Goal: Task Accomplishment & Management: Use online tool/utility

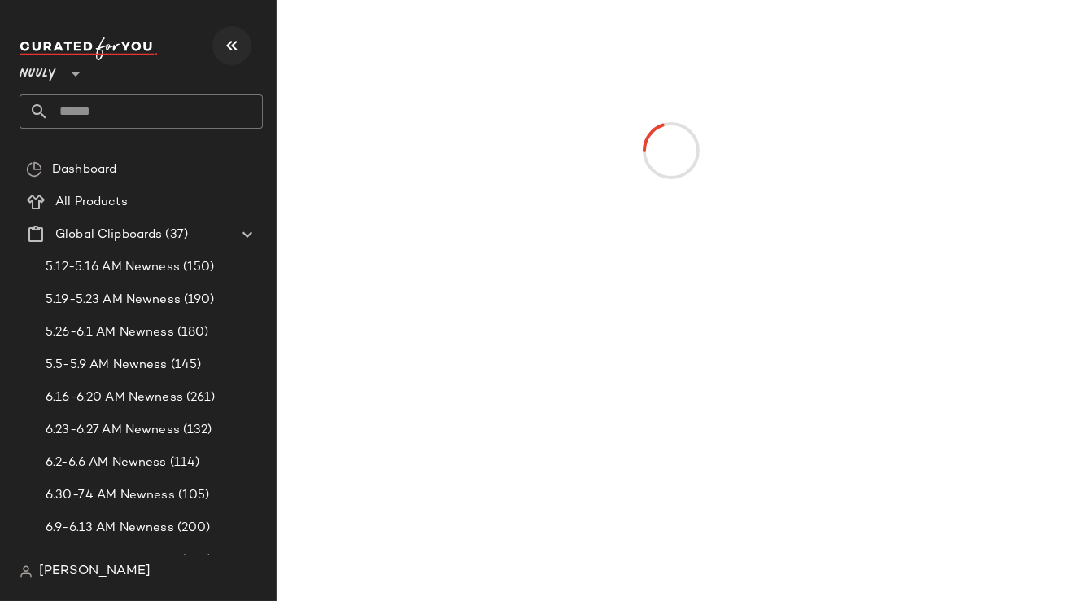
click at [224, 46] on icon "button" at bounding box center [232, 46] width 20 height 20
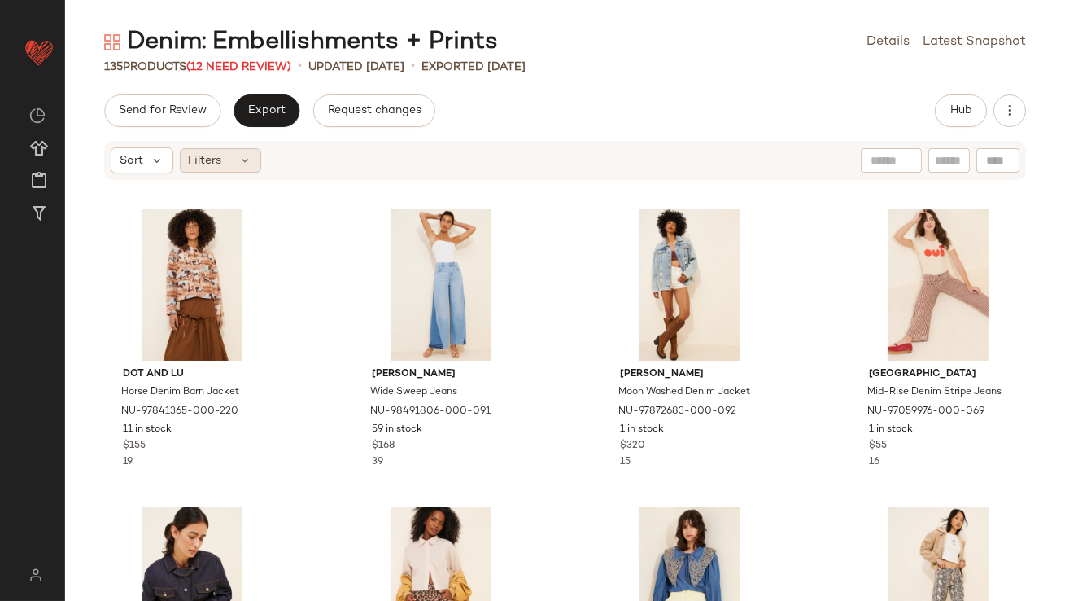
click at [249, 161] on icon at bounding box center [245, 160] width 13 height 13
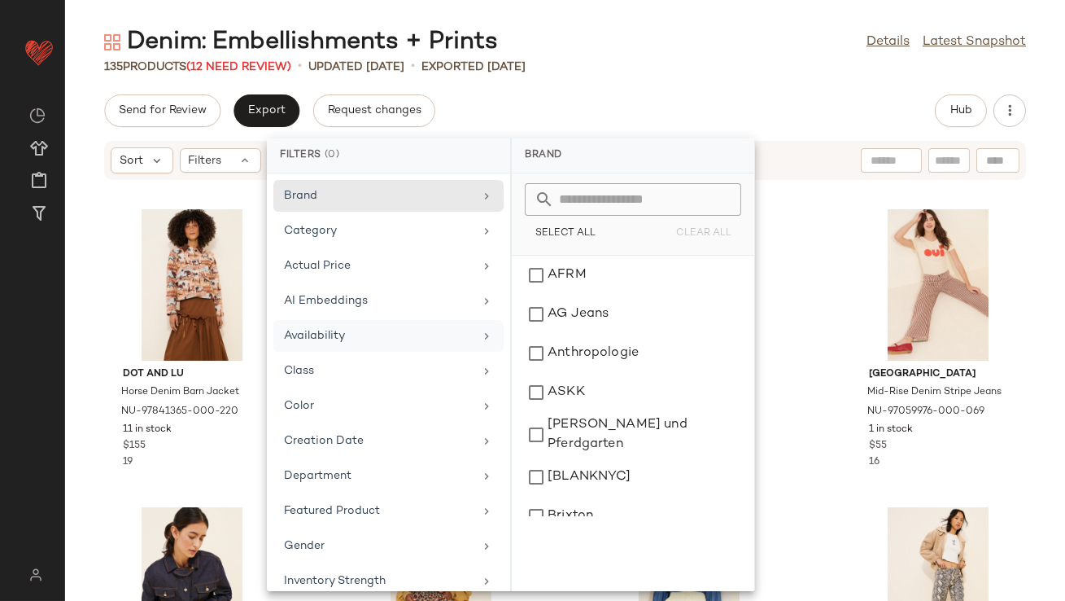
click at [376, 333] on div "Availability" at bounding box center [379, 335] width 190 height 17
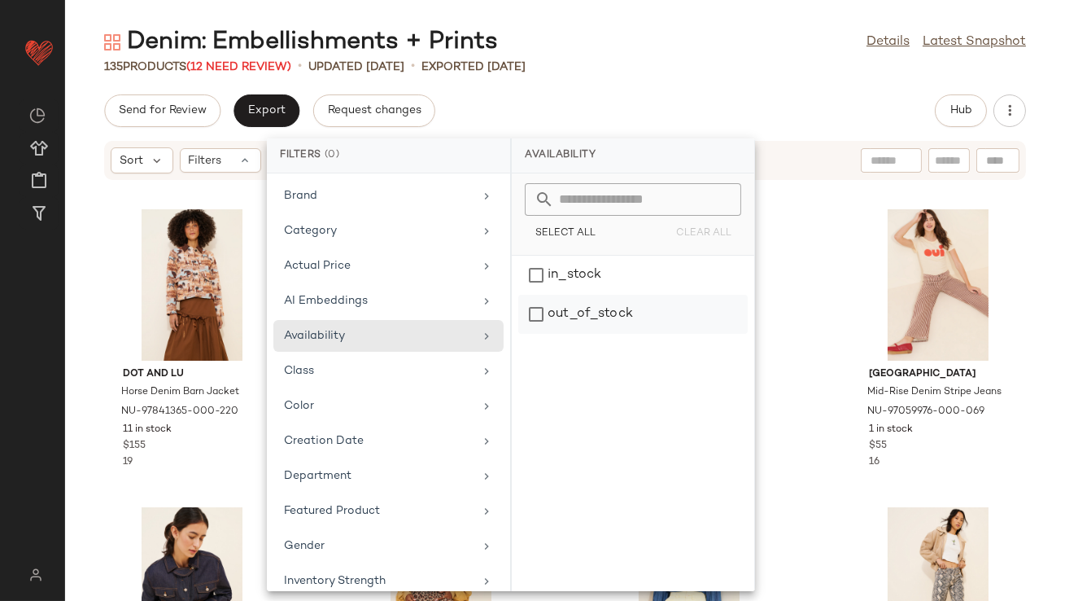
click at [538, 307] on div "out_of_stock" at bounding box center [633, 314] width 230 height 39
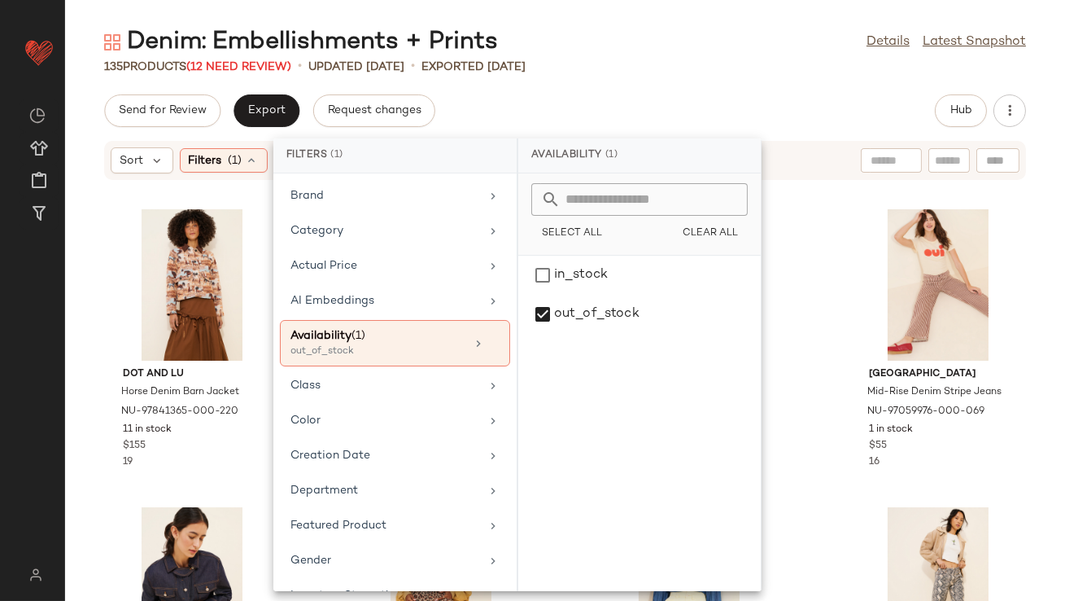
click at [604, 97] on div "Send for Review Export Request changes Hub" at bounding box center [565, 110] width 1000 height 33
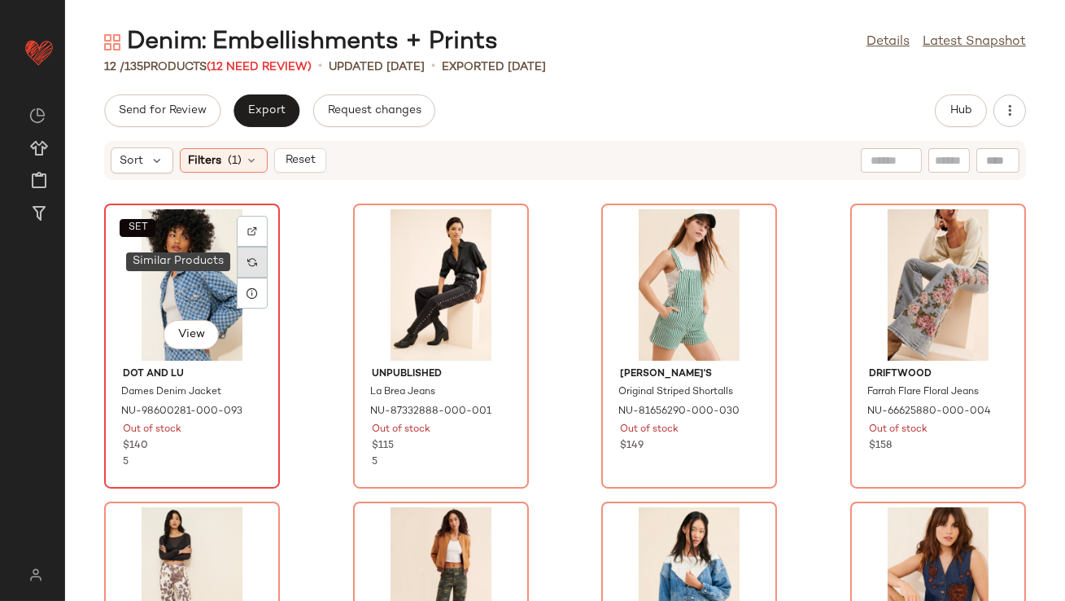
click at [251, 268] on div at bounding box center [252, 262] width 31 height 31
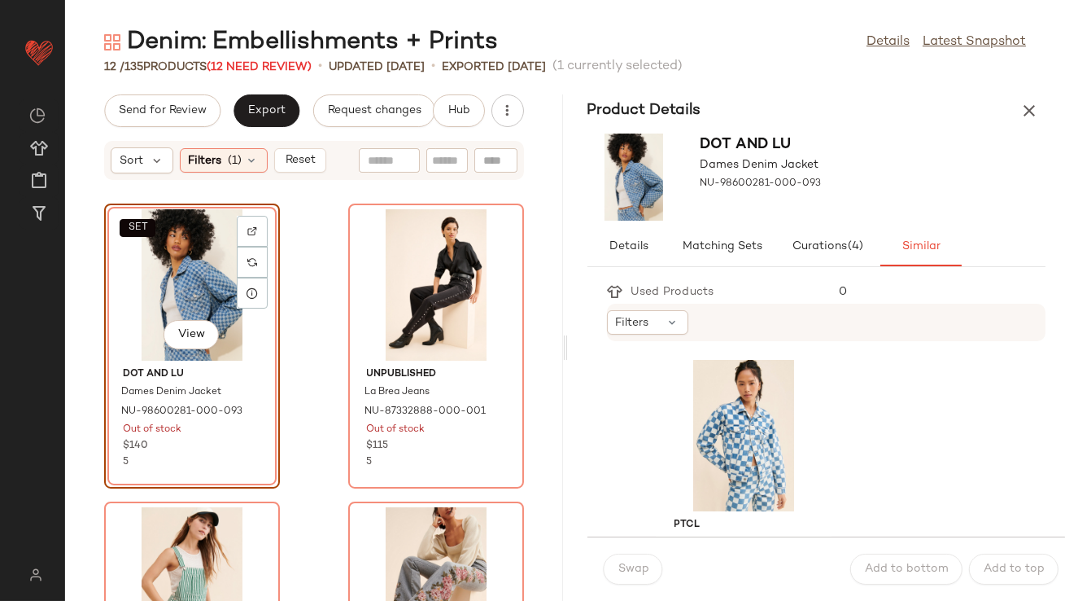
click at [590, 321] on div "Used Products 0 Filters PTCL Checkerboard Denim Jacket NU-66944026-000-093 17 i…" at bounding box center [827, 408] width 479 height 256
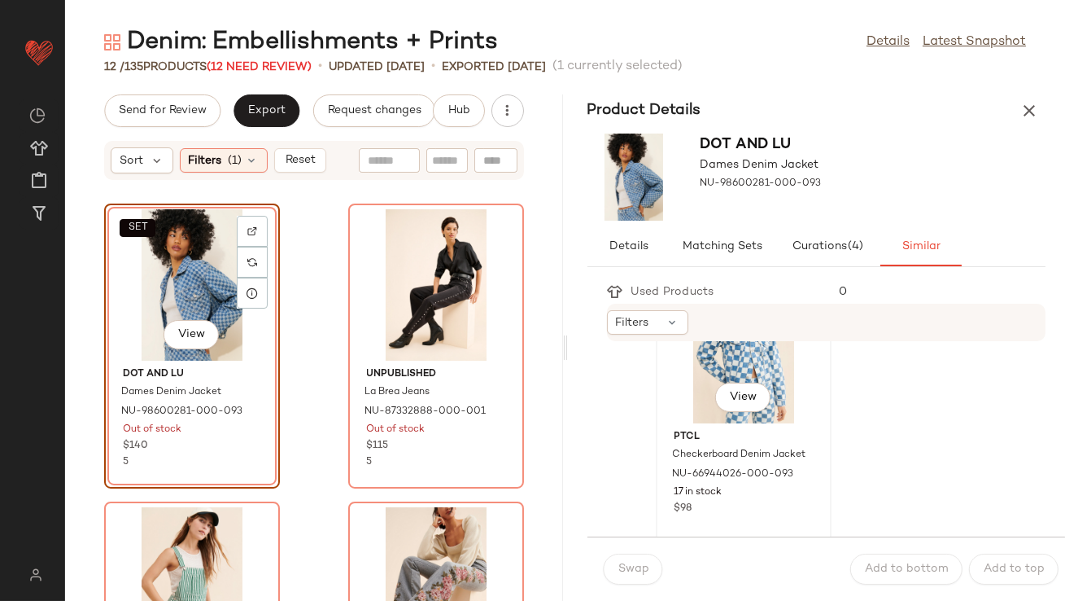
scroll to position [87, 0]
click at [689, 393] on div "View" at bounding box center [744, 348] width 164 height 151
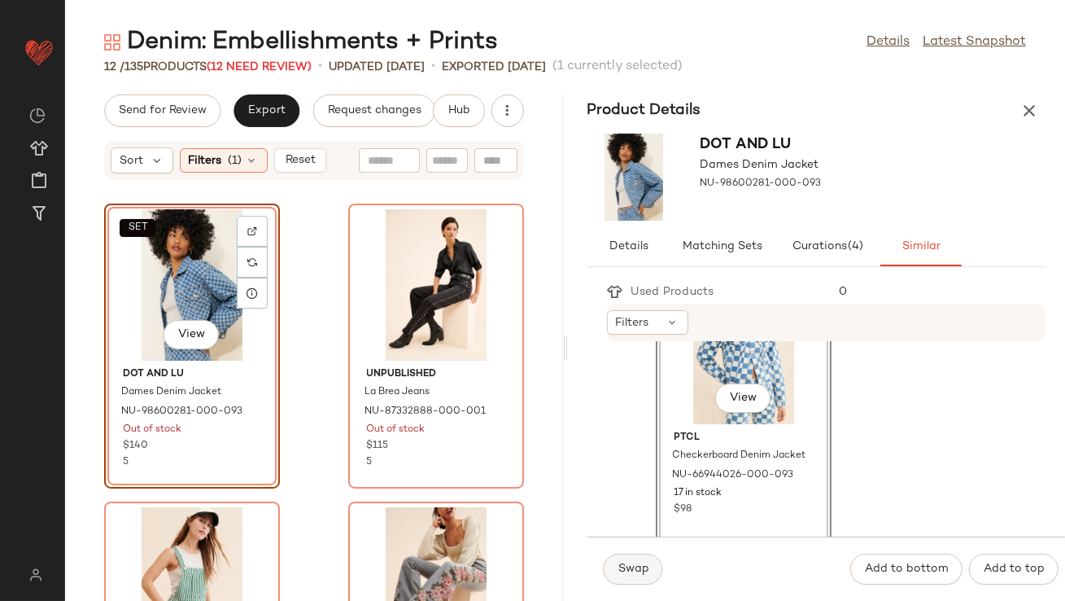
click at [630, 570] on span "Swap" at bounding box center [634, 568] width 32 height 13
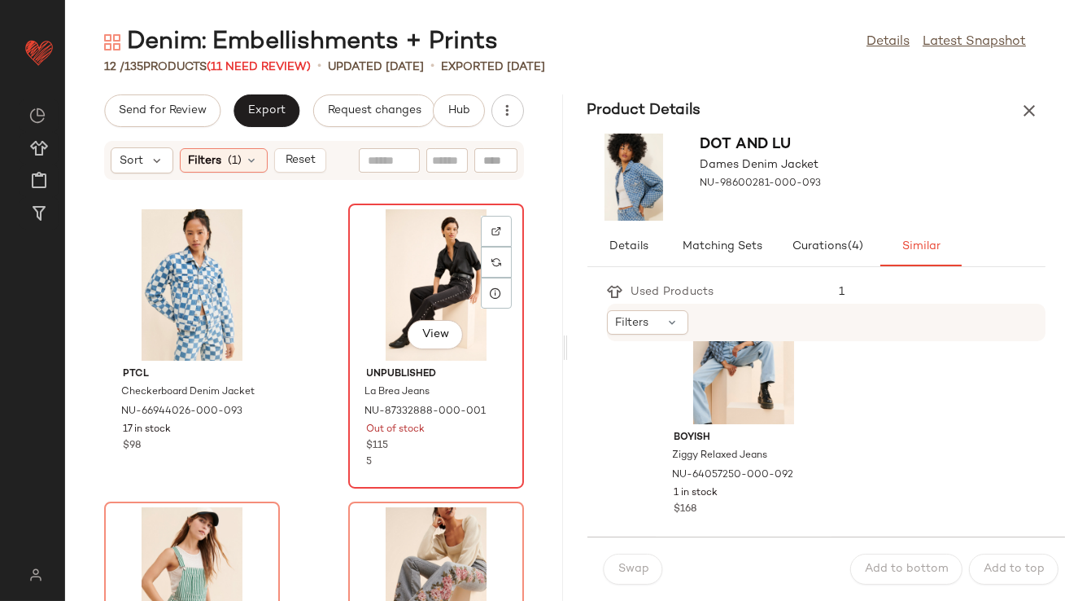
click at [428, 255] on div "View" at bounding box center [436, 284] width 164 height 151
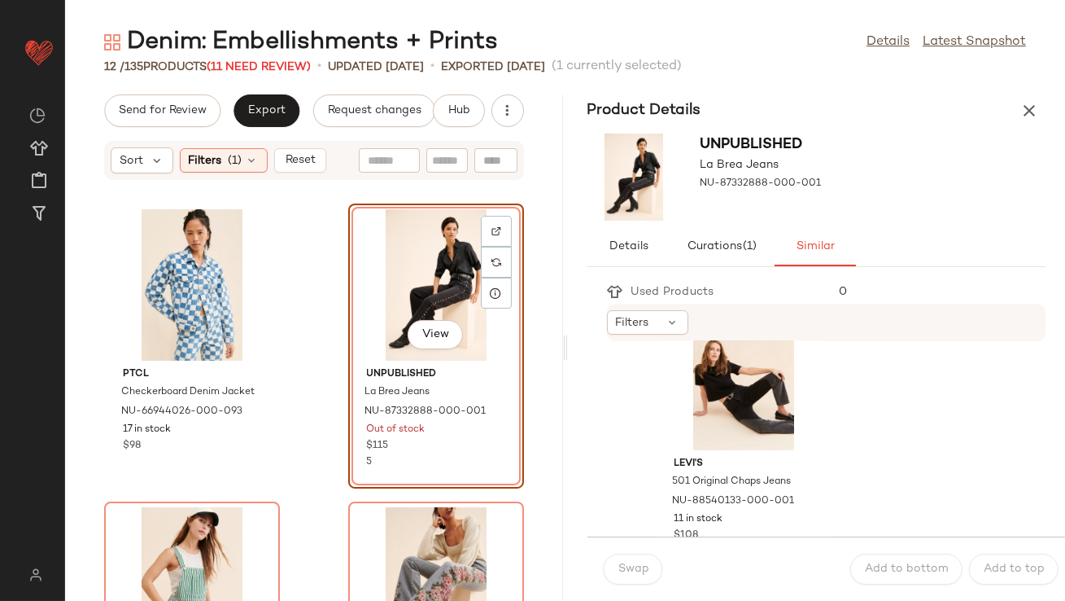
scroll to position [1253, 0]
click at [724, 359] on div "View" at bounding box center [744, 373] width 164 height 151
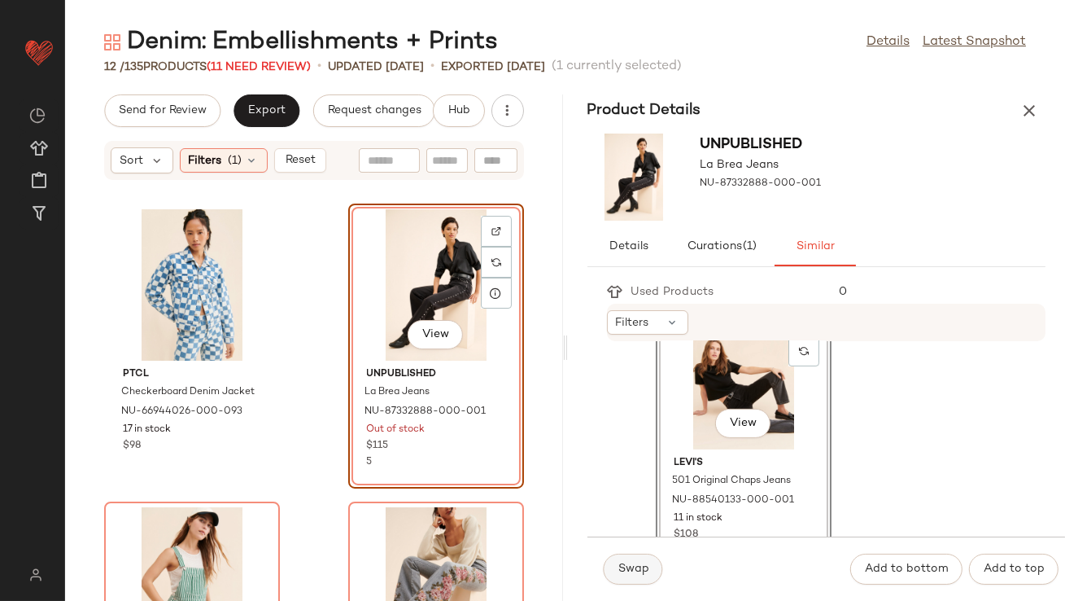
click at [639, 571] on span "Swap" at bounding box center [634, 568] width 32 height 13
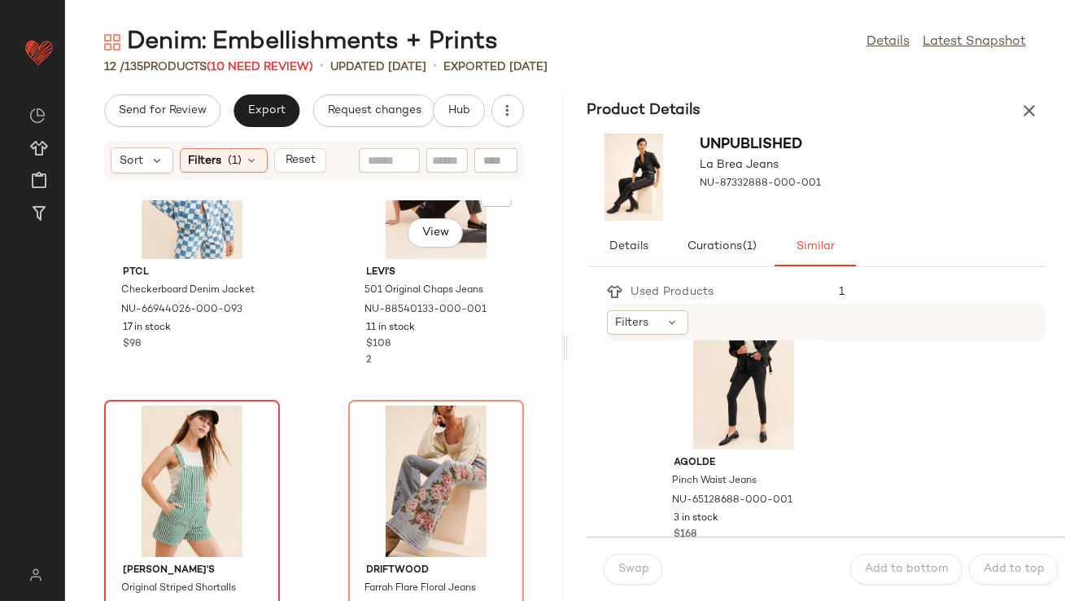
scroll to position [133, 0]
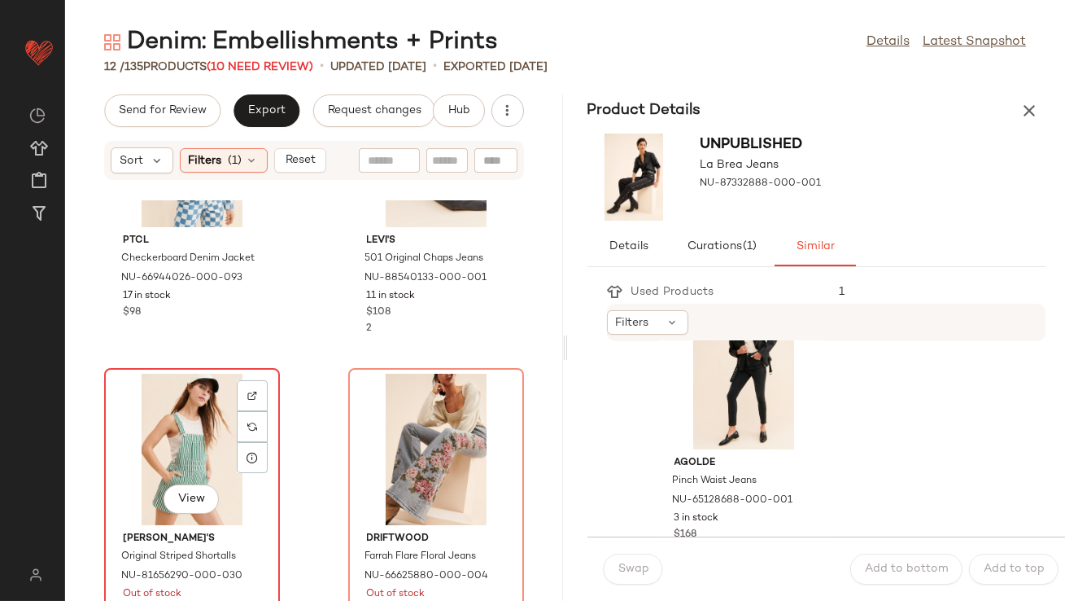
click at [223, 478] on div "View" at bounding box center [192, 449] width 164 height 151
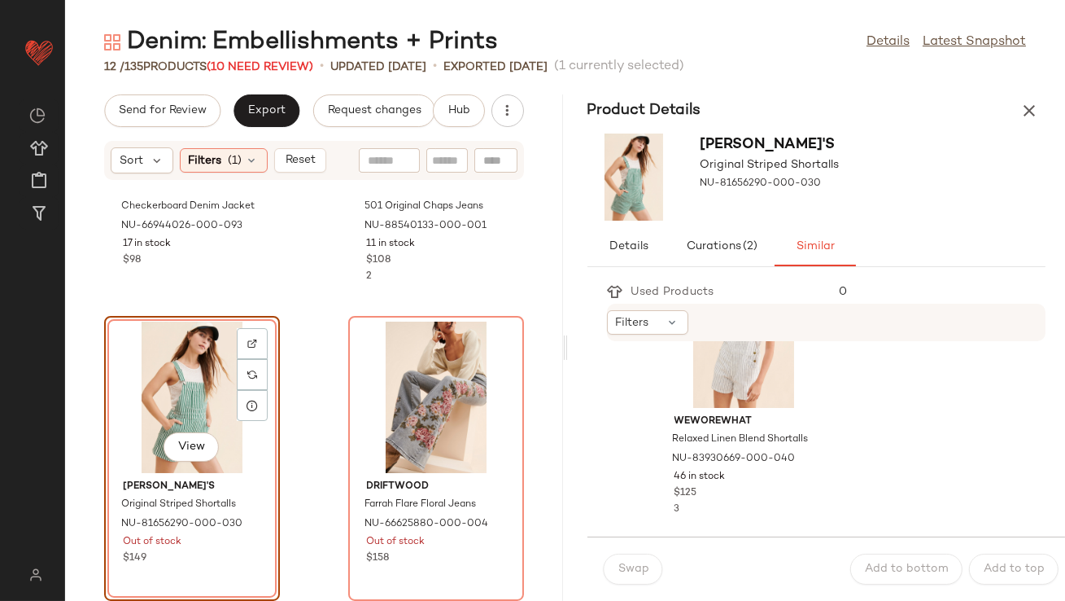
scroll to position [103, 0]
click at [703, 379] on div "View" at bounding box center [744, 332] width 164 height 151
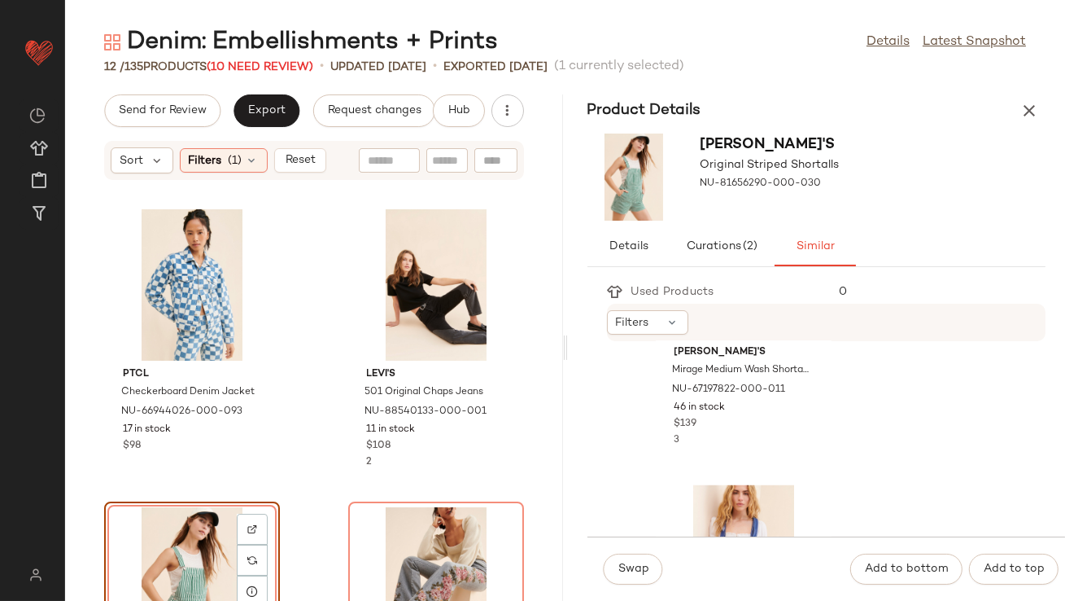
scroll to position [5715, 0]
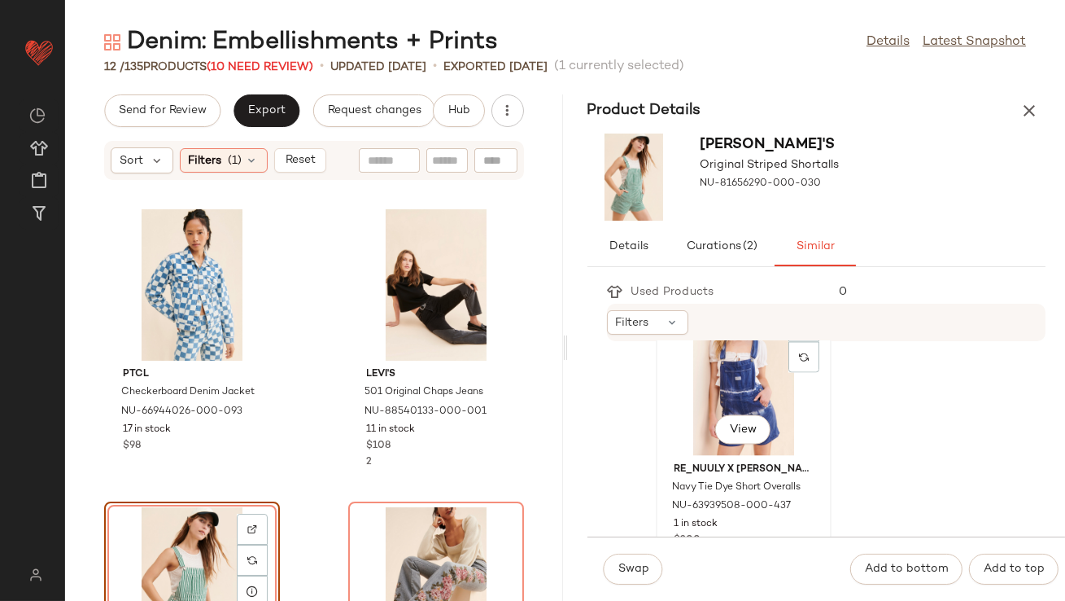
click at [715, 402] on div "View" at bounding box center [744, 379] width 164 height 151
click at [632, 566] on span "Swap" at bounding box center [634, 568] width 32 height 13
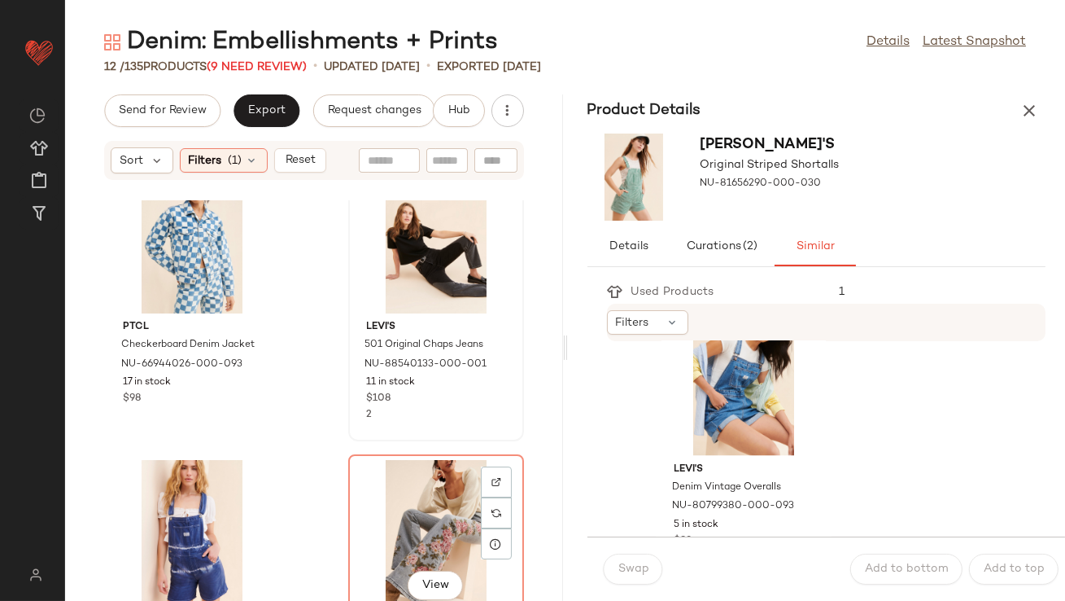
scroll to position [130, 0]
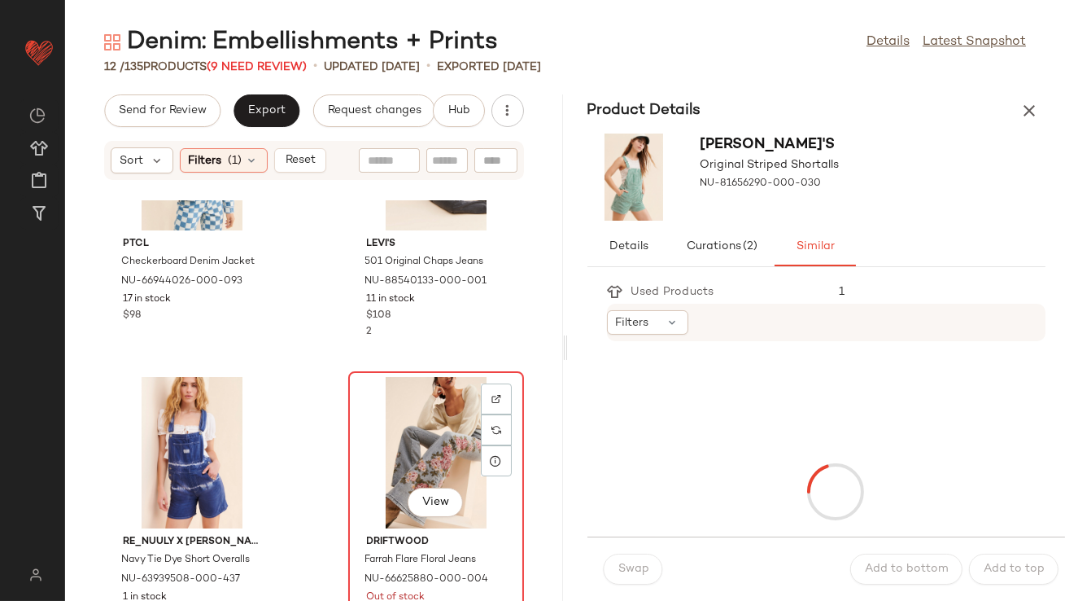
click at [430, 401] on div "View" at bounding box center [436, 452] width 164 height 151
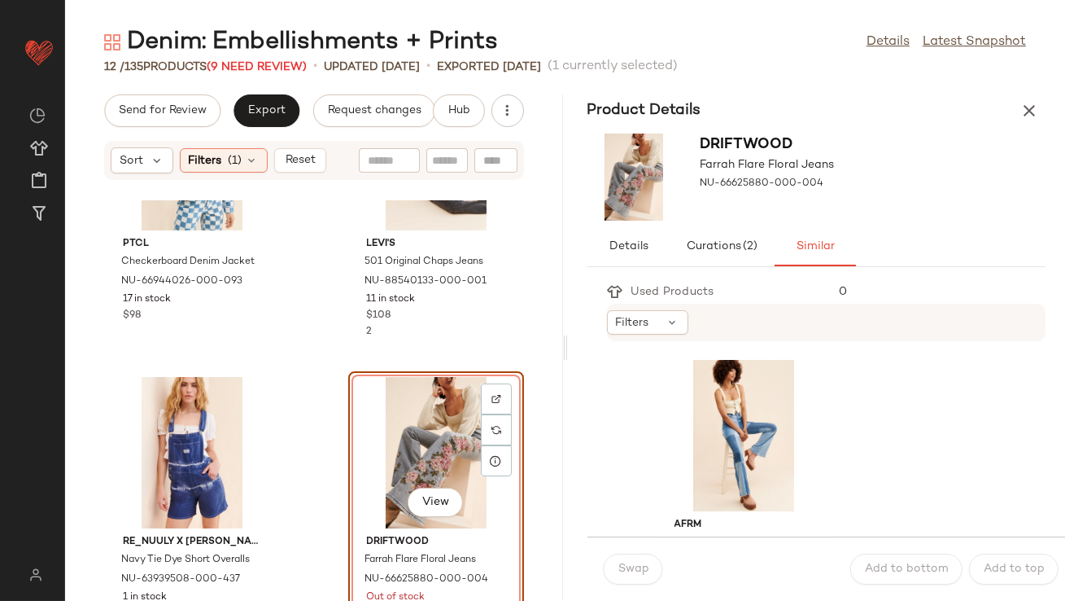
scroll to position [21, 0]
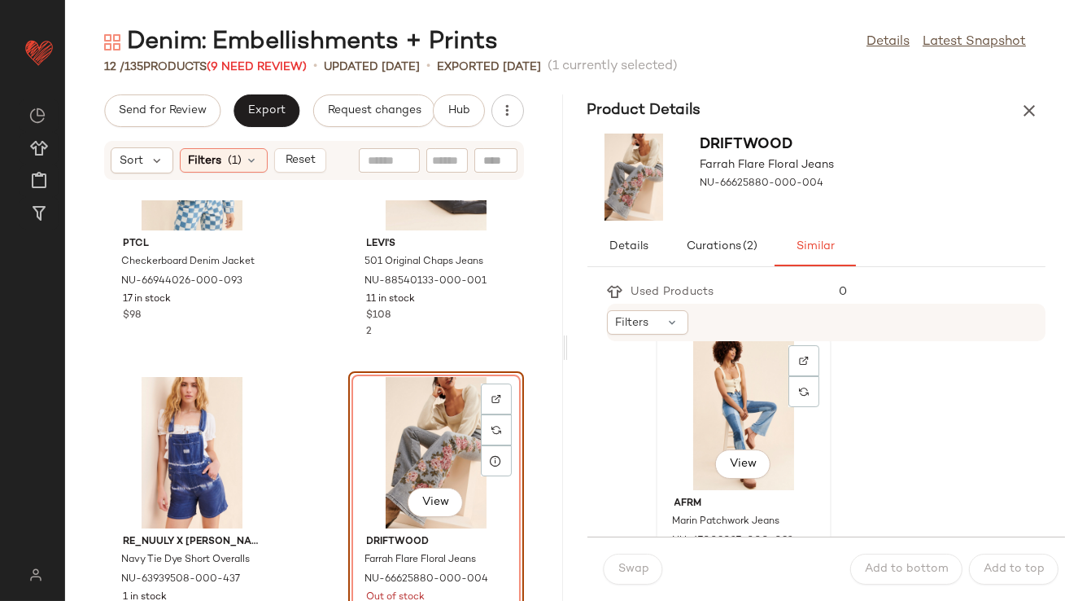
click at [690, 411] on div "View" at bounding box center [744, 414] width 164 height 151
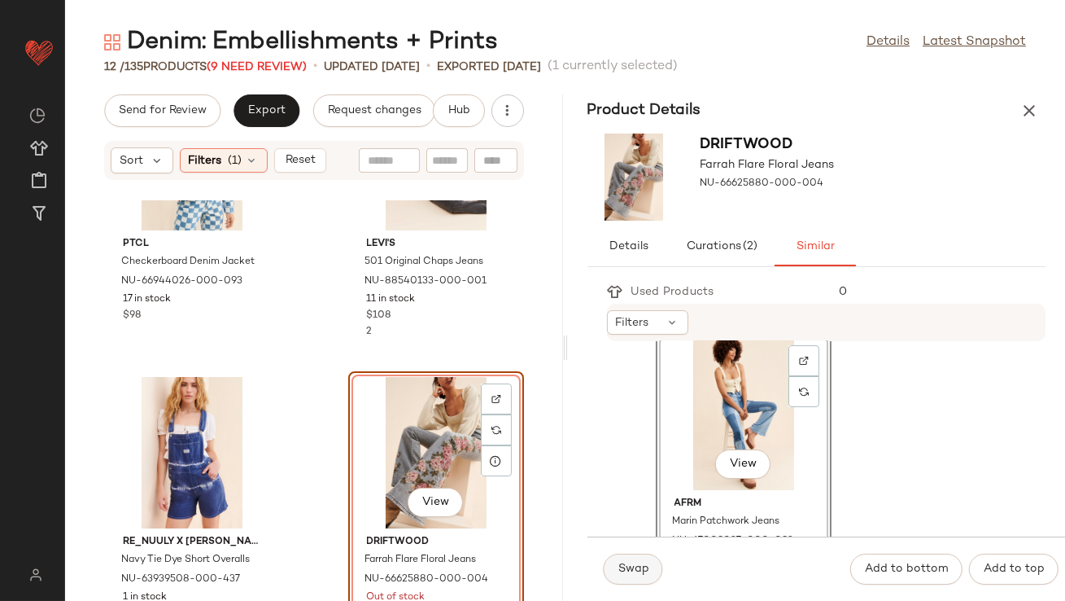
click at [632, 571] on span "Swap" at bounding box center [634, 568] width 32 height 13
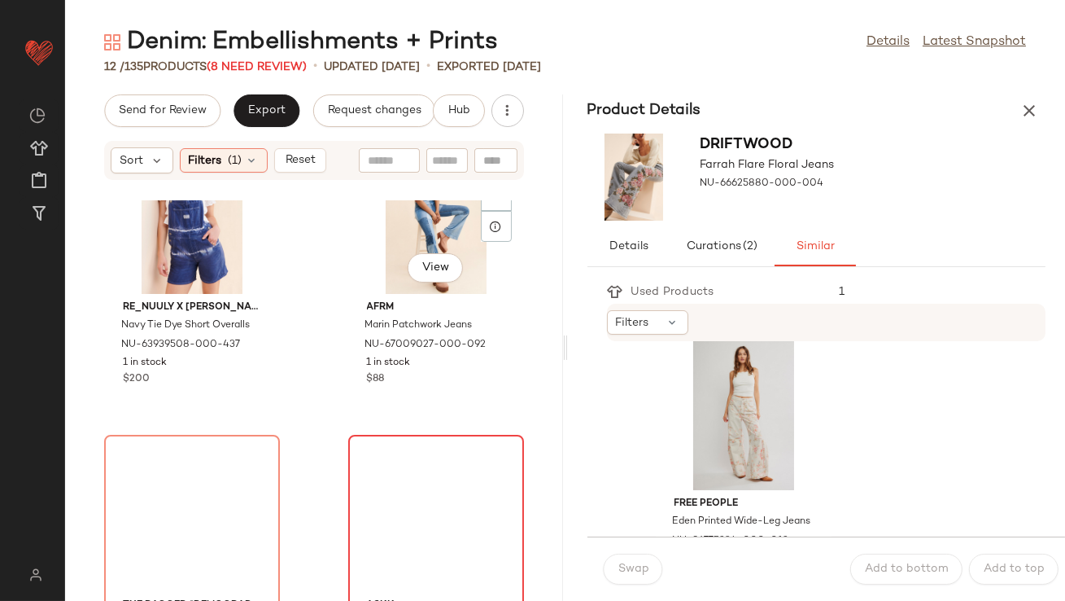
scroll to position [440, 0]
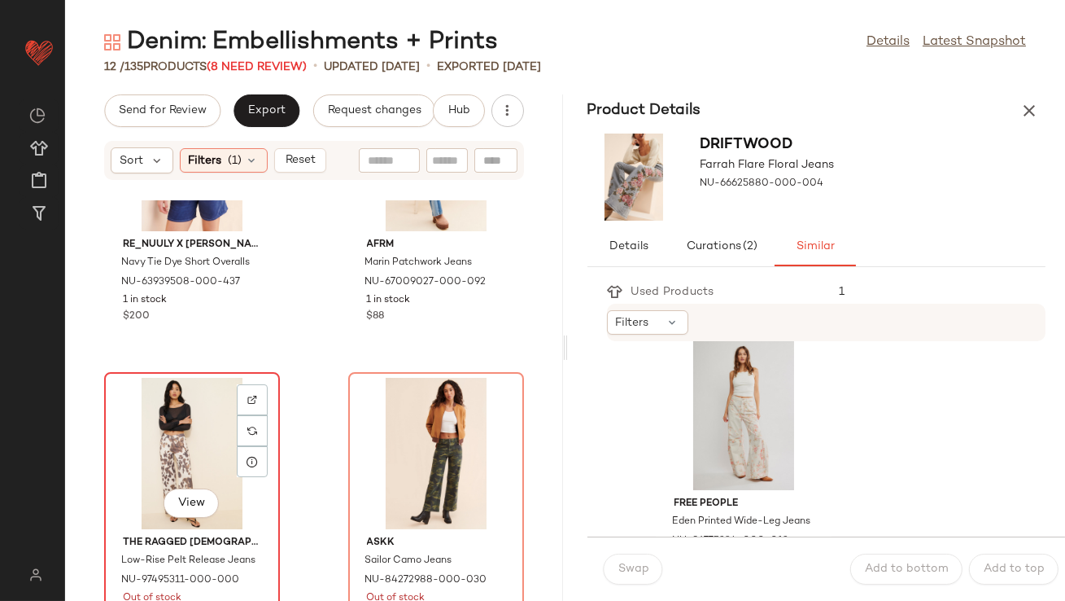
click at [218, 432] on div "View" at bounding box center [192, 453] width 164 height 151
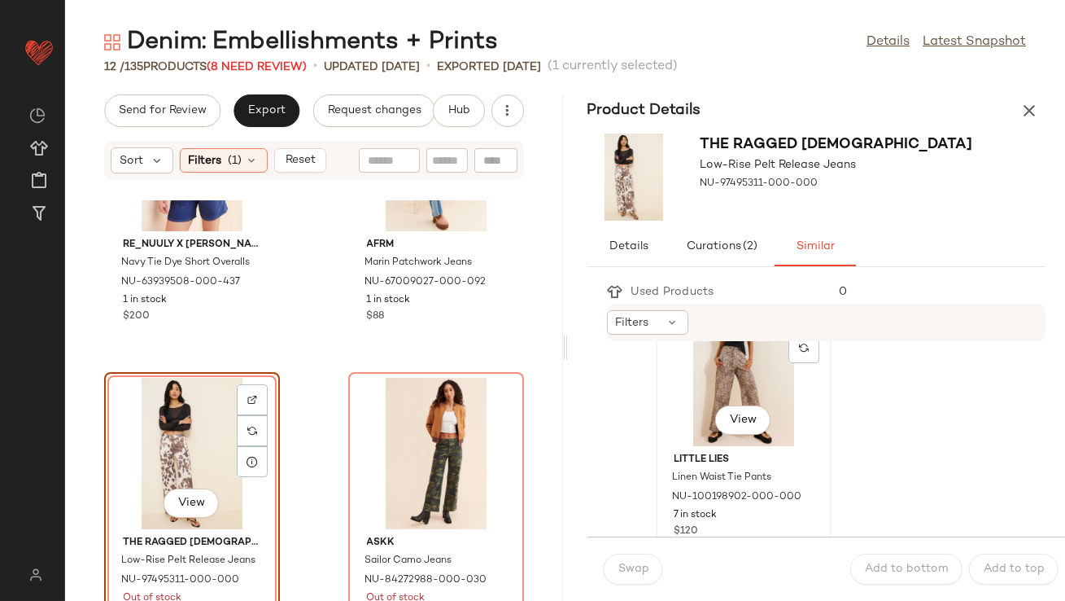
click at [689, 402] on div "View" at bounding box center [744, 370] width 164 height 151
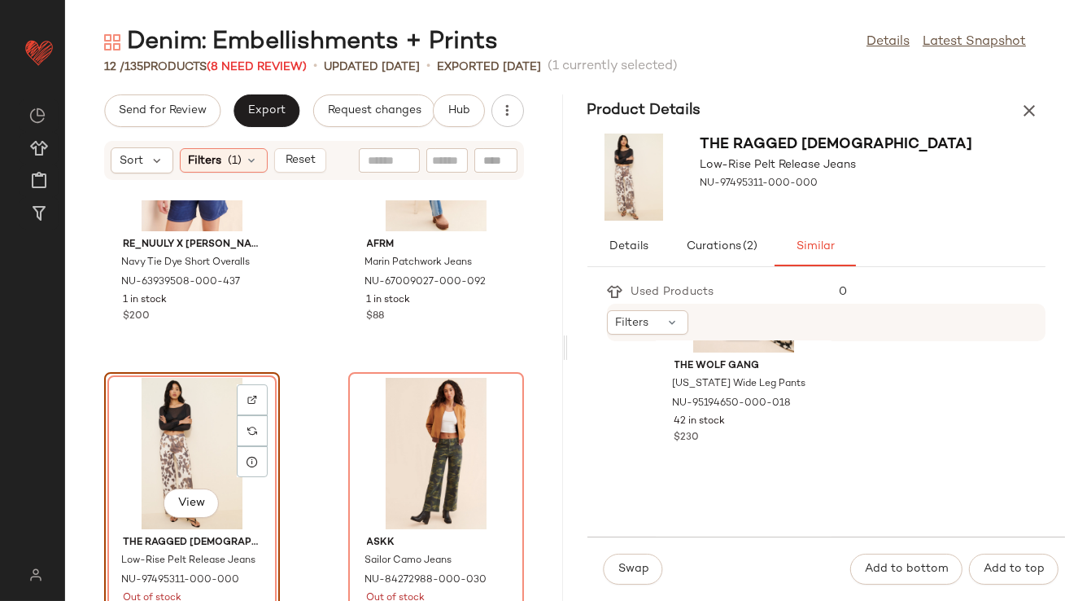
scroll to position [954, 0]
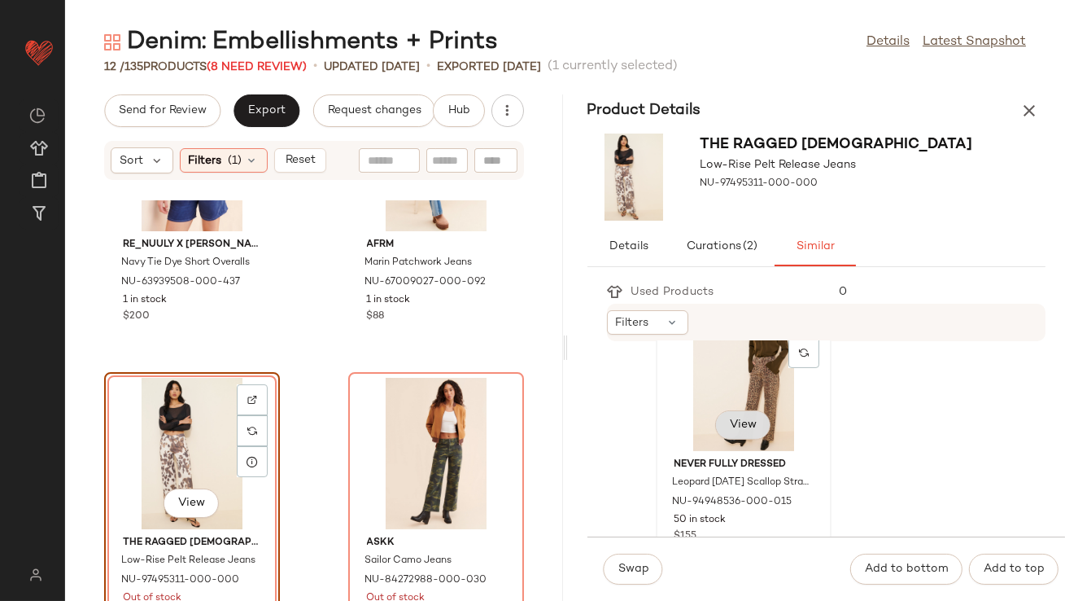
click at [743, 410] on button "View" at bounding box center [742, 424] width 55 height 29
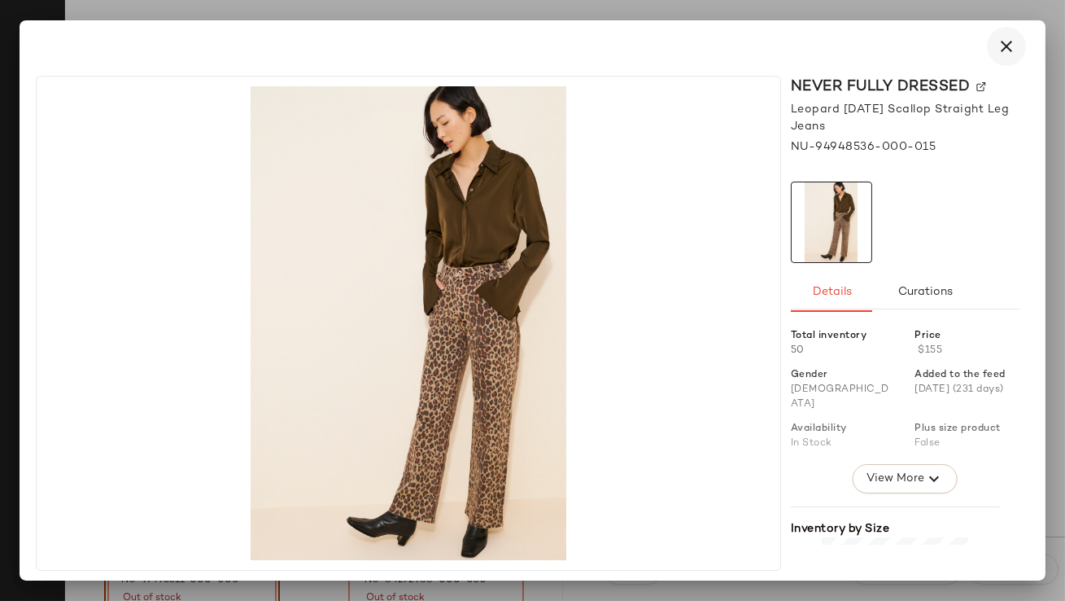
click at [1001, 46] on icon "button" at bounding box center [1007, 47] width 20 height 20
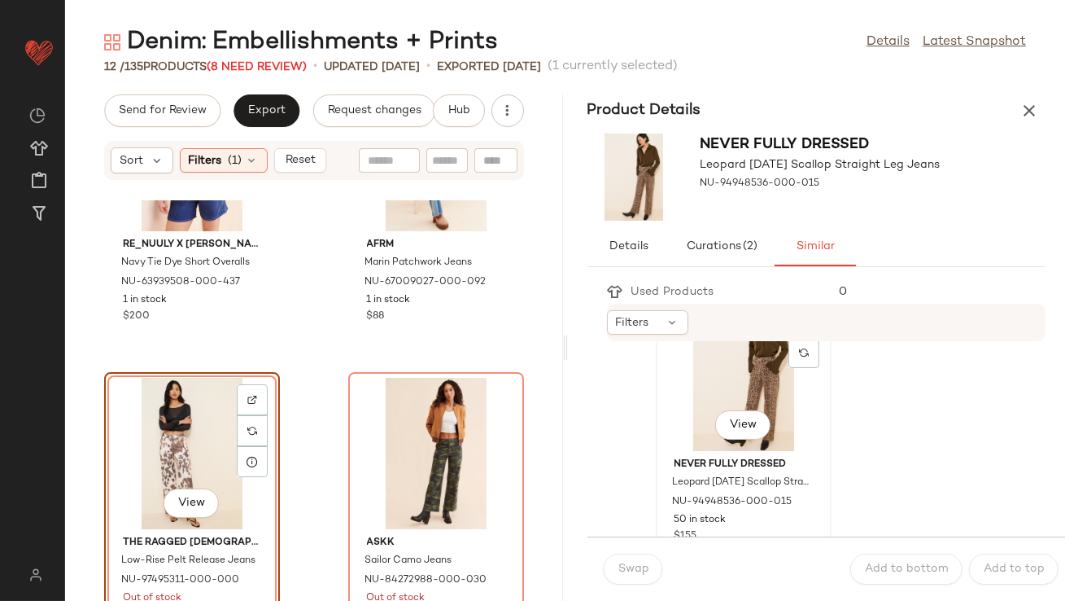
click at [684, 396] on div "View" at bounding box center [744, 374] width 164 height 151
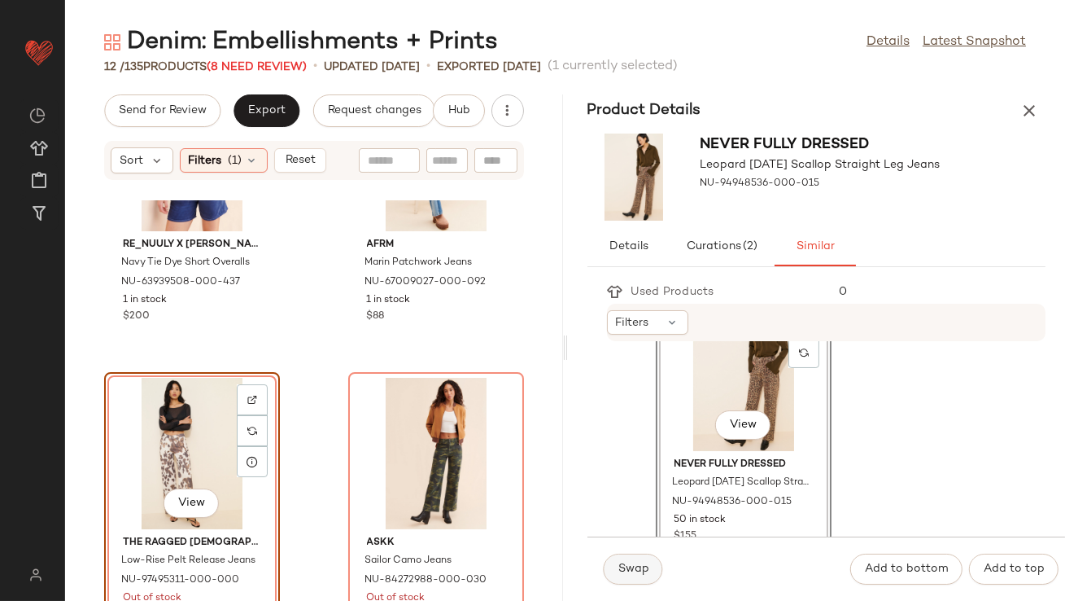
click at [624, 573] on span "Swap" at bounding box center [634, 568] width 32 height 13
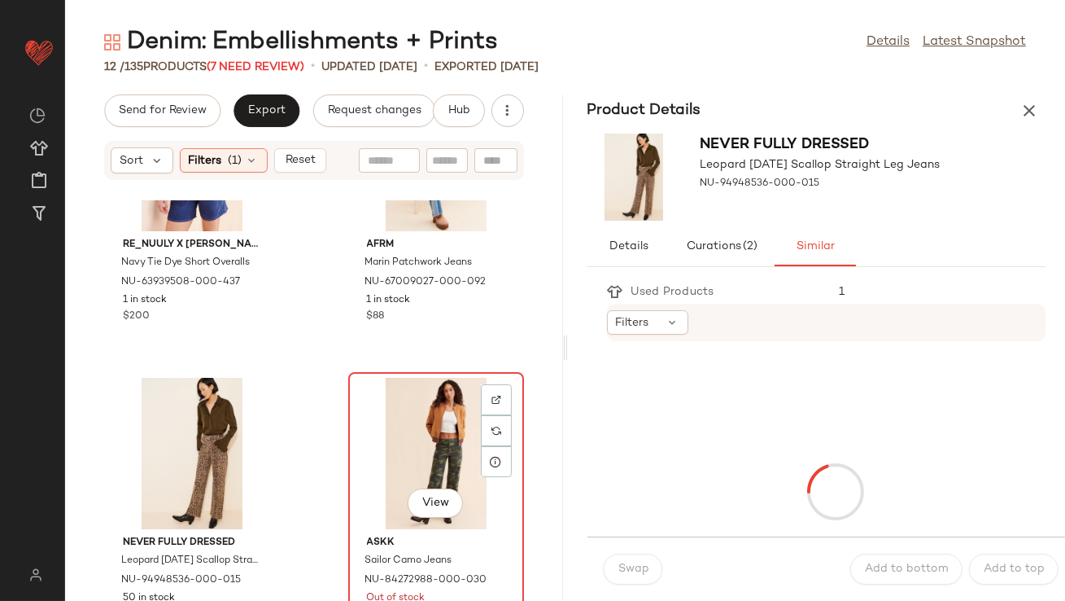
click at [419, 437] on div "View" at bounding box center [436, 453] width 164 height 151
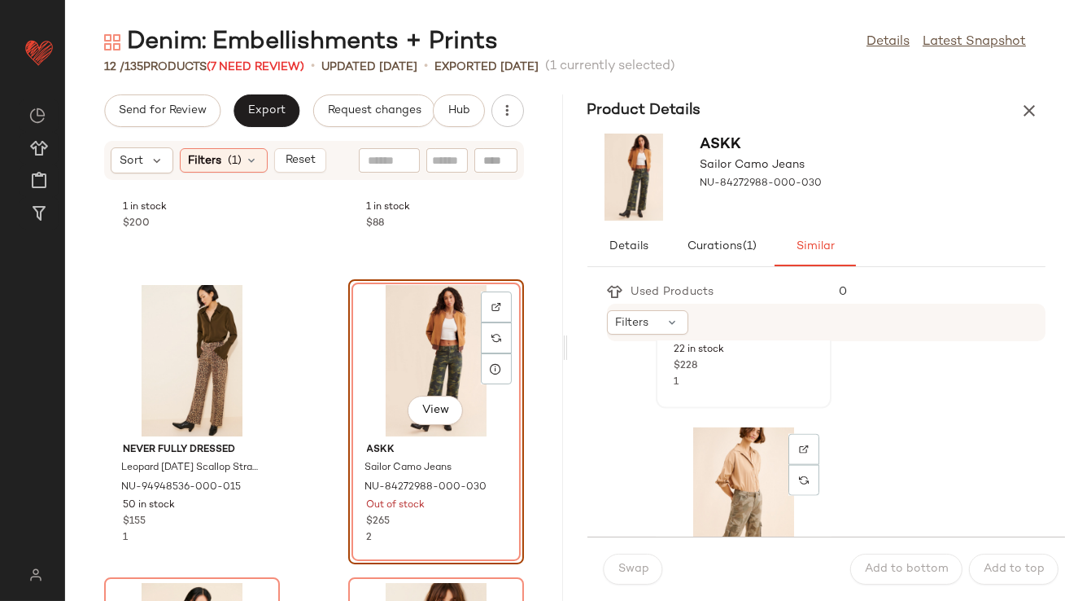
scroll to position [4485, 0]
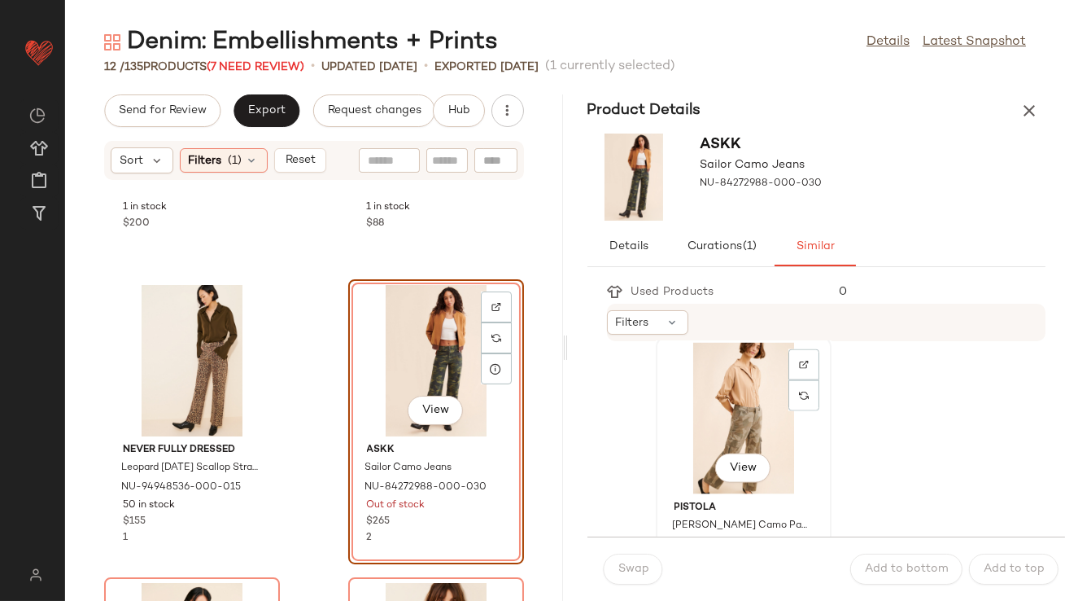
click at [695, 431] on div "View" at bounding box center [744, 418] width 164 height 151
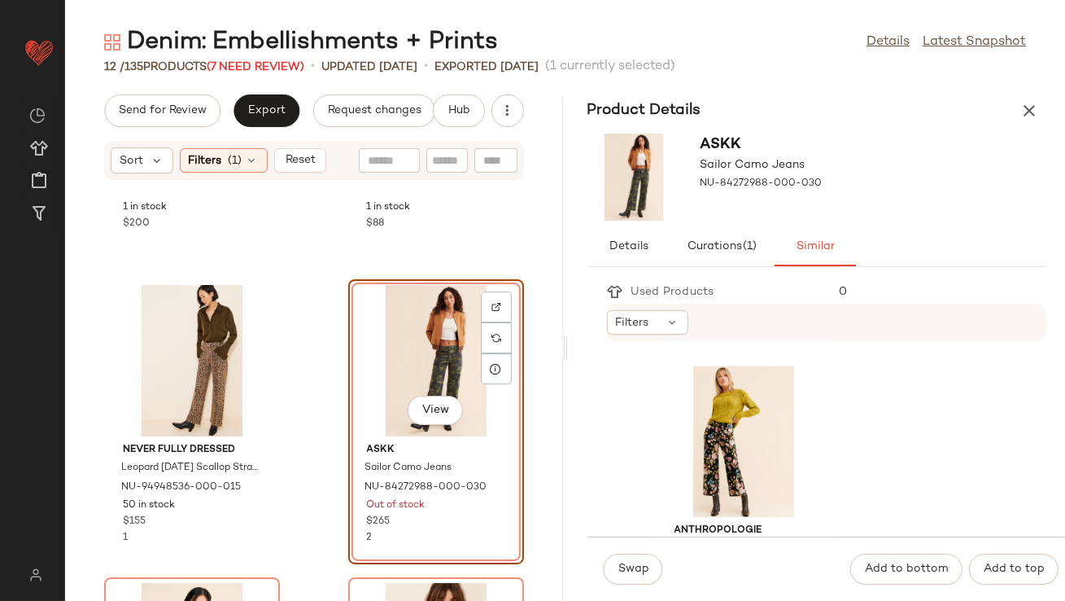
scroll to position [6298, 0]
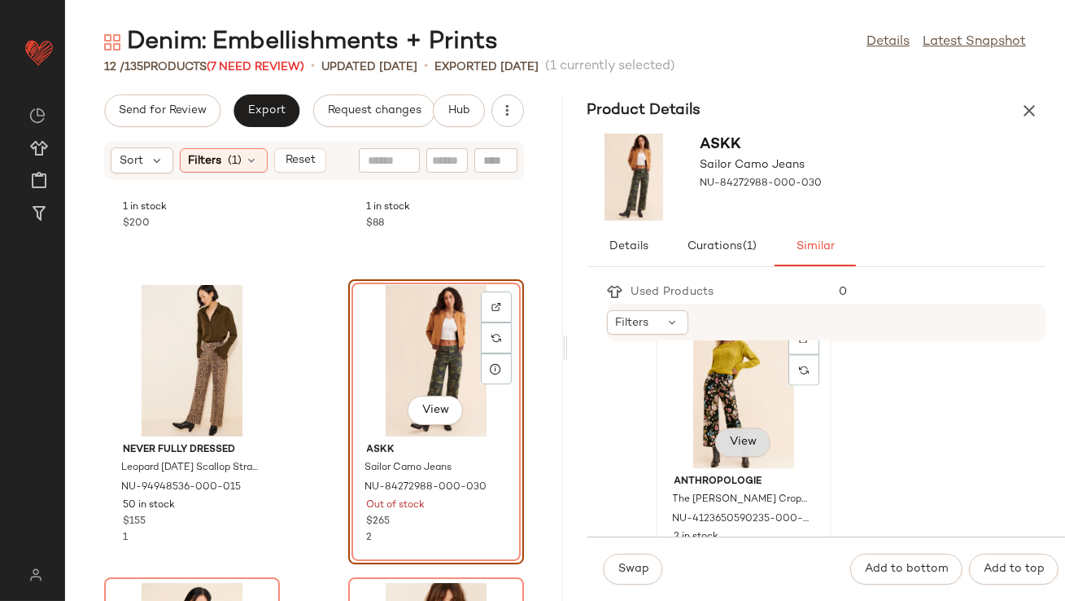
click at [741, 450] on button "View" at bounding box center [742, 441] width 55 height 29
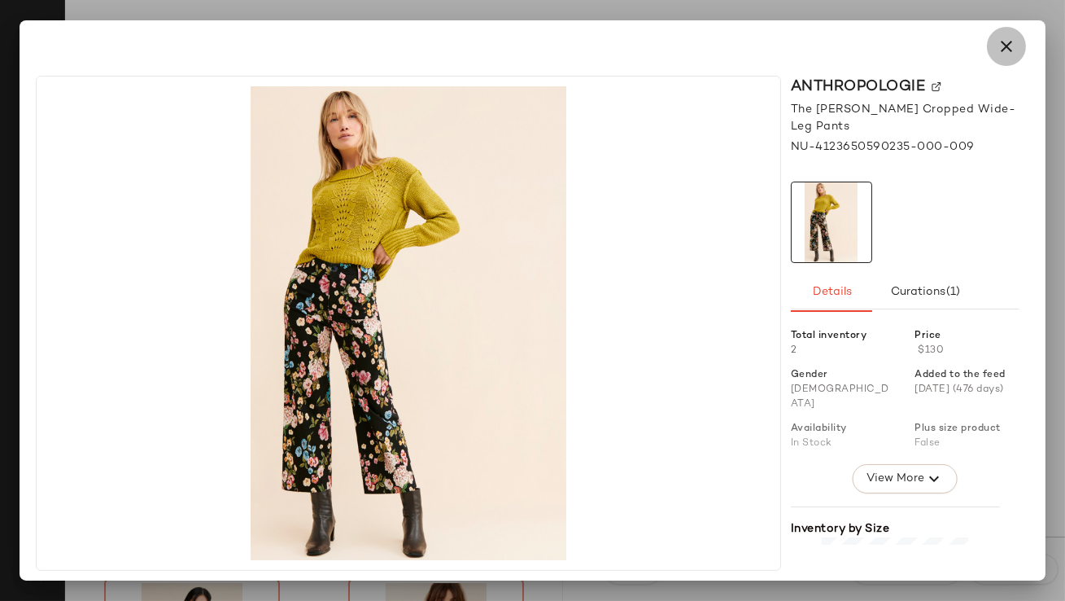
click at [1004, 29] on button "button" at bounding box center [1006, 46] width 39 height 39
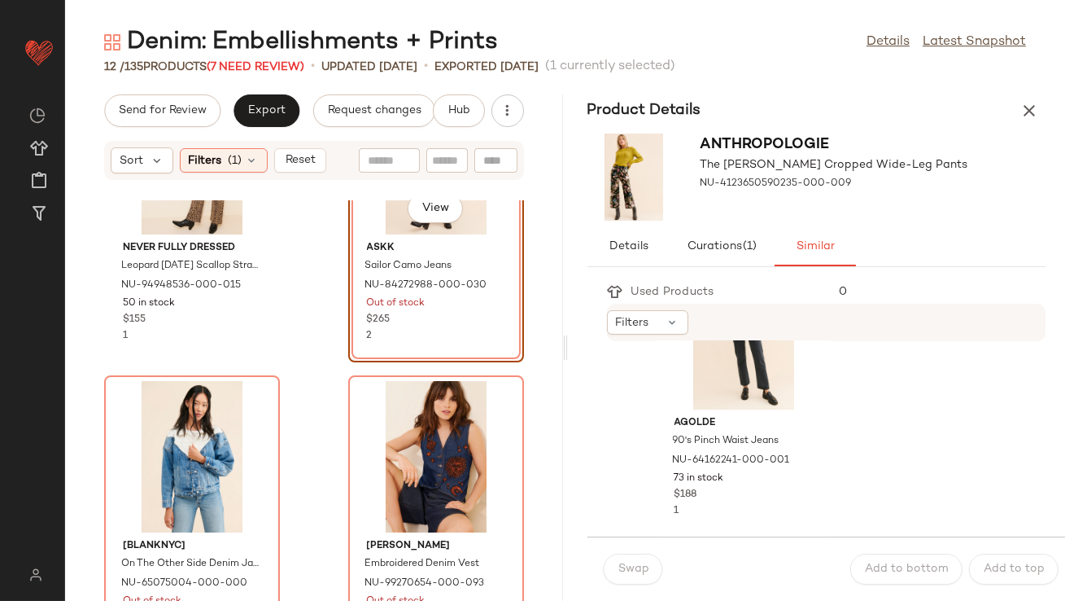
scroll to position [803, 0]
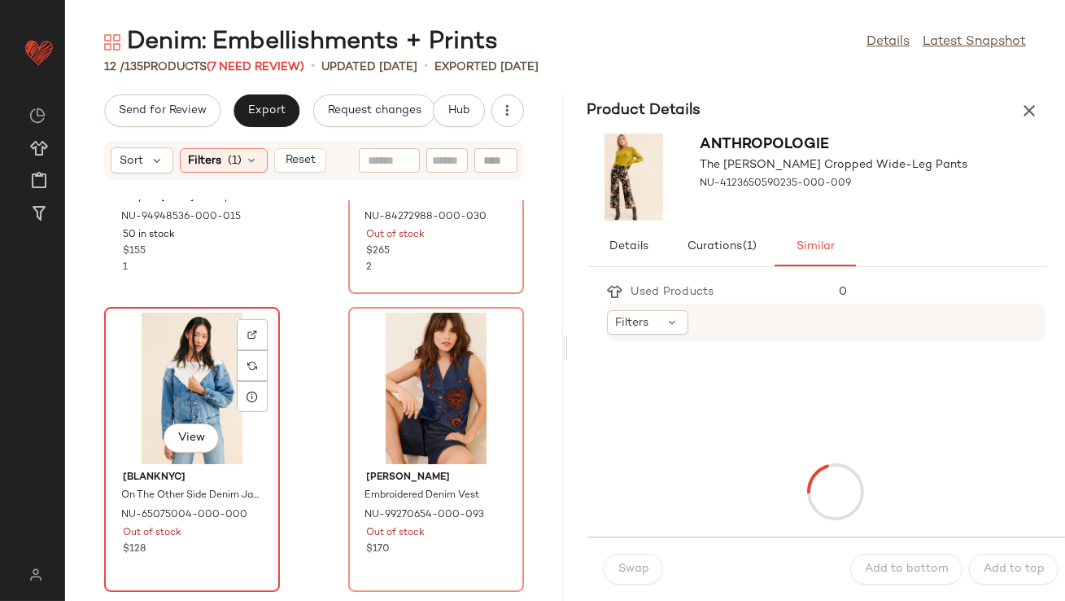
click at [191, 411] on div "View" at bounding box center [192, 388] width 164 height 151
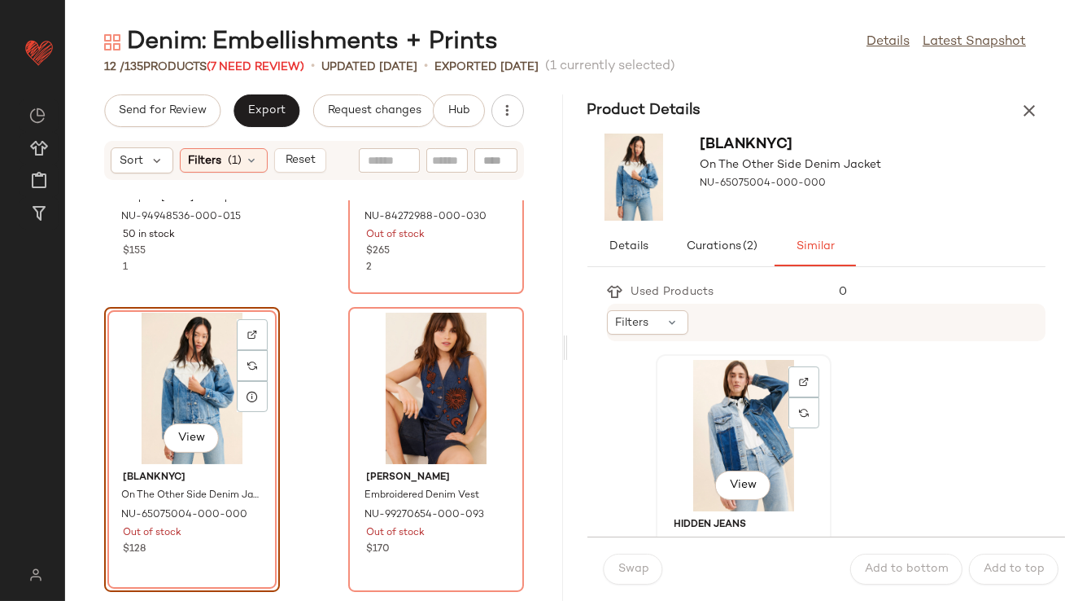
scroll to position [38, 0]
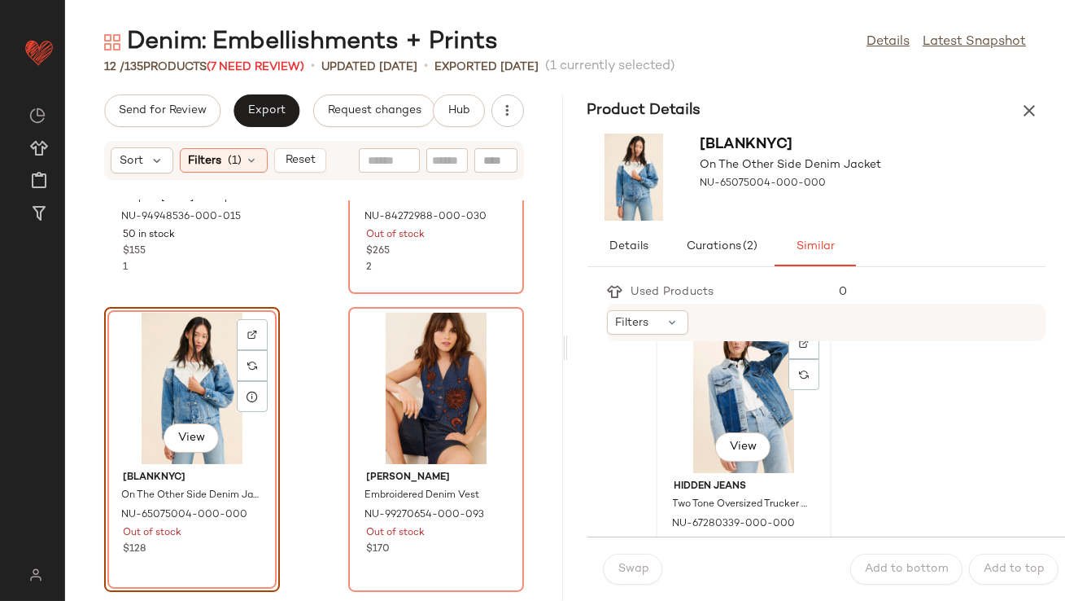
click at [694, 418] on div "View" at bounding box center [744, 396] width 164 height 151
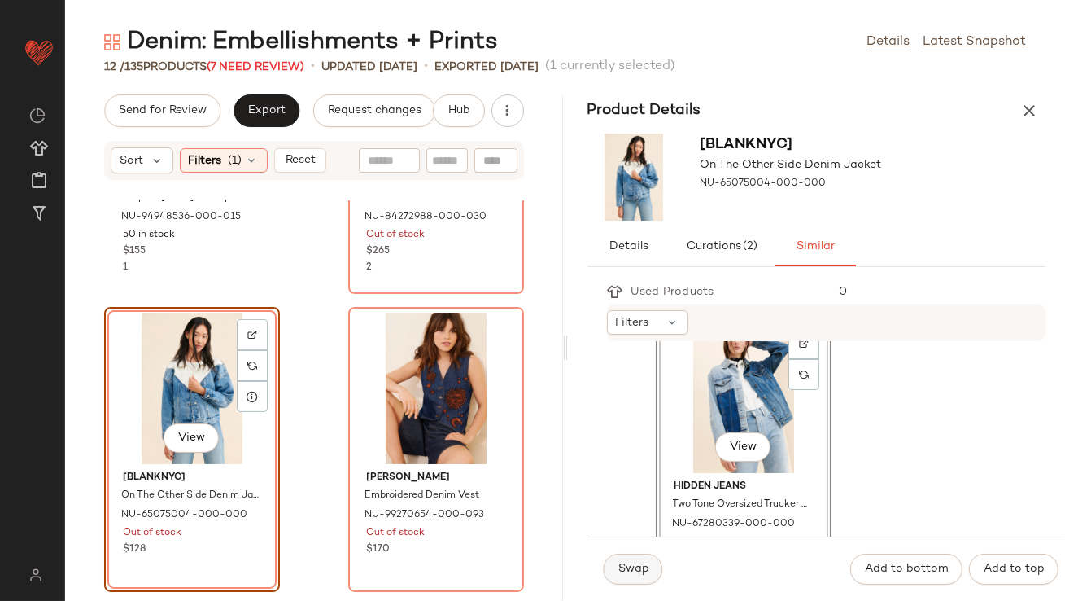
click at [633, 565] on span "Swap" at bounding box center [634, 568] width 32 height 13
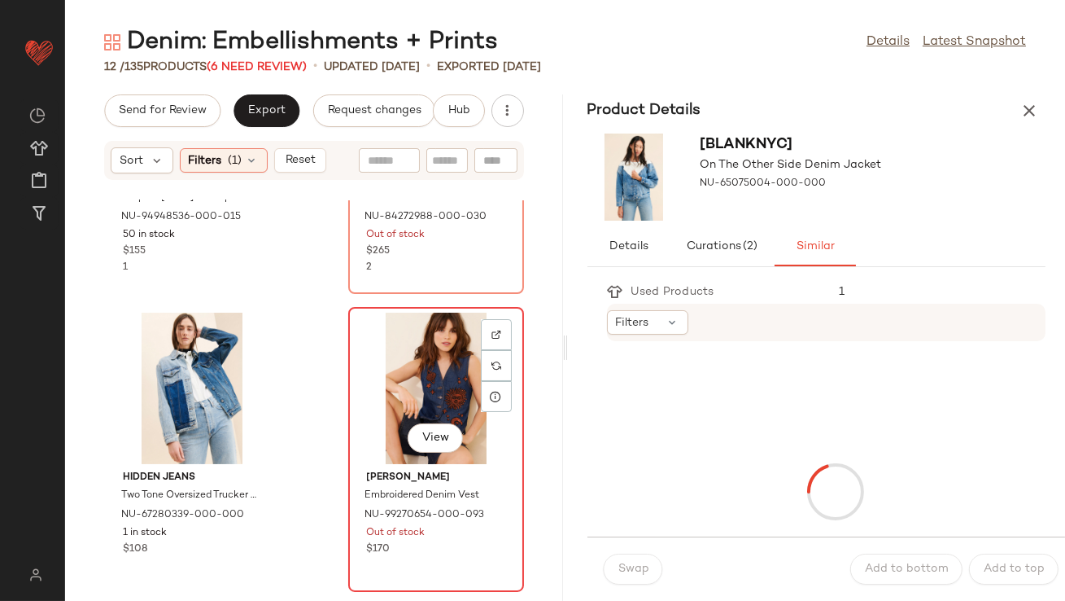
click at [438, 378] on div "View" at bounding box center [436, 388] width 164 height 151
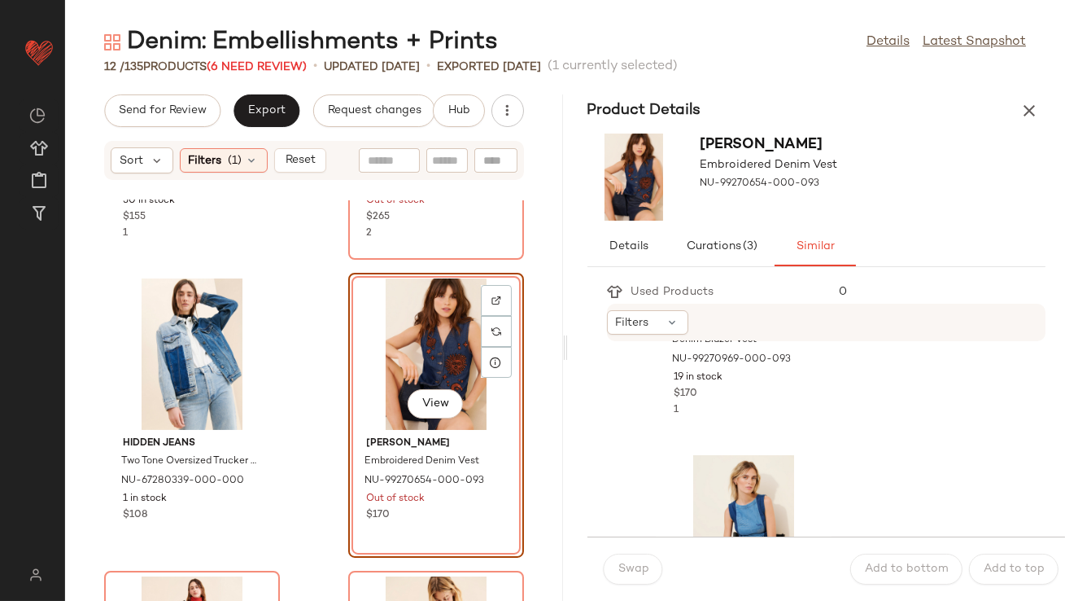
scroll to position [3282, 0]
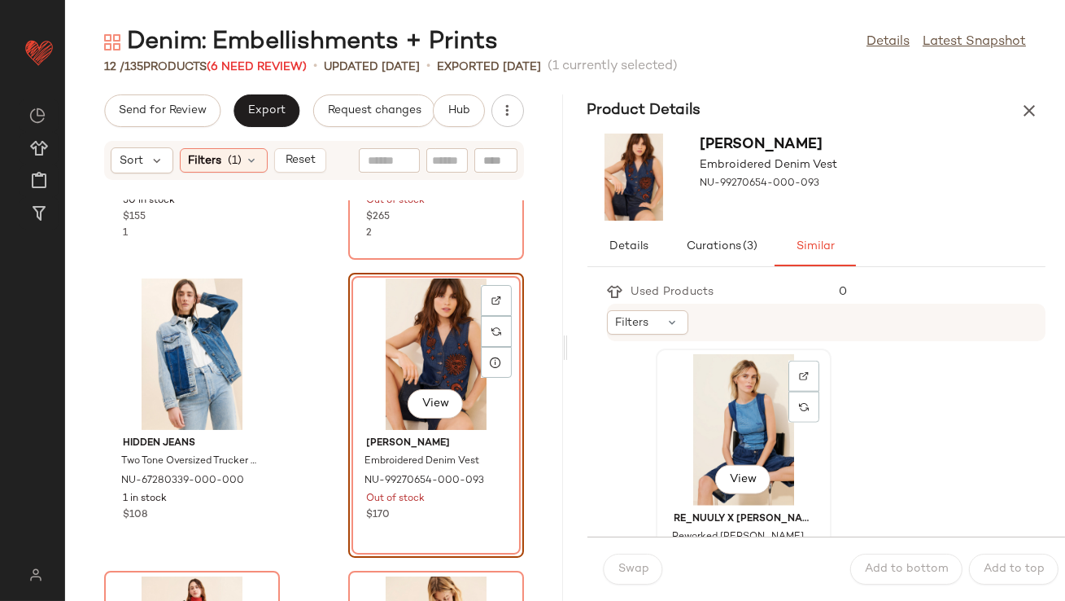
click at [693, 439] on div "View" at bounding box center [744, 429] width 164 height 151
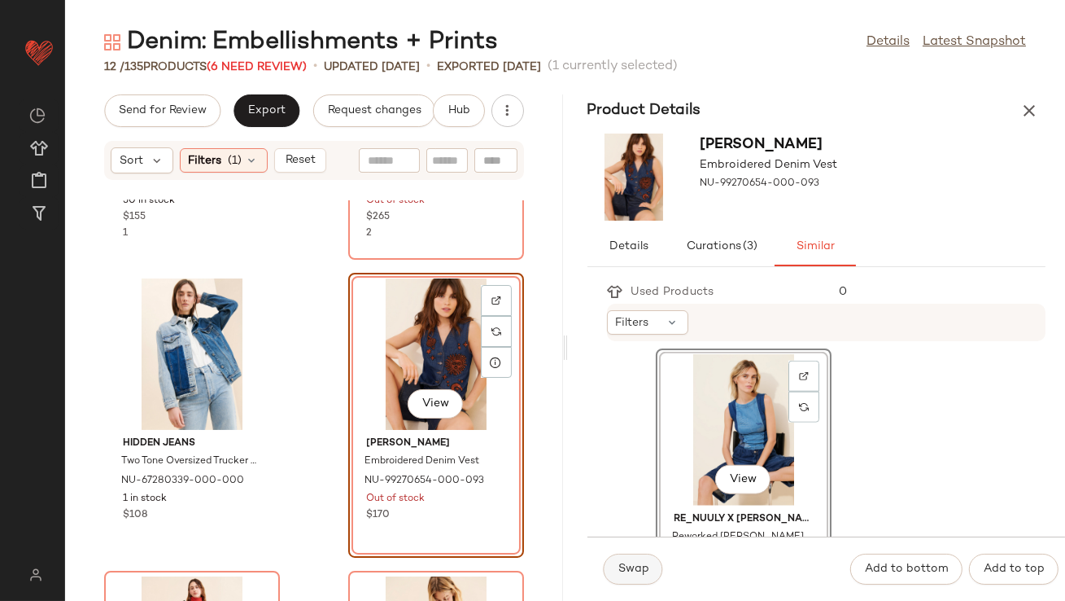
click at [636, 567] on span "Swap" at bounding box center [634, 568] width 32 height 13
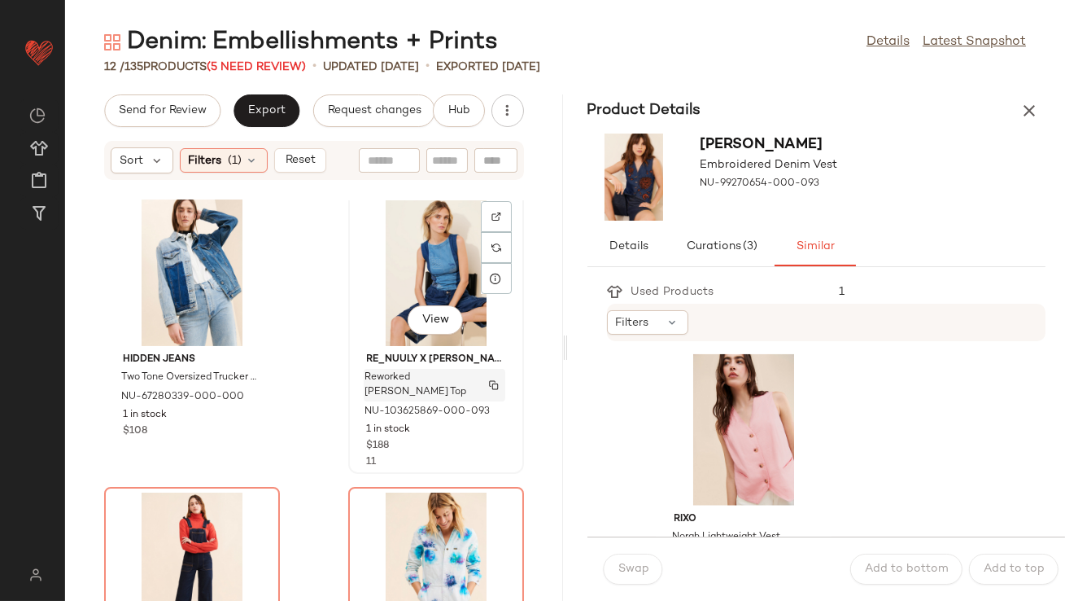
scroll to position [957, 0]
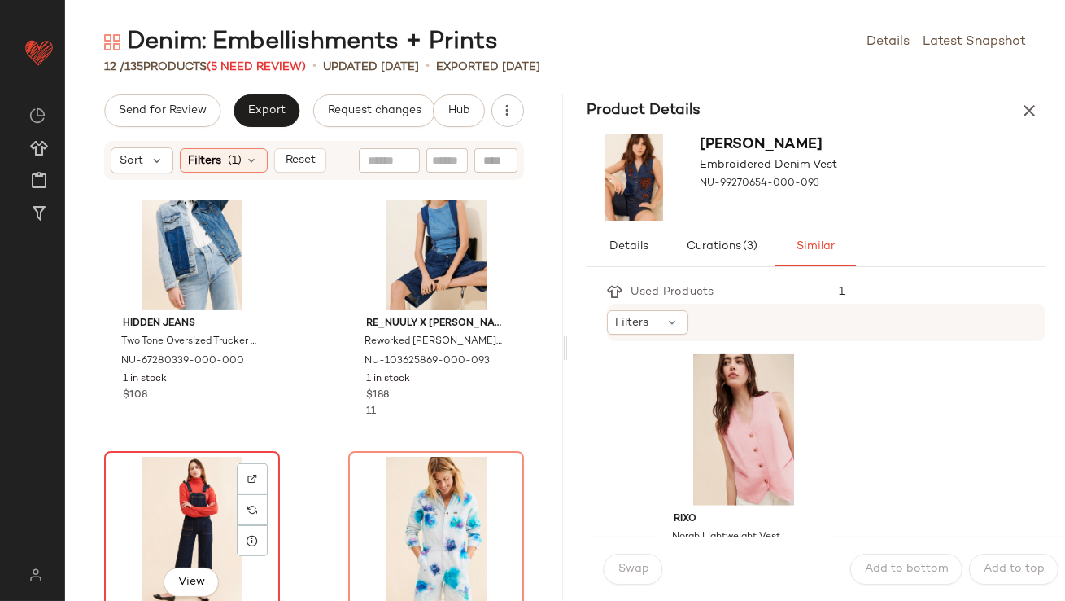
click at [202, 487] on div "View" at bounding box center [192, 532] width 164 height 151
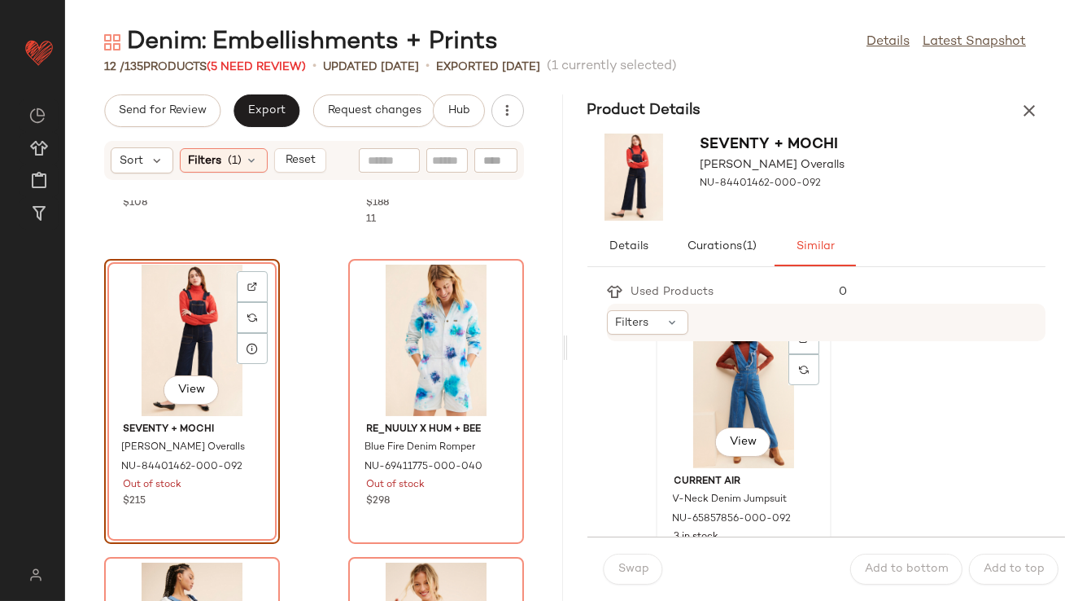
scroll to position [51, 0]
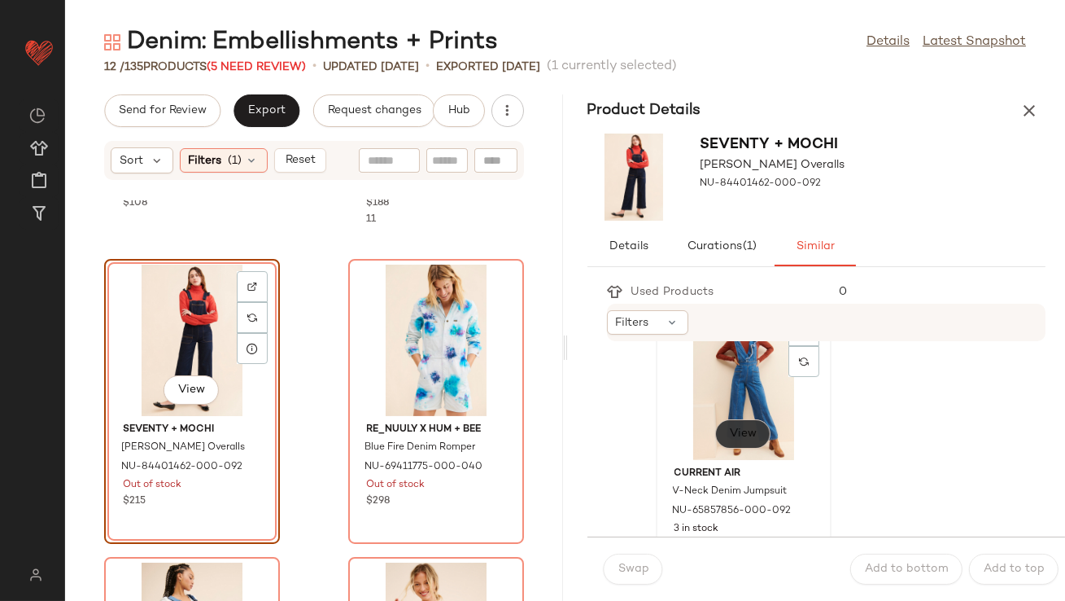
click at [742, 440] on button "View" at bounding box center [742, 433] width 55 height 29
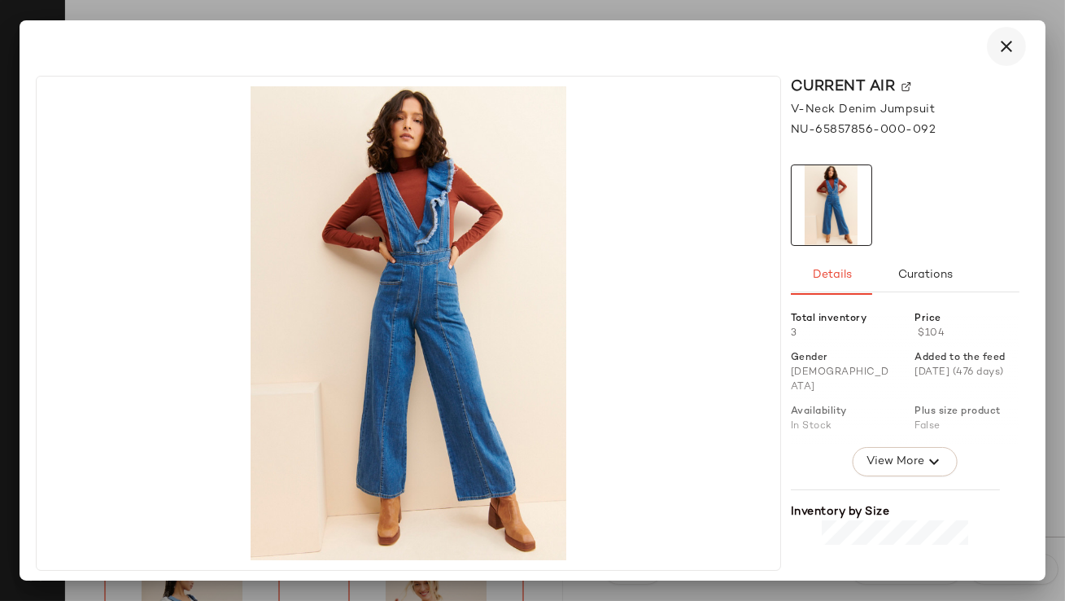
click at [1017, 43] on button "button" at bounding box center [1006, 46] width 39 height 39
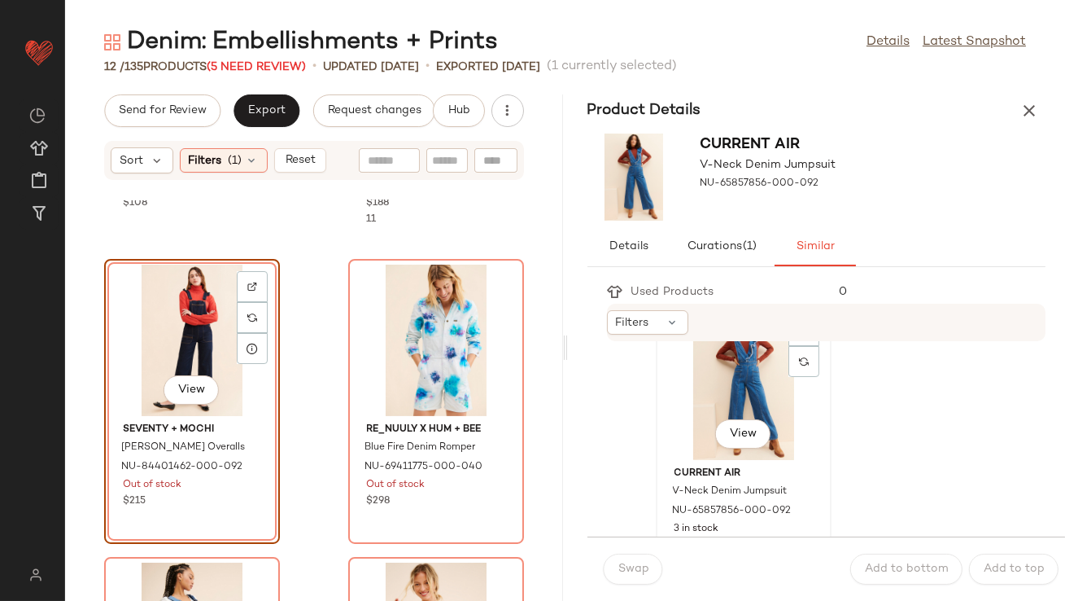
click at [746, 379] on div "View" at bounding box center [744, 383] width 164 height 151
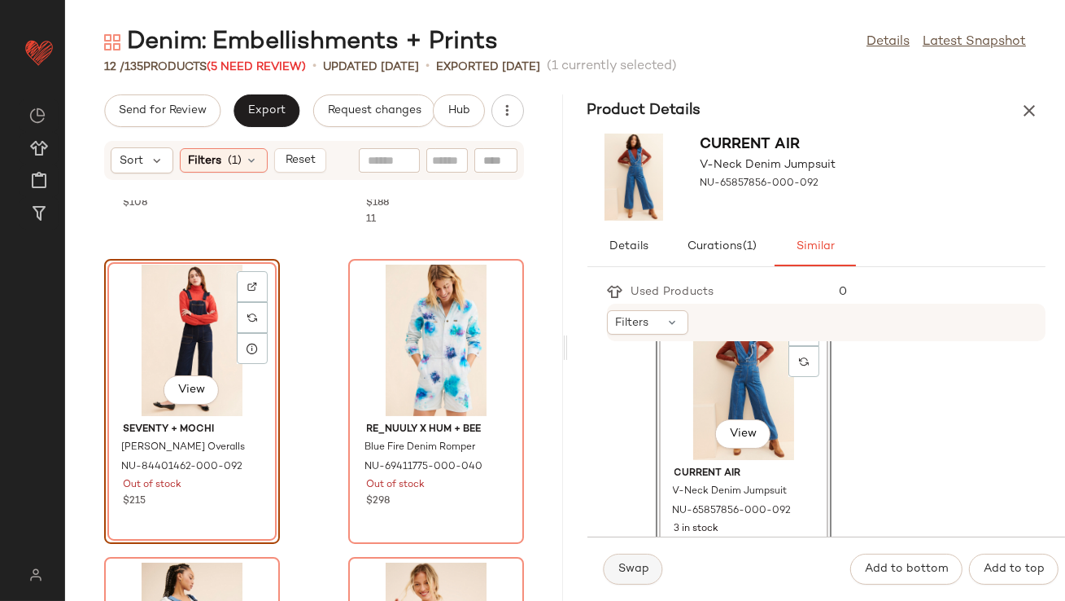
click at [636, 573] on span "Swap" at bounding box center [634, 568] width 32 height 13
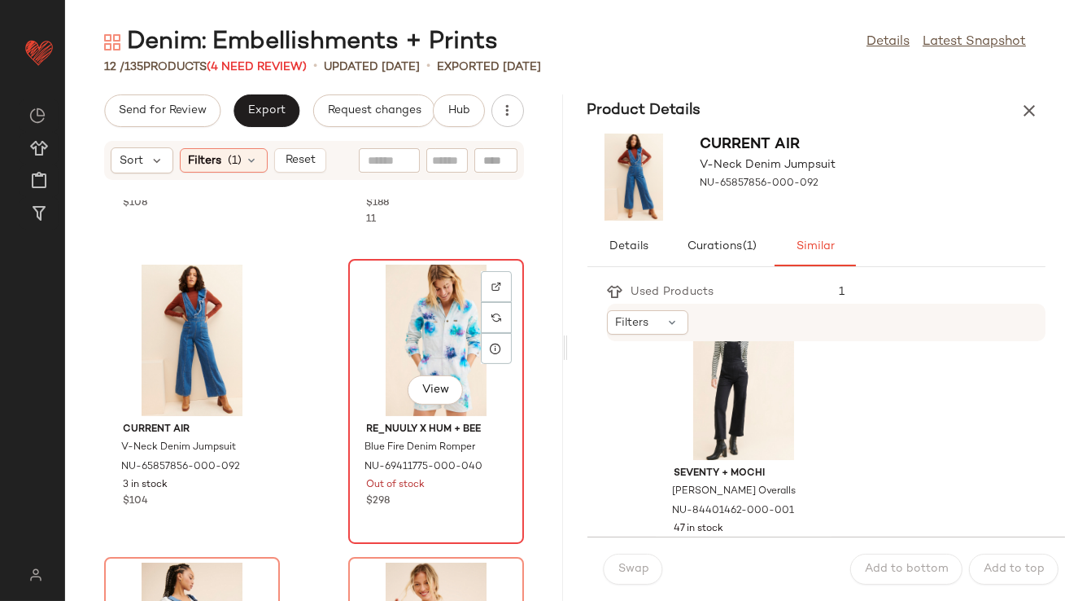
click at [416, 333] on div "View" at bounding box center [436, 340] width 164 height 151
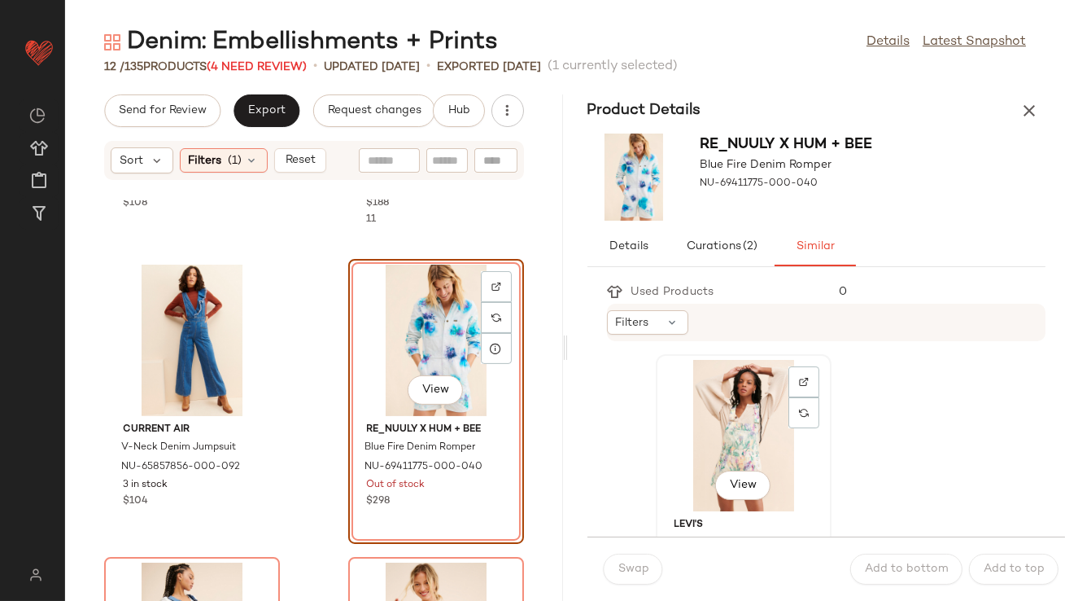
click at [683, 439] on div "View" at bounding box center [744, 435] width 164 height 151
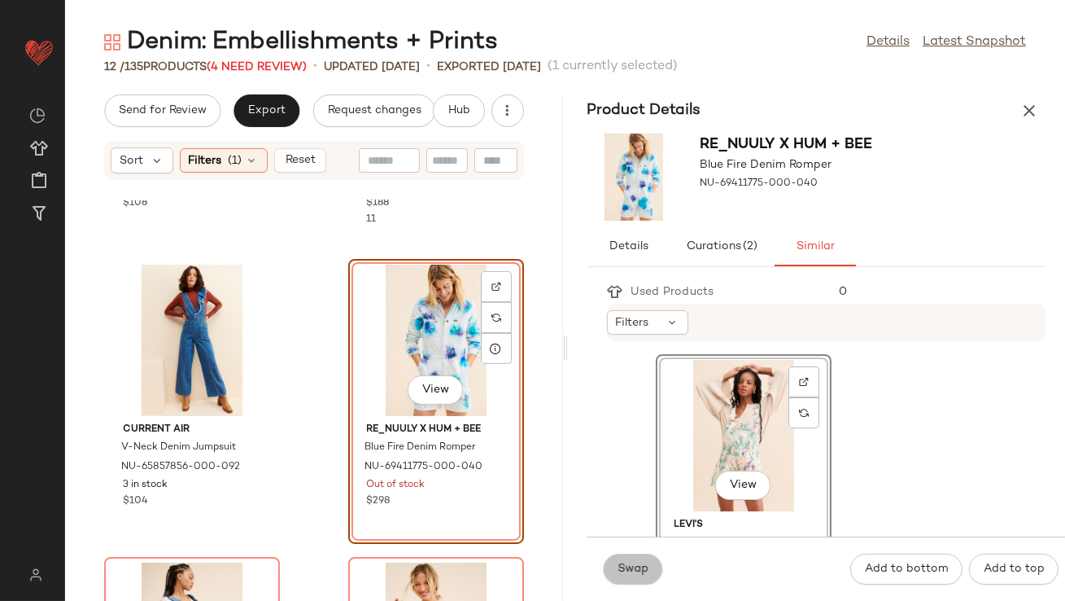
click at [636, 566] on span "Swap" at bounding box center [634, 568] width 32 height 13
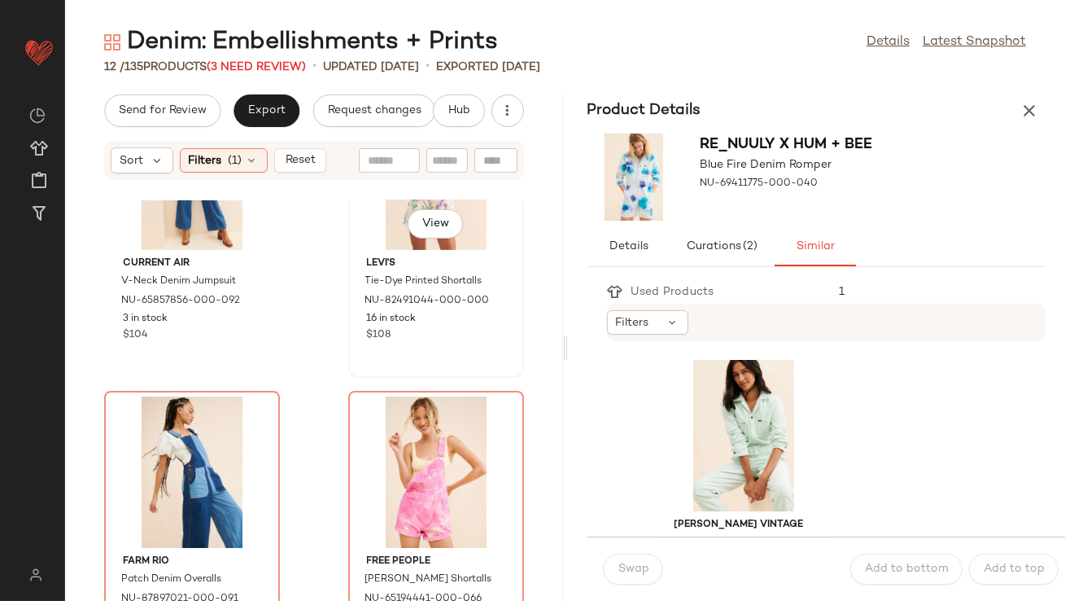
scroll to position [1389, 0]
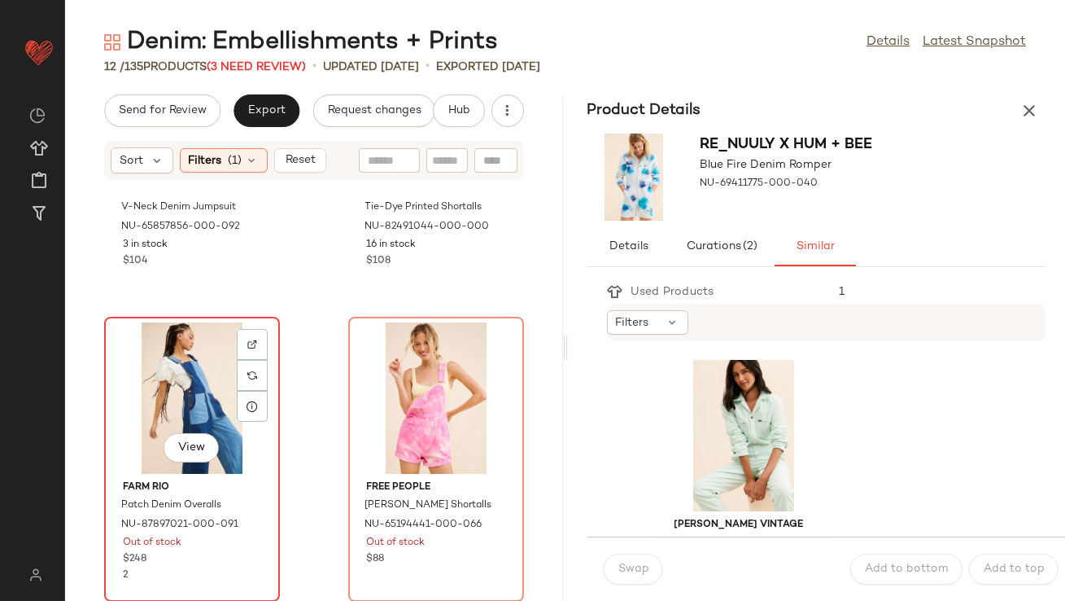
click at [183, 399] on div "View" at bounding box center [192, 397] width 164 height 151
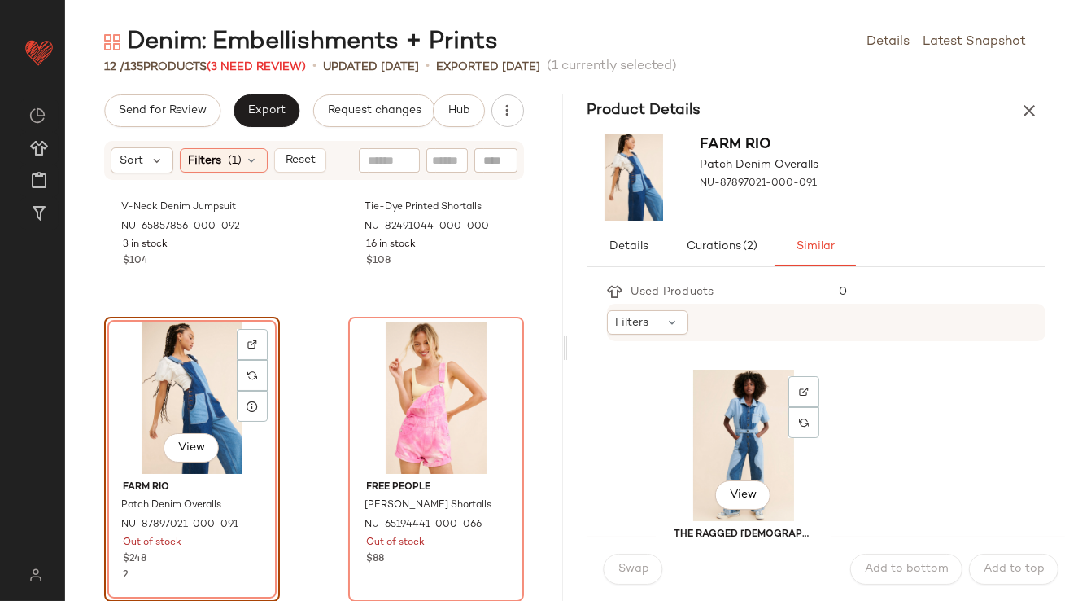
scroll to position [2680, 0]
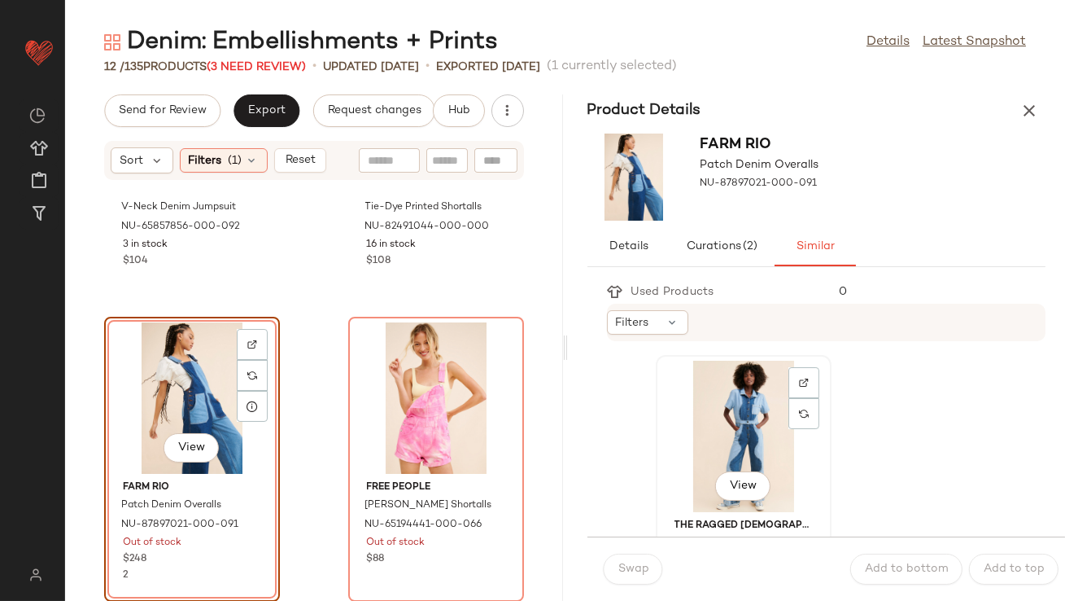
click at [717, 431] on div "View" at bounding box center [744, 436] width 164 height 151
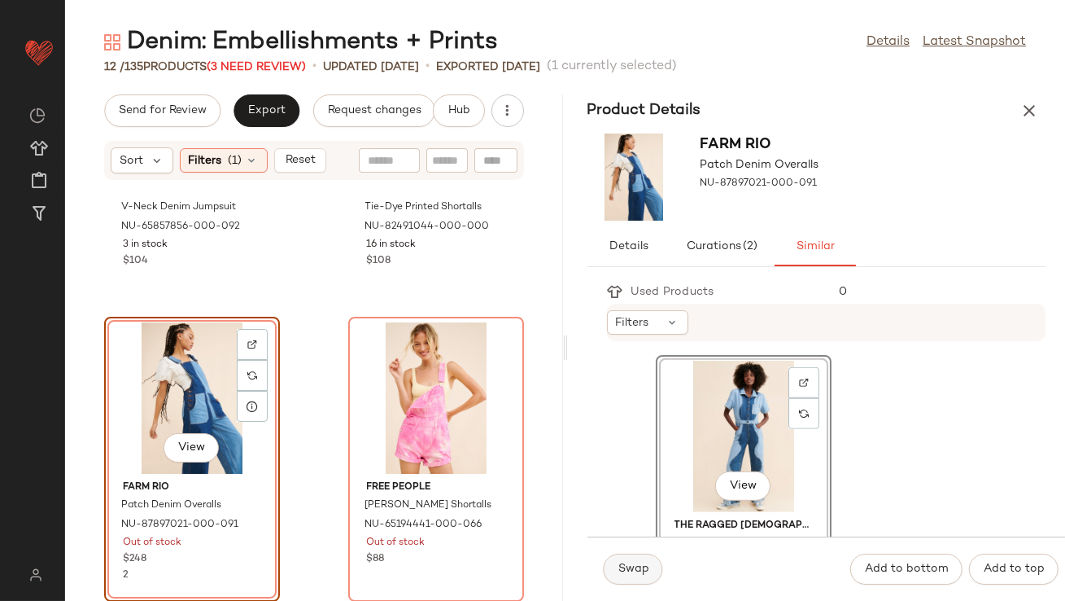
click at [632, 574] on span "Swap" at bounding box center [634, 568] width 32 height 13
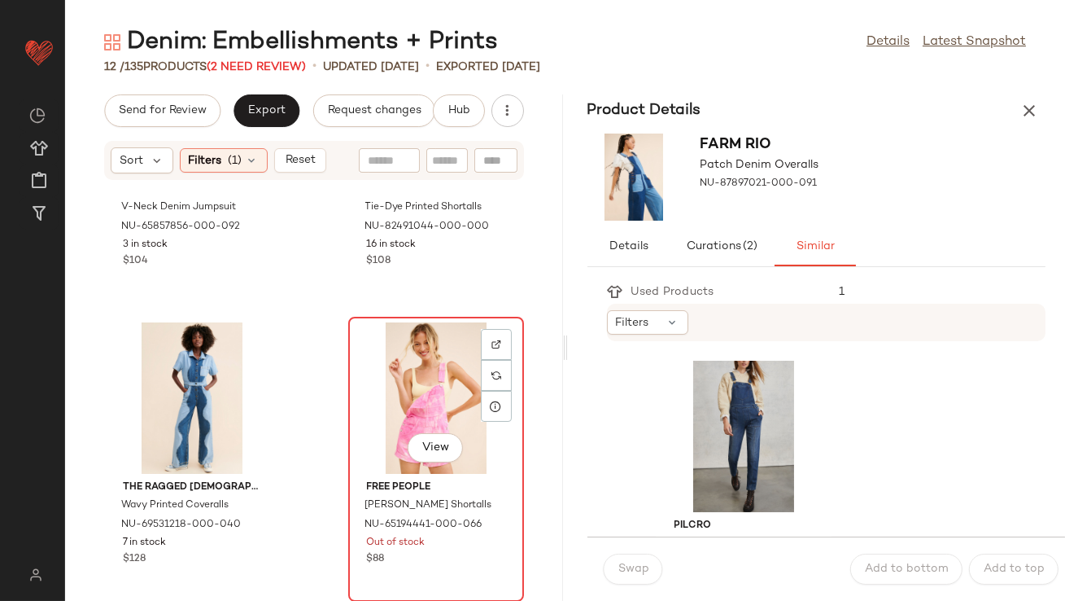
click at [400, 352] on div "View" at bounding box center [436, 397] width 164 height 151
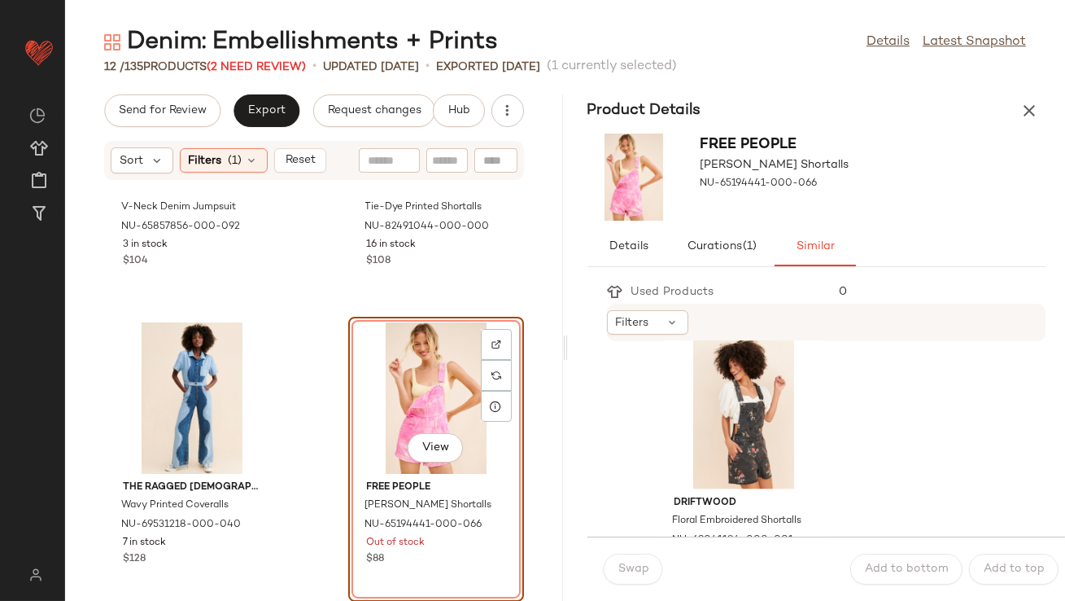
scroll to position [4514, 0]
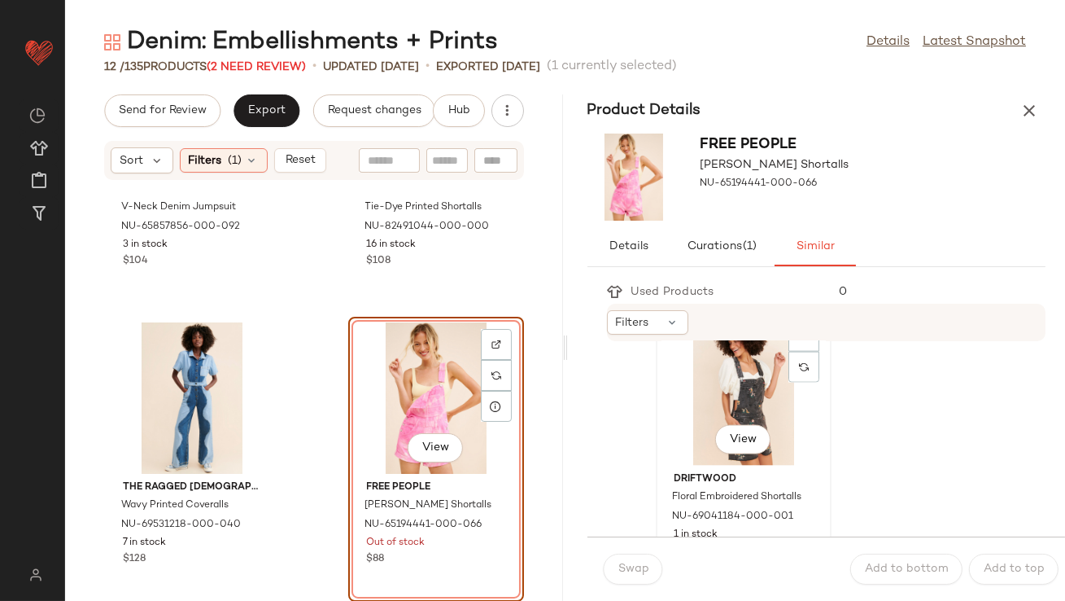
click at [734, 406] on div "View" at bounding box center [744, 389] width 164 height 151
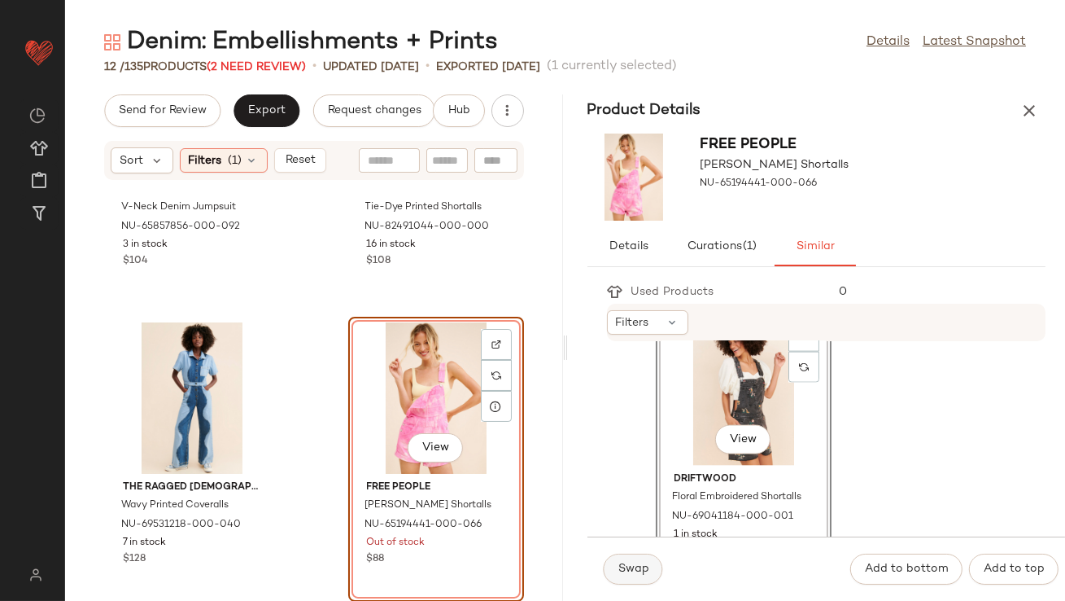
click at [644, 562] on span "Swap" at bounding box center [634, 568] width 32 height 13
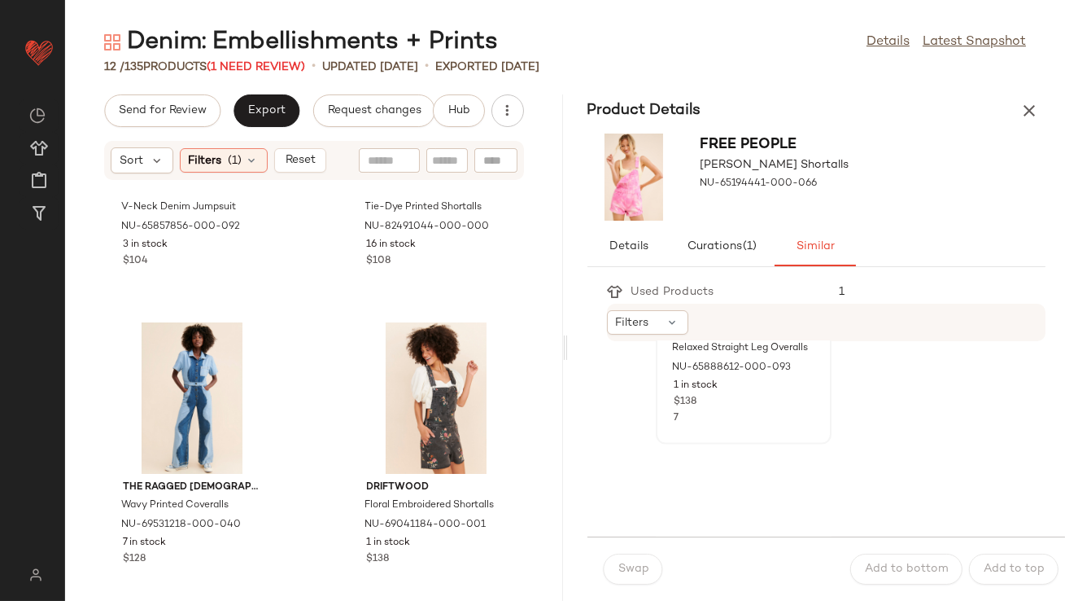
scroll to position [4731, 0]
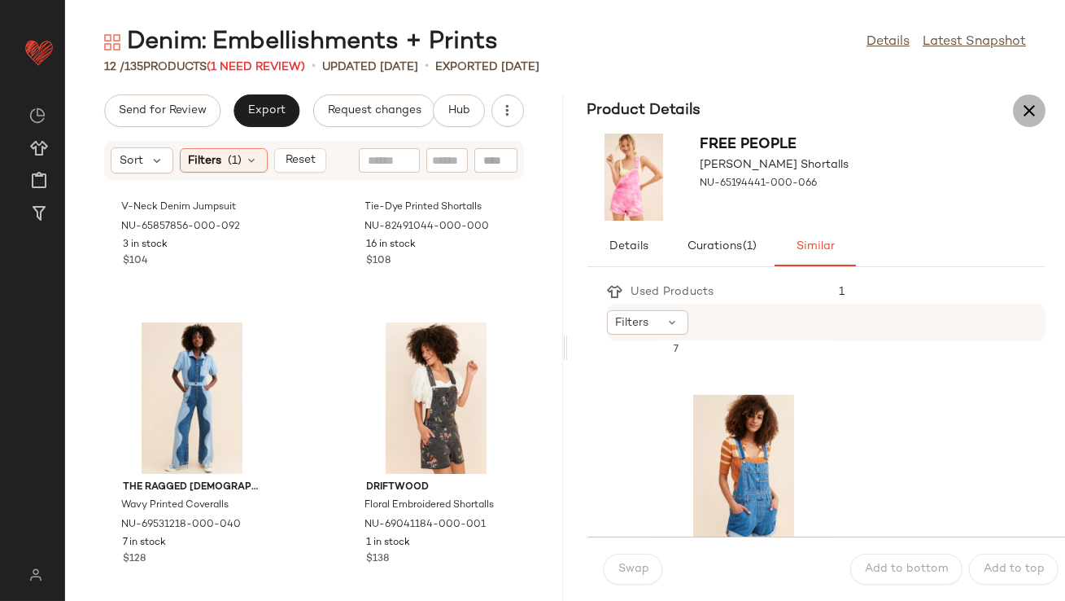
click at [1036, 107] on icon "button" at bounding box center [1030, 111] width 20 height 20
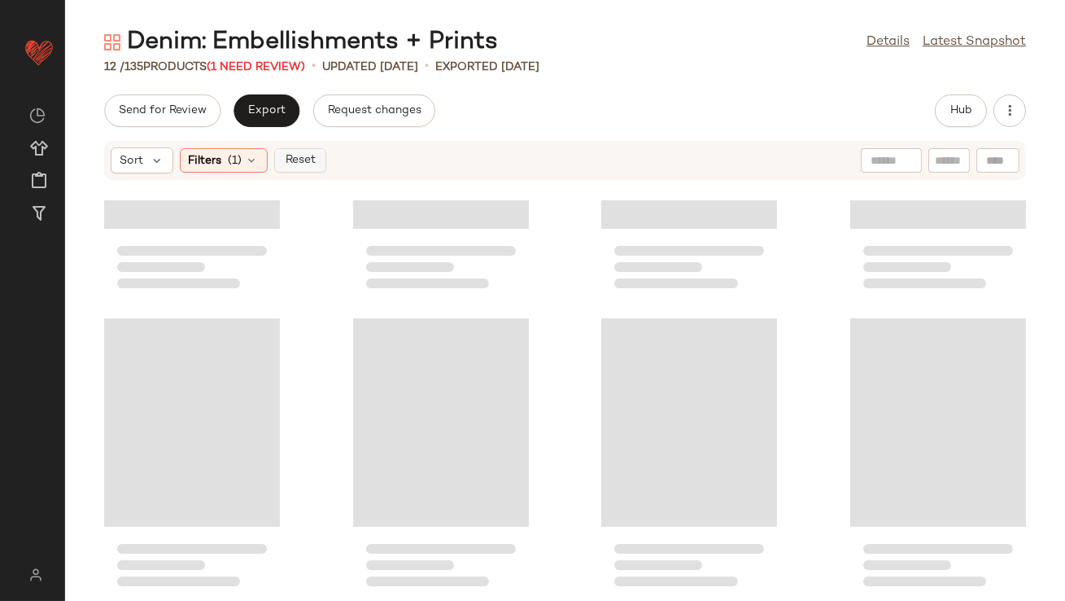
scroll to position [496, 0]
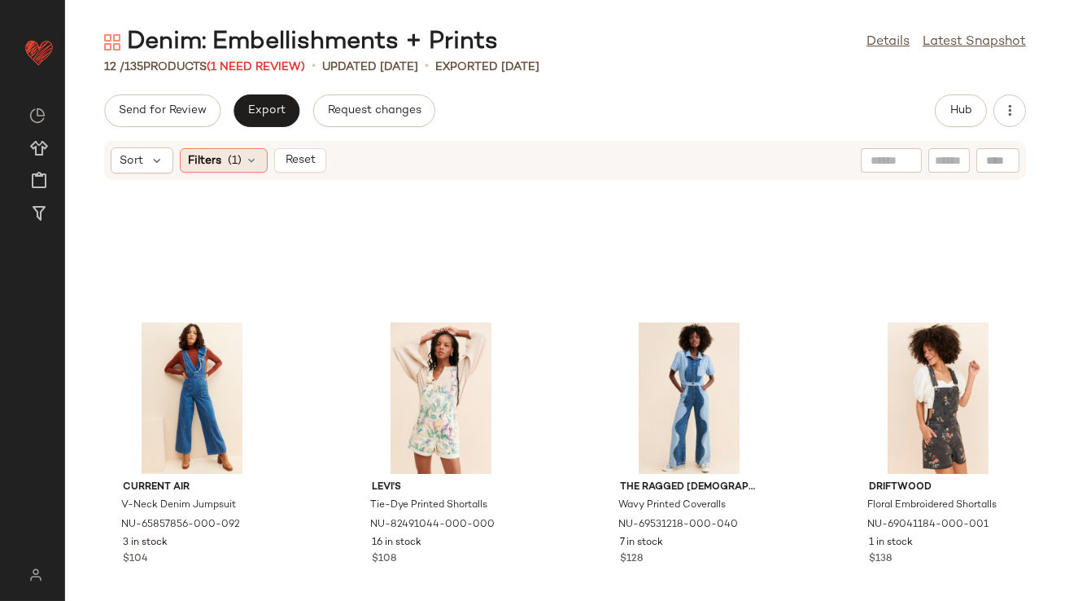
click at [241, 157] on span "(1)" at bounding box center [236, 160] width 14 height 17
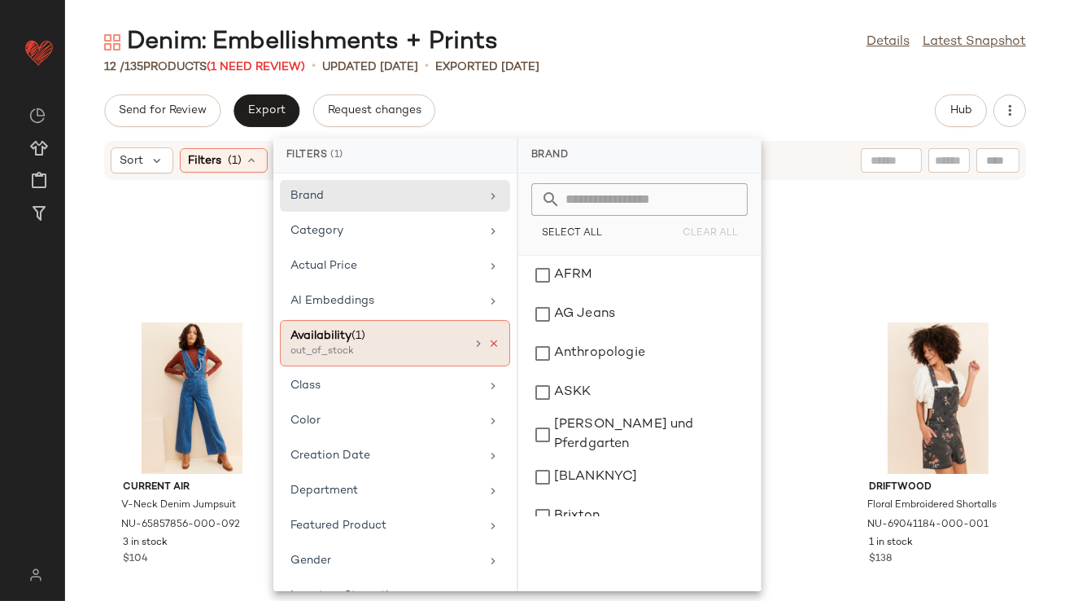
click at [488, 340] on icon at bounding box center [493, 343] width 11 height 11
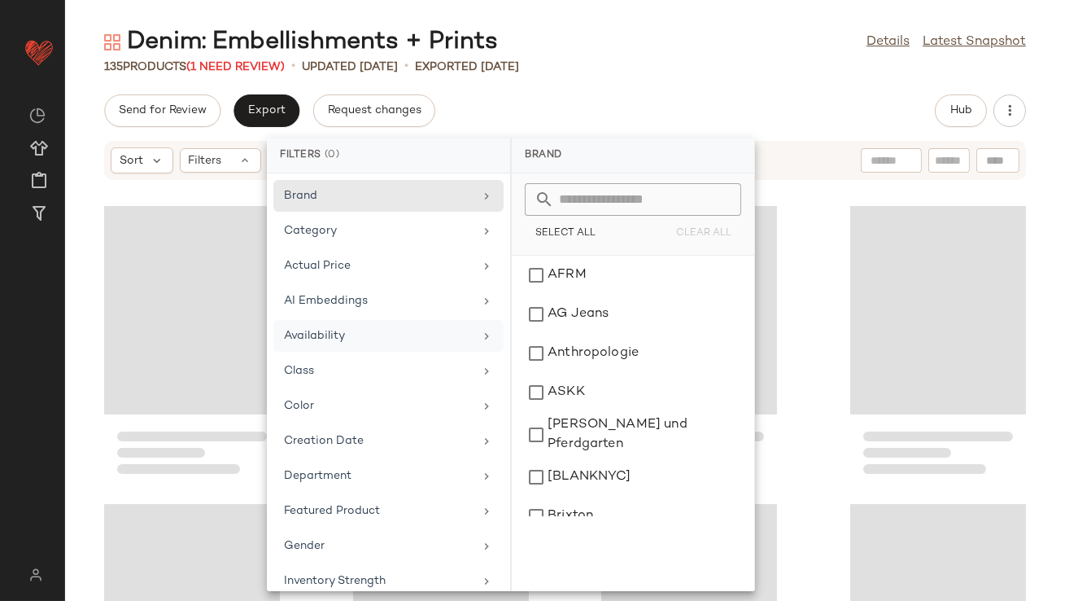
click at [649, 98] on div "Send for Review Export Request changes Hub" at bounding box center [565, 110] width 1000 height 33
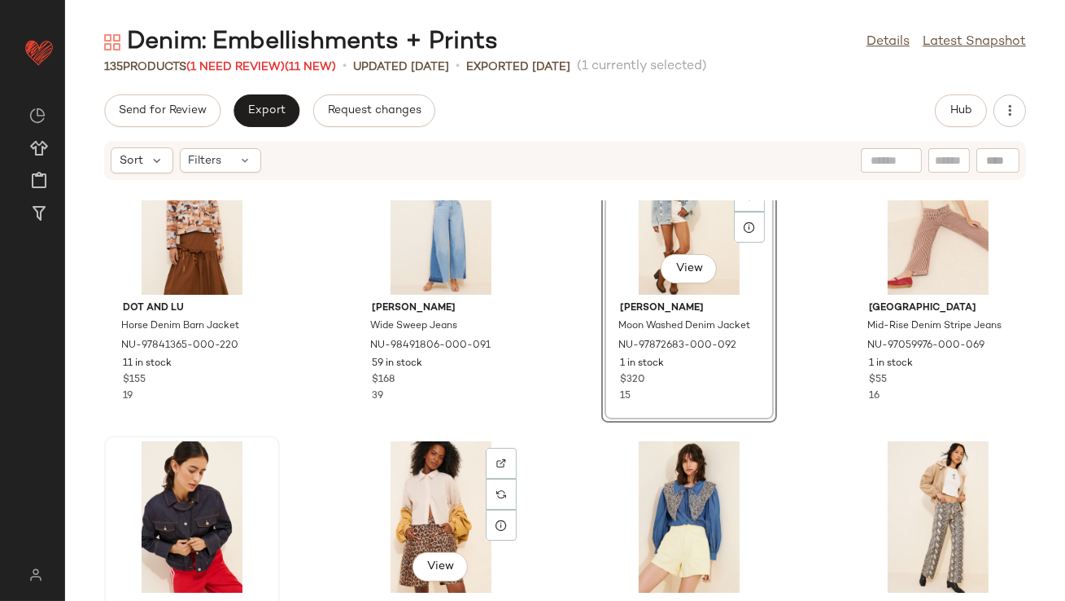
scroll to position [73, 0]
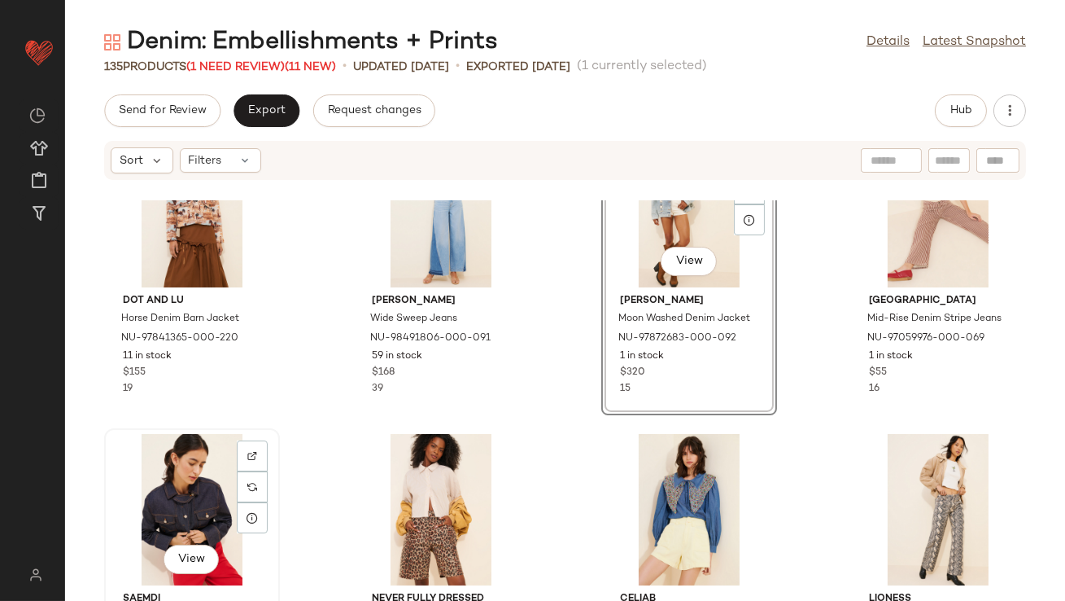
click at [194, 505] on div "View" at bounding box center [192, 509] width 164 height 151
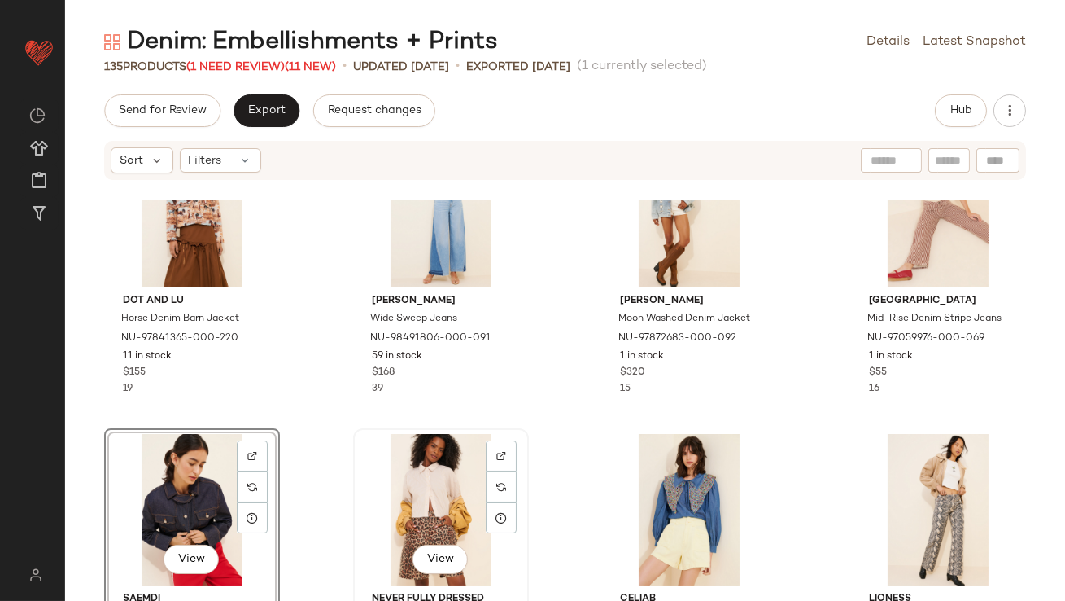
click at [399, 483] on div "View" at bounding box center [441, 509] width 164 height 151
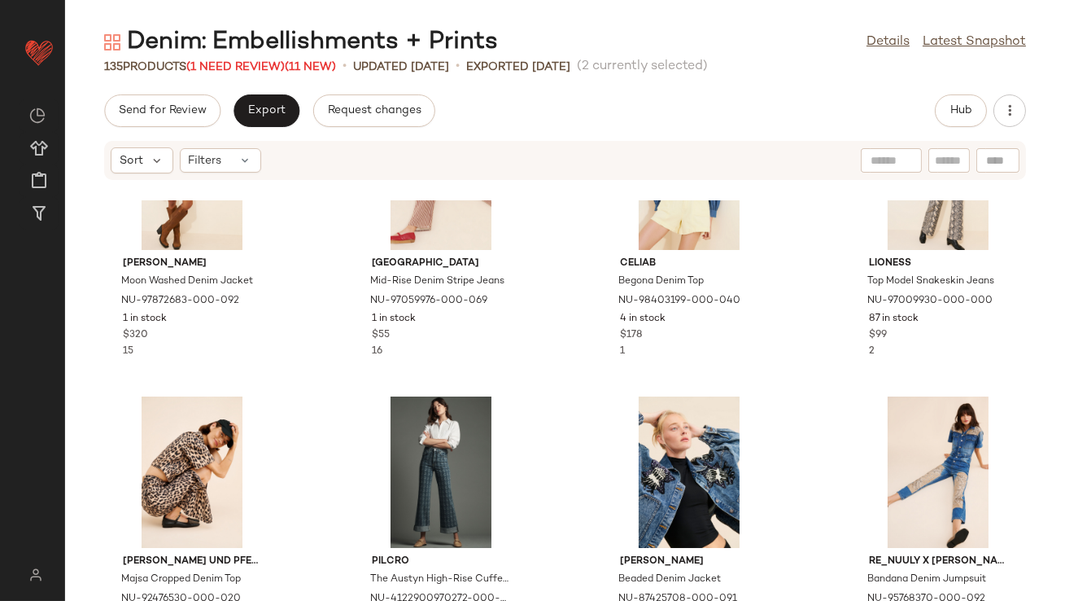
scroll to position [487, 0]
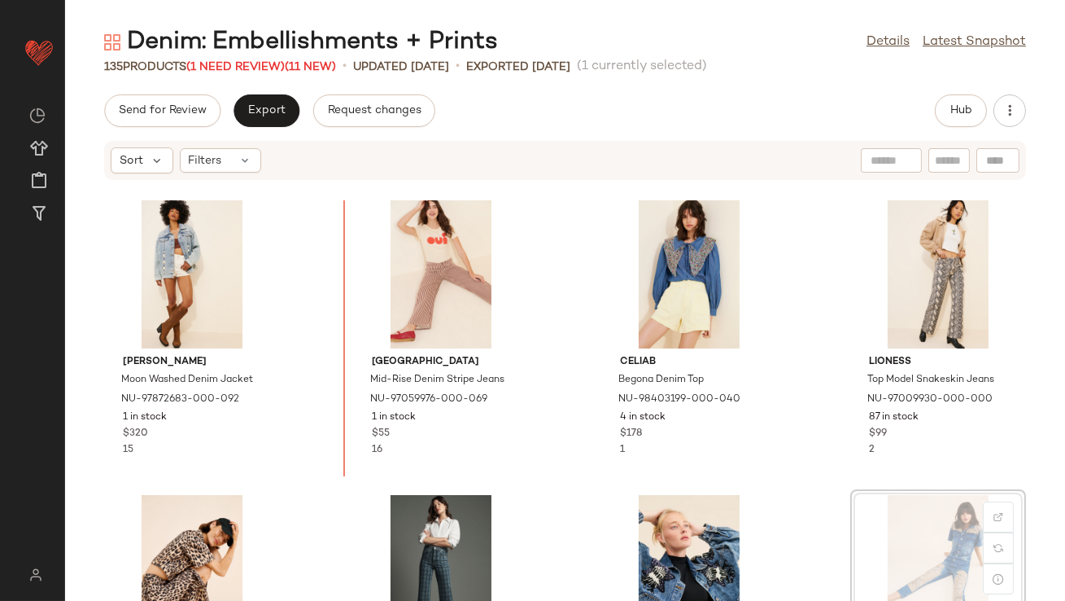
scroll to position [279, 0]
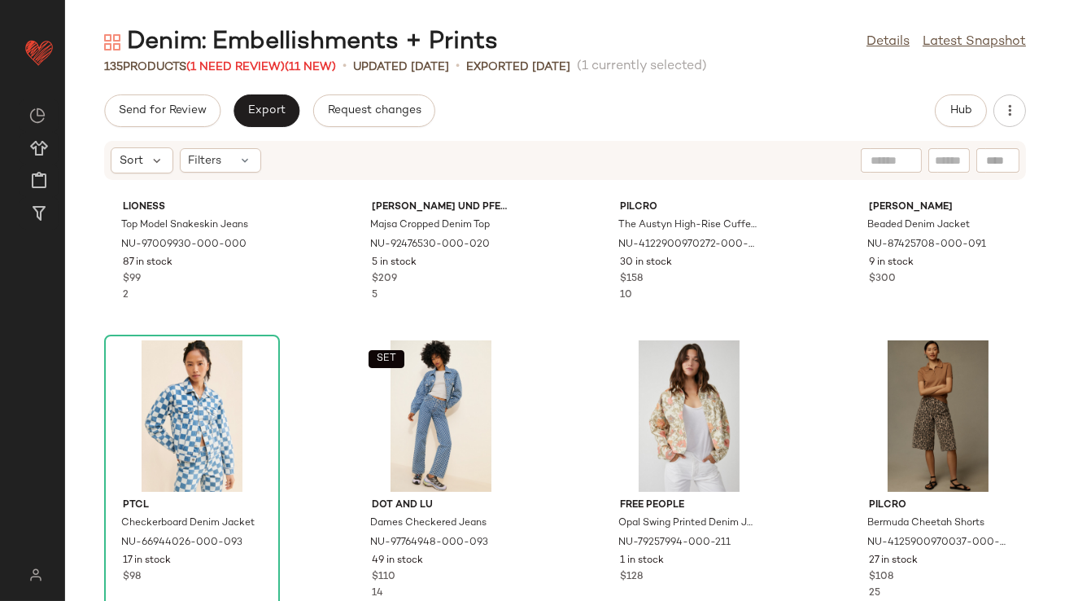
scroll to position [772, 0]
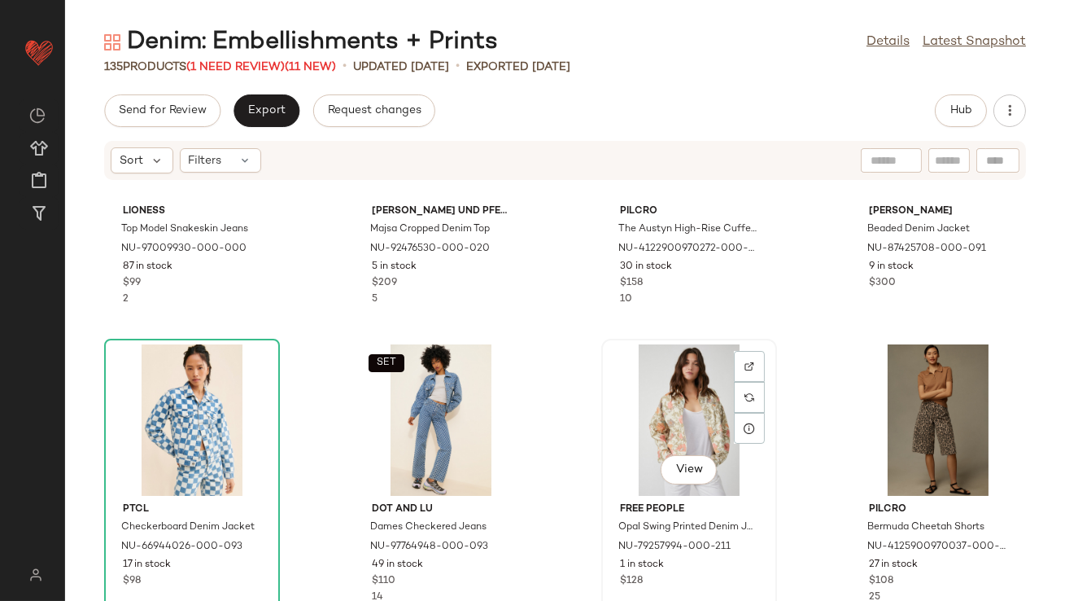
click at [685, 441] on div "View" at bounding box center [689, 419] width 164 height 151
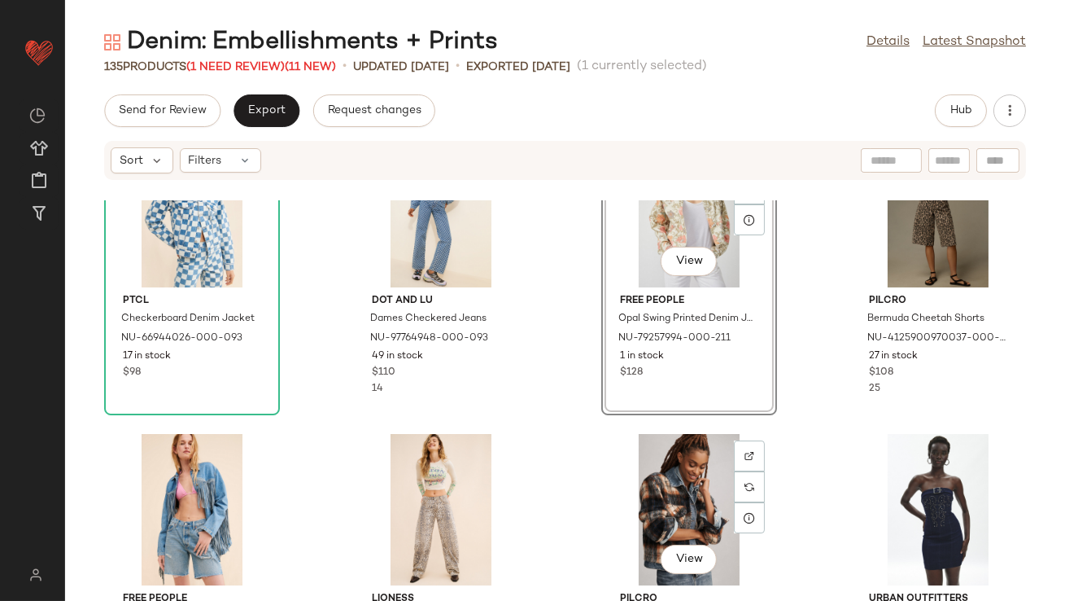
scroll to position [1073, 0]
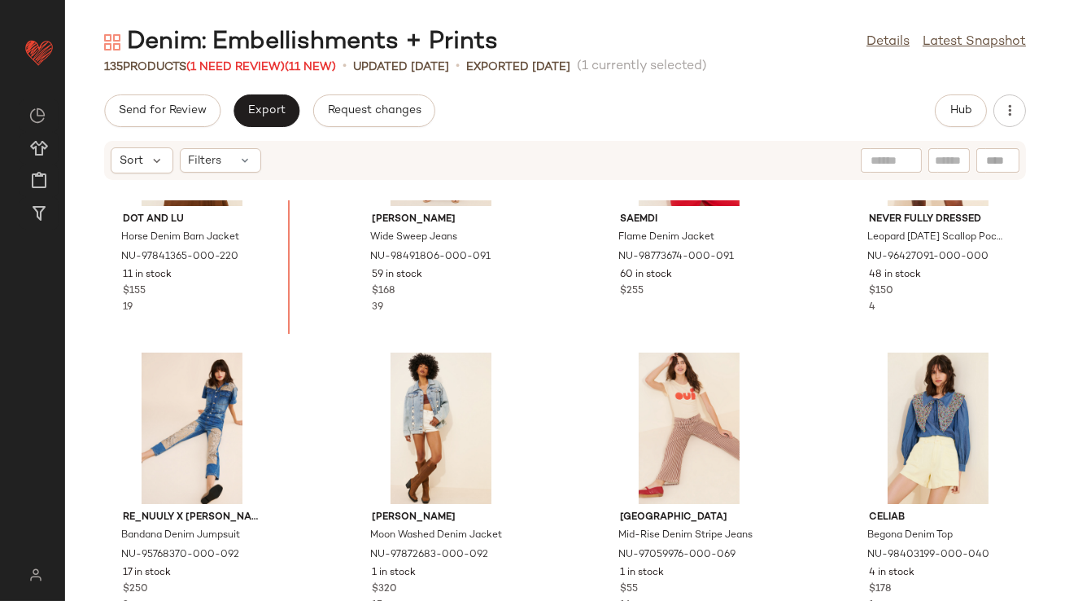
scroll to position [66, 0]
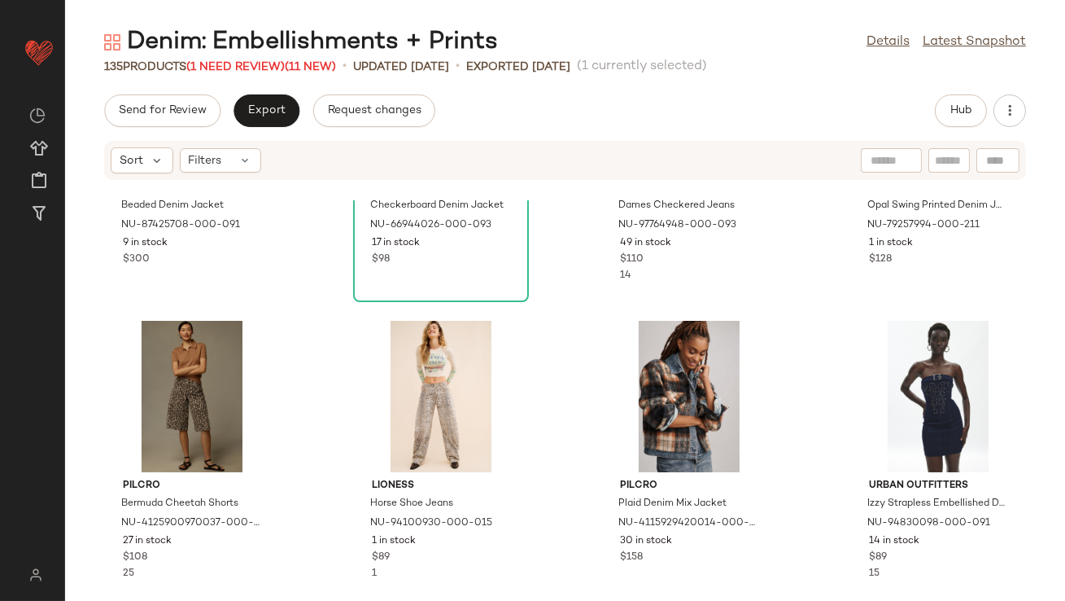
scroll to position [1094, 0]
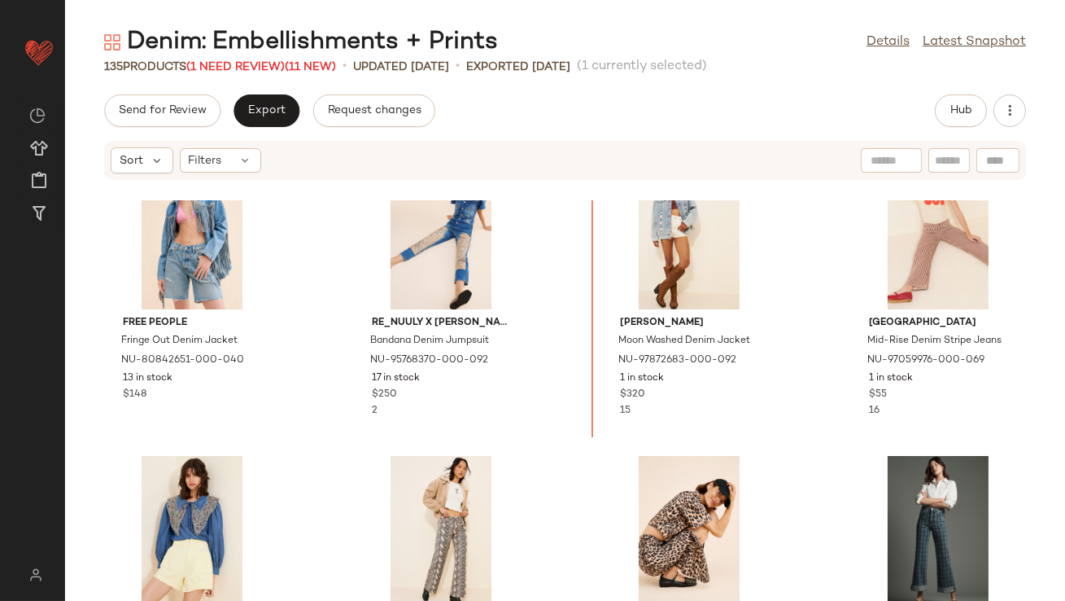
scroll to position [362, 0]
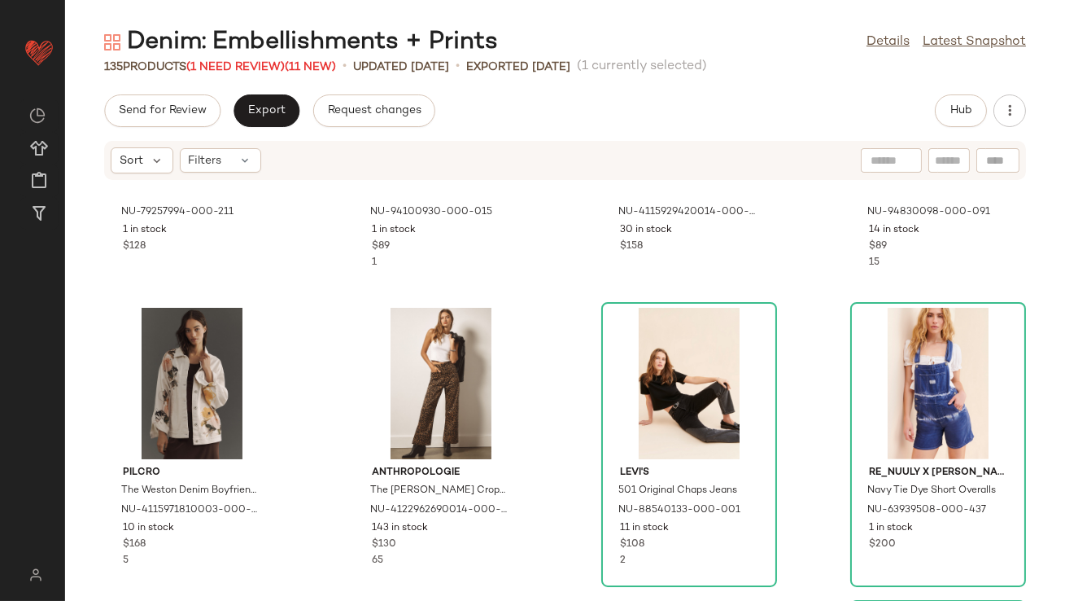
scroll to position [1406, 0]
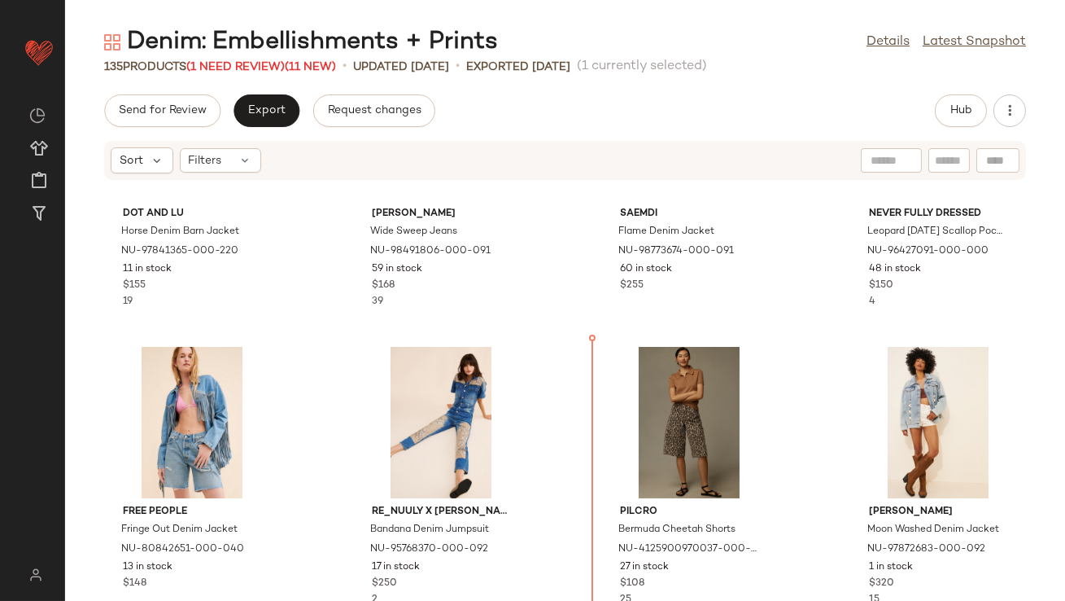
scroll to position [150, 0]
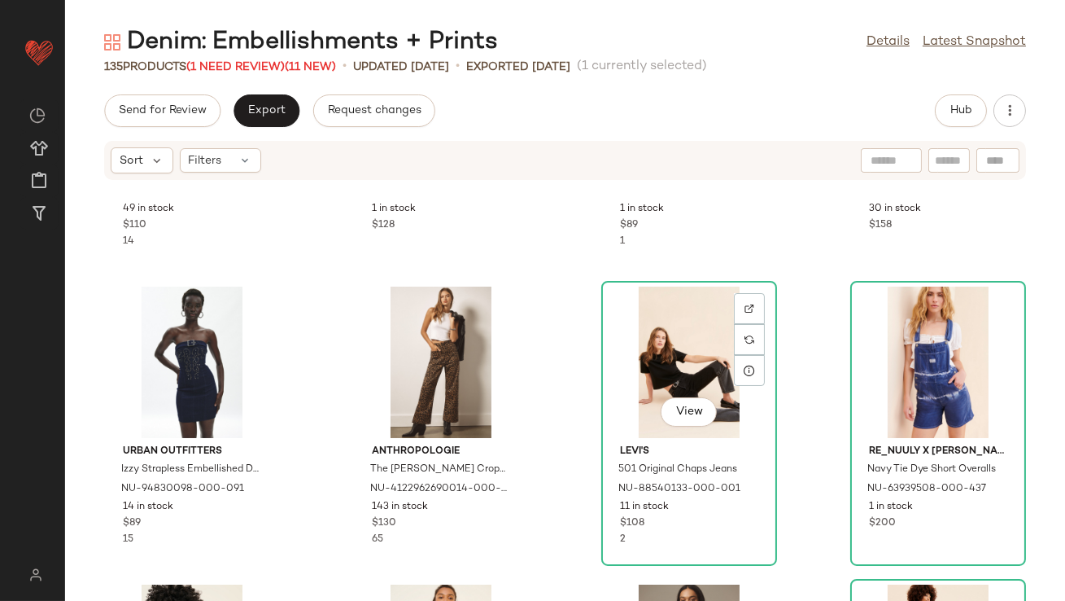
scroll to position [1441, 0]
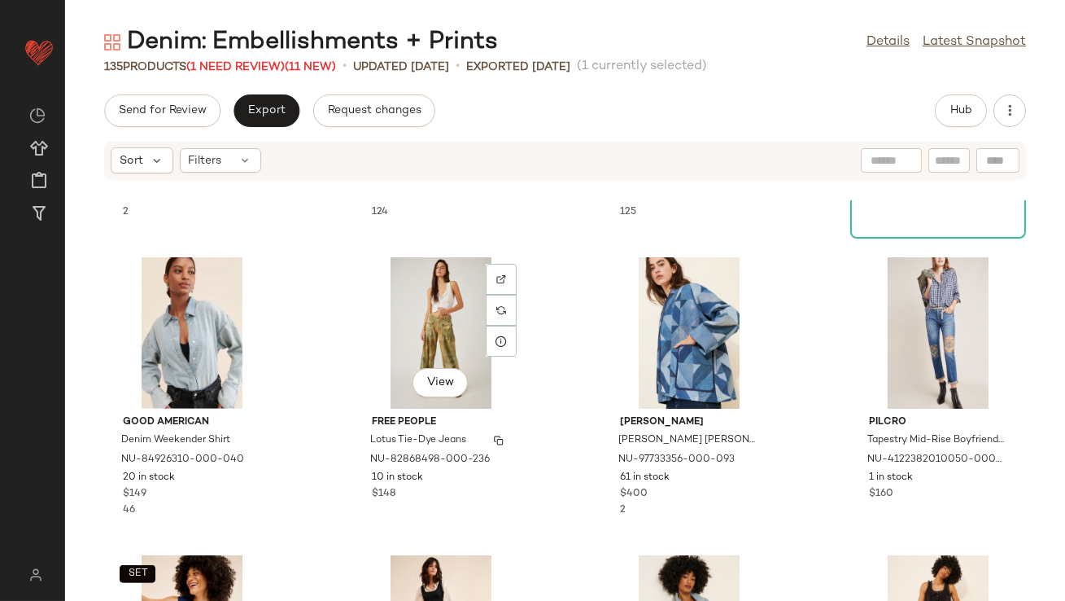
scroll to position [2049, 0]
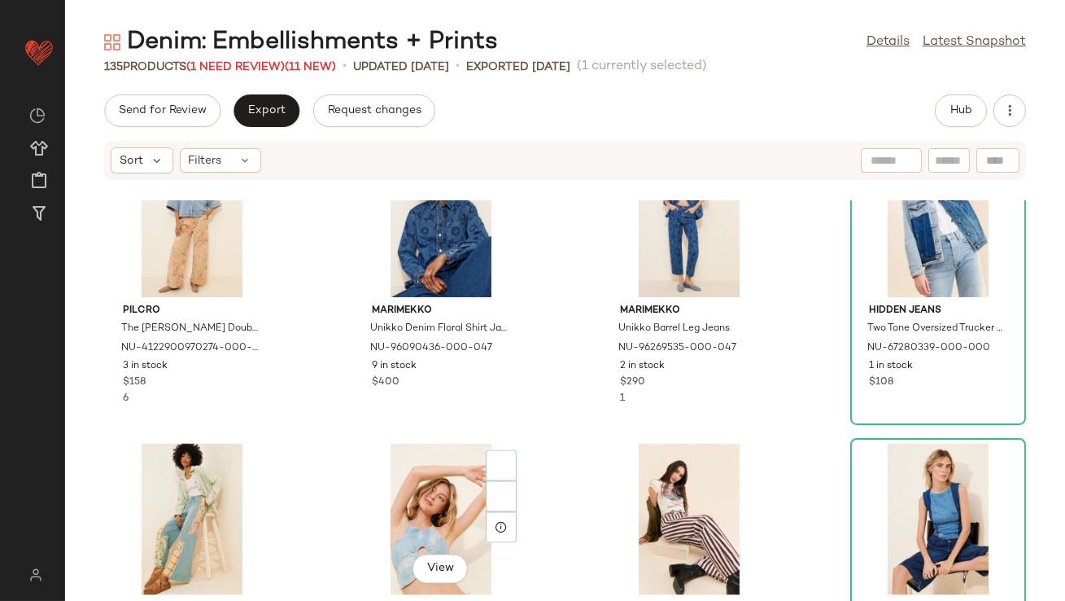
scroll to position [6196, 0]
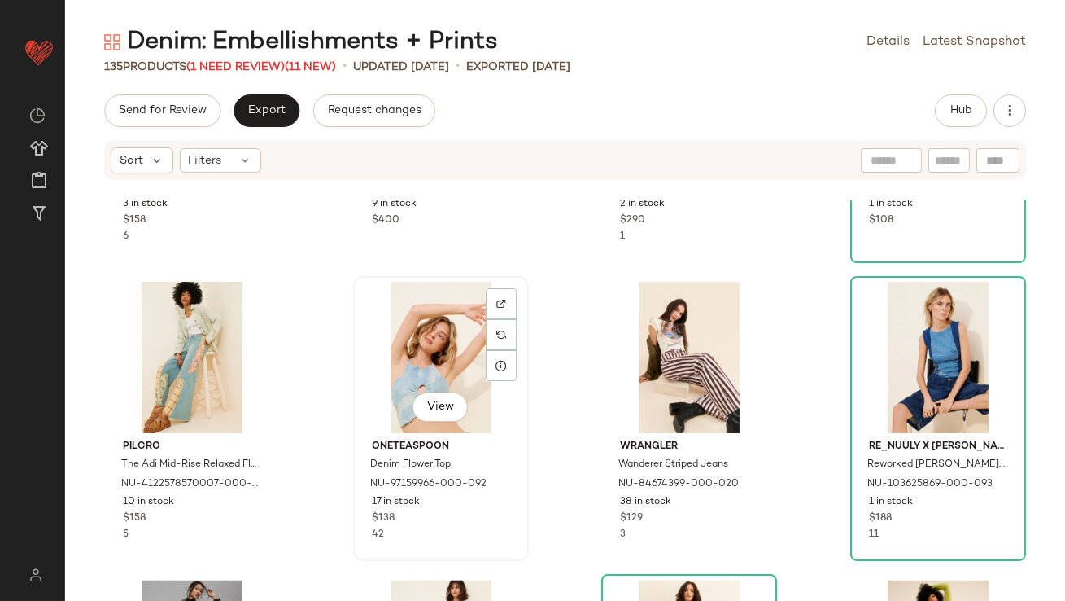
click at [429, 371] on div "View" at bounding box center [441, 357] width 164 height 151
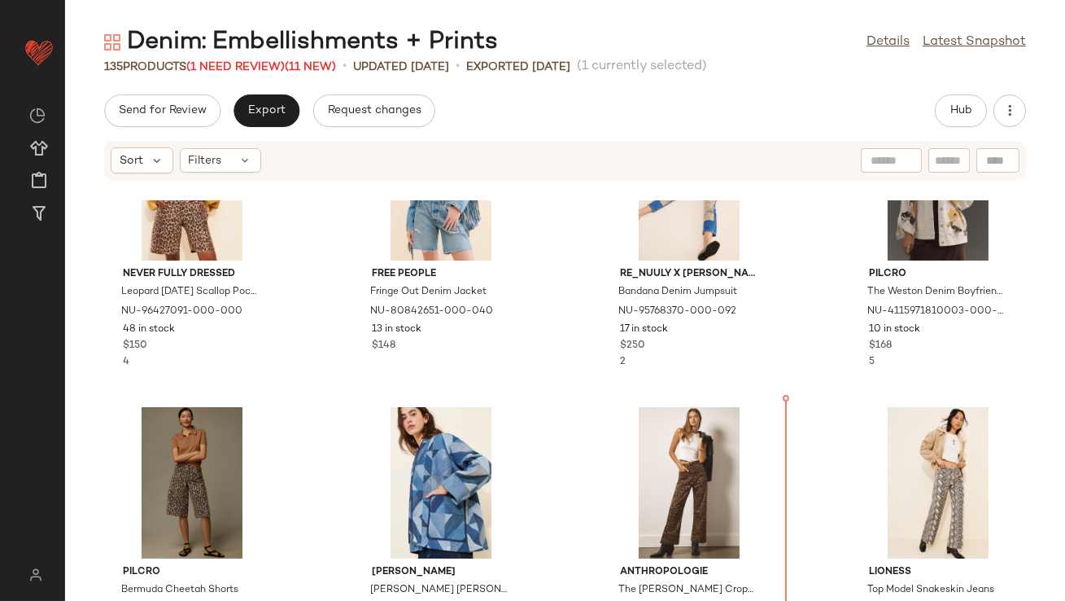
scroll to position [453, 0]
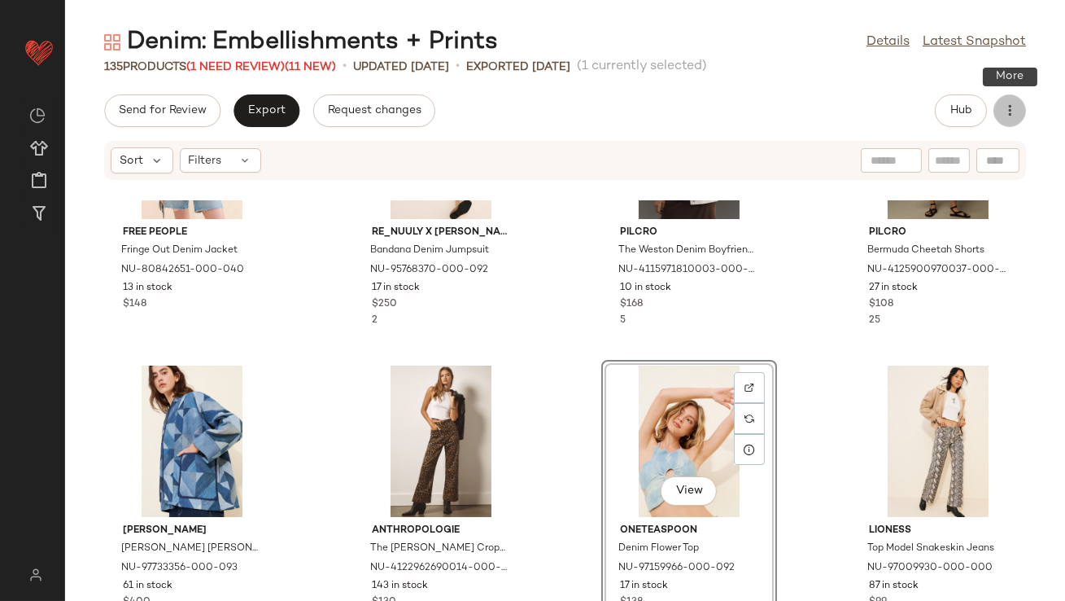
click at [1000, 123] on button "button" at bounding box center [1010, 110] width 33 height 33
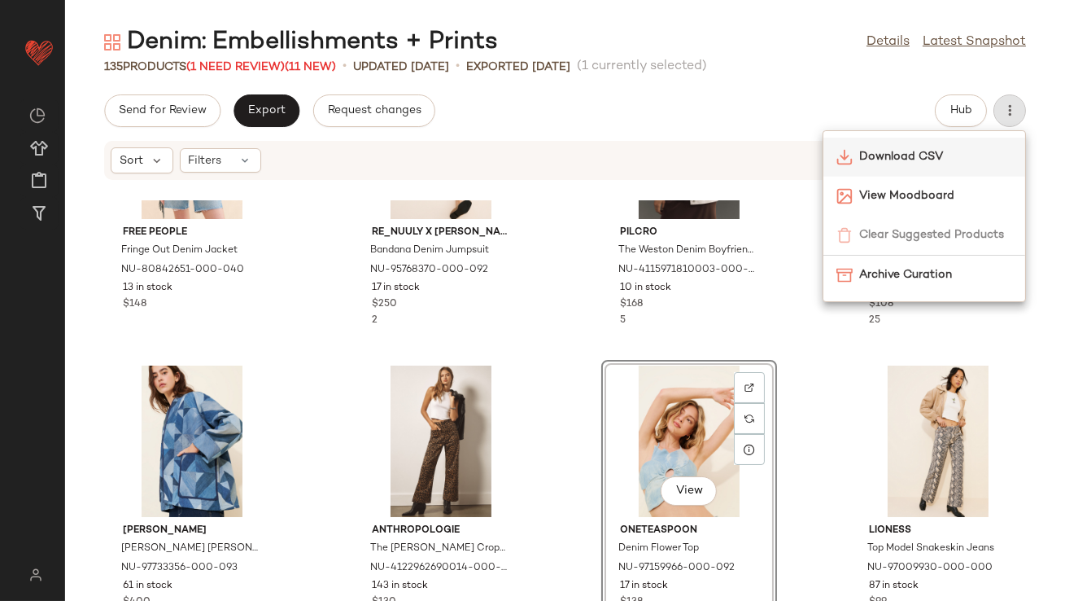
click at [943, 177] on div "Download CSV" at bounding box center [925, 196] width 202 height 39
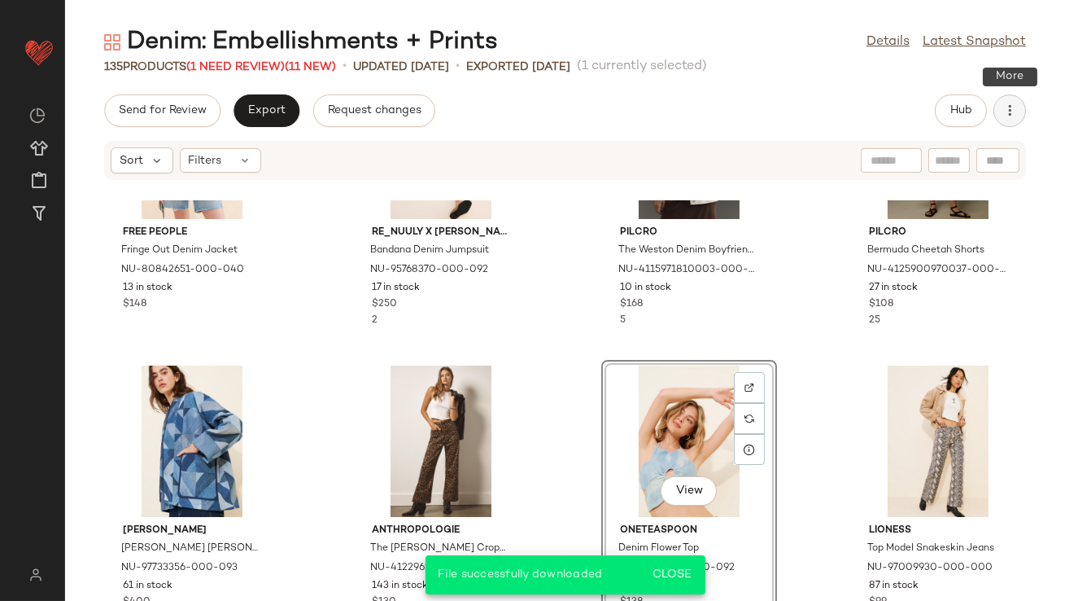
drag, startPoint x: 1017, startPoint y: 98, endPoint x: 1008, endPoint y: 101, distance: 10.3
click at [1017, 98] on button "button" at bounding box center [1010, 110] width 33 height 33
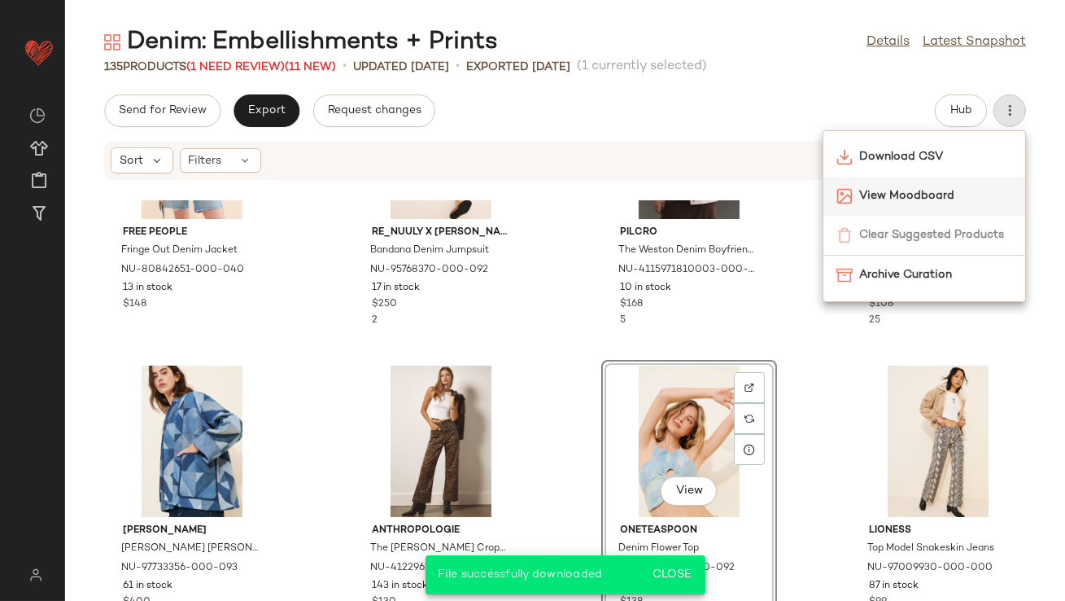
click at [942, 193] on span "View Moodboard" at bounding box center [935, 195] width 153 height 17
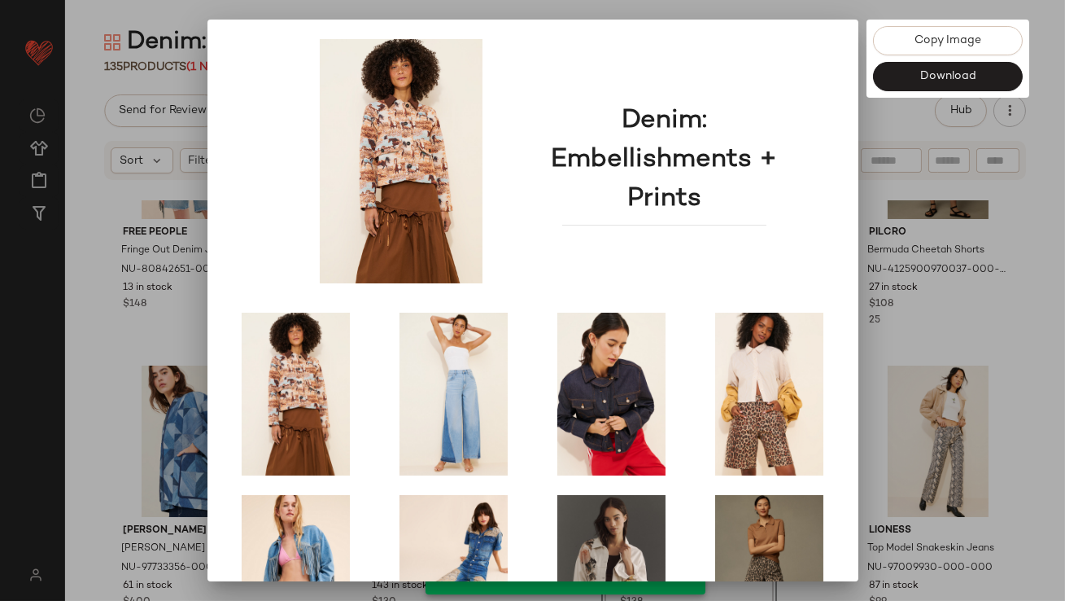
scroll to position [278, 0]
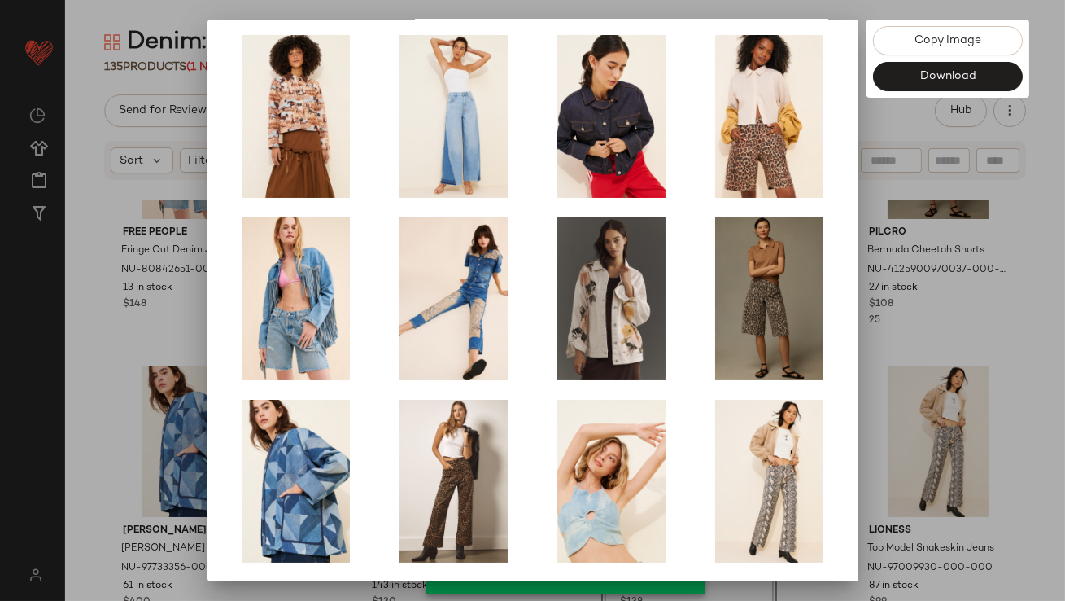
click at [987, 327] on div at bounding box center [532, 300] width 1065 height 601
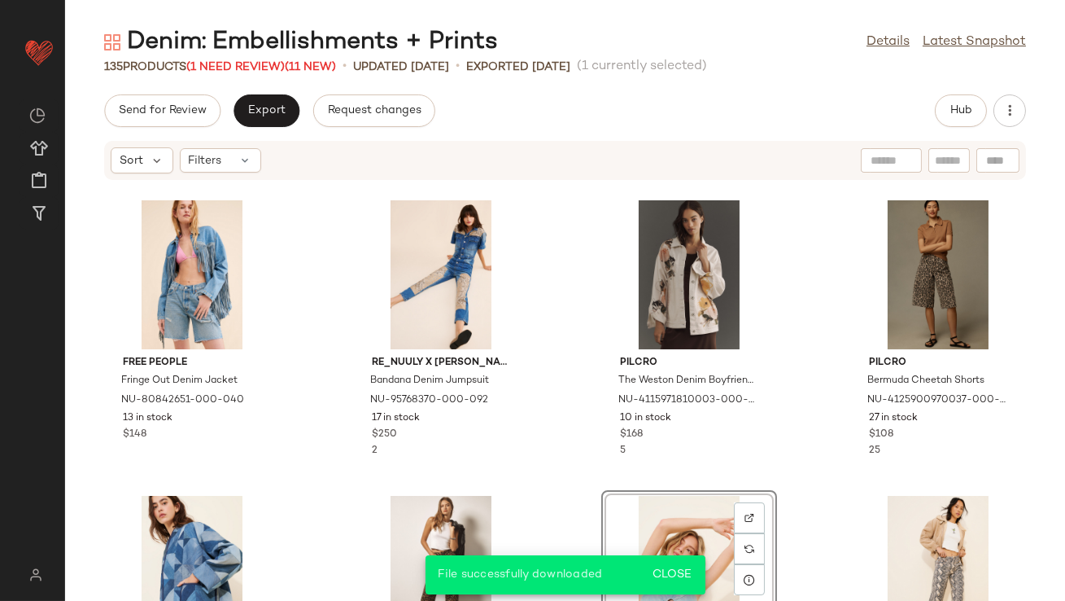
scroll to position [102, 0]
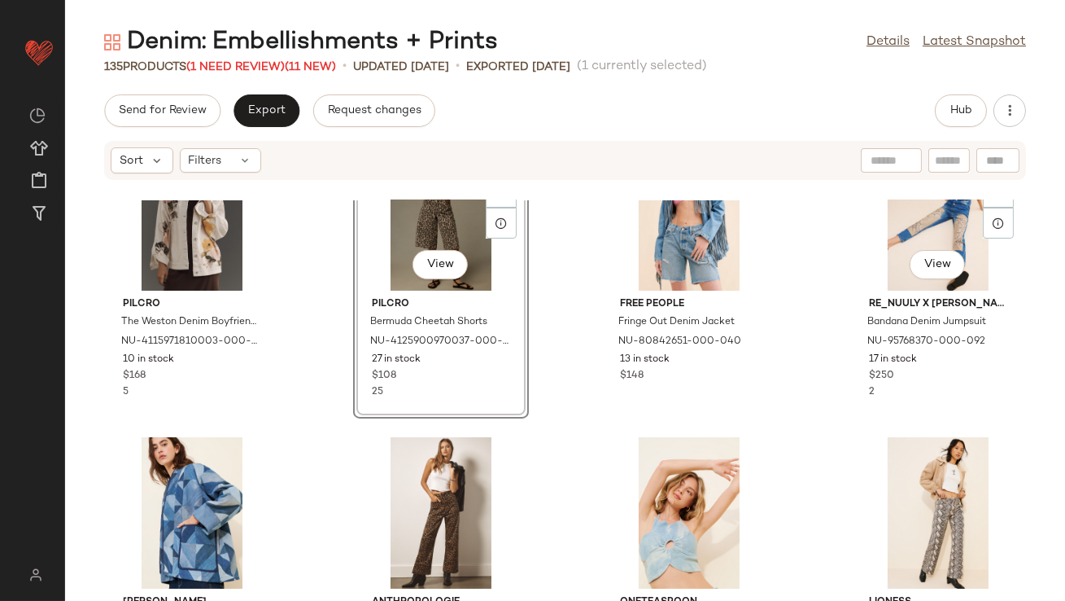
scroll to position [375, 0]
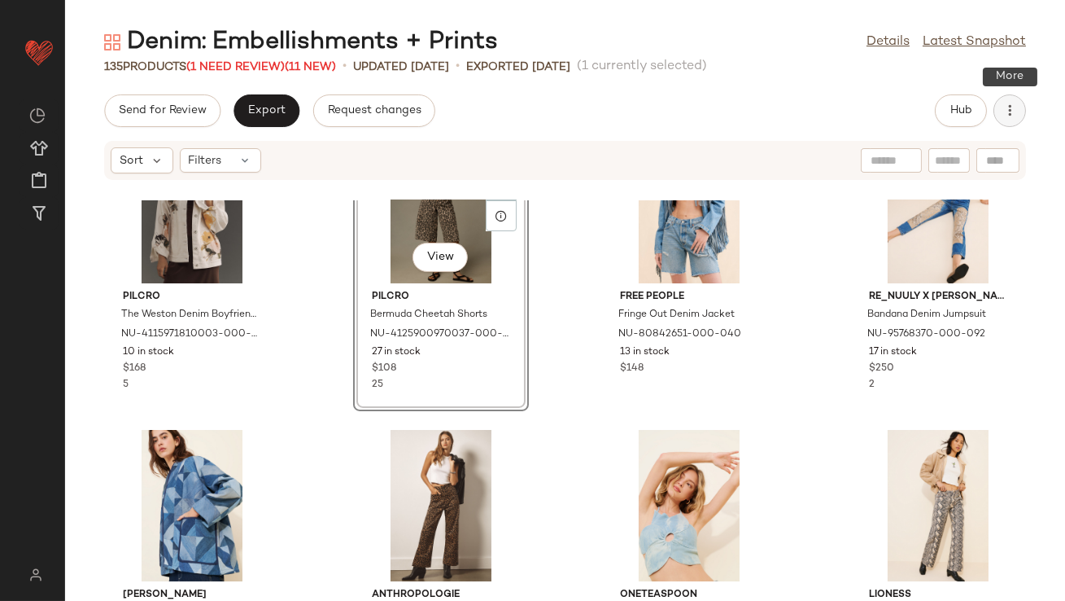
click at [1006, 116] on icon "button" at bounding box center [1010, 111] width 16 height 16
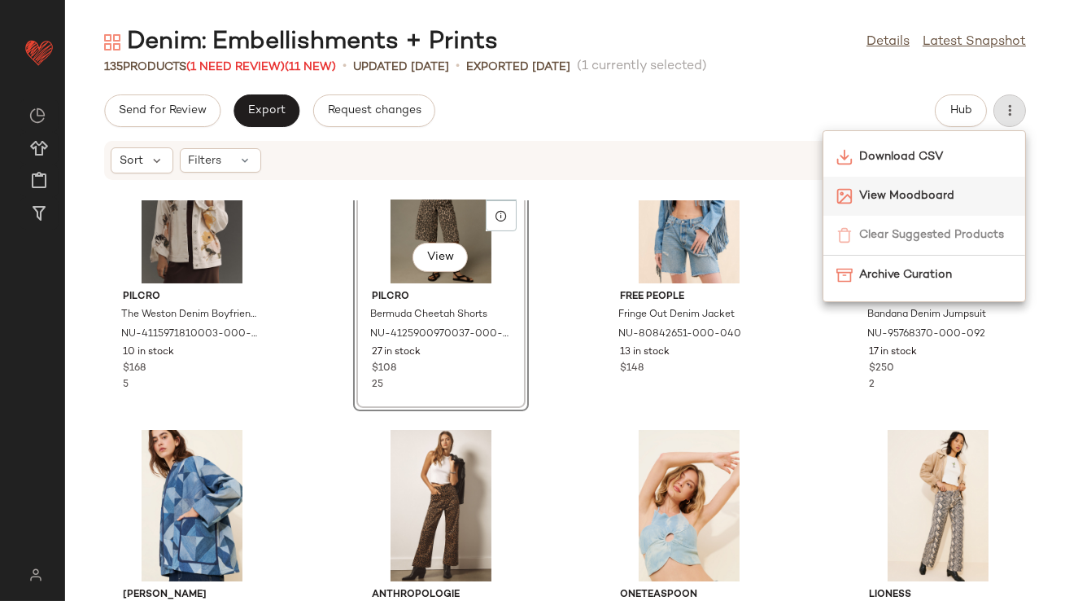
click at [952, 188] on span "View Moodboard" at bounding box center [935, 195] width 153 height 17
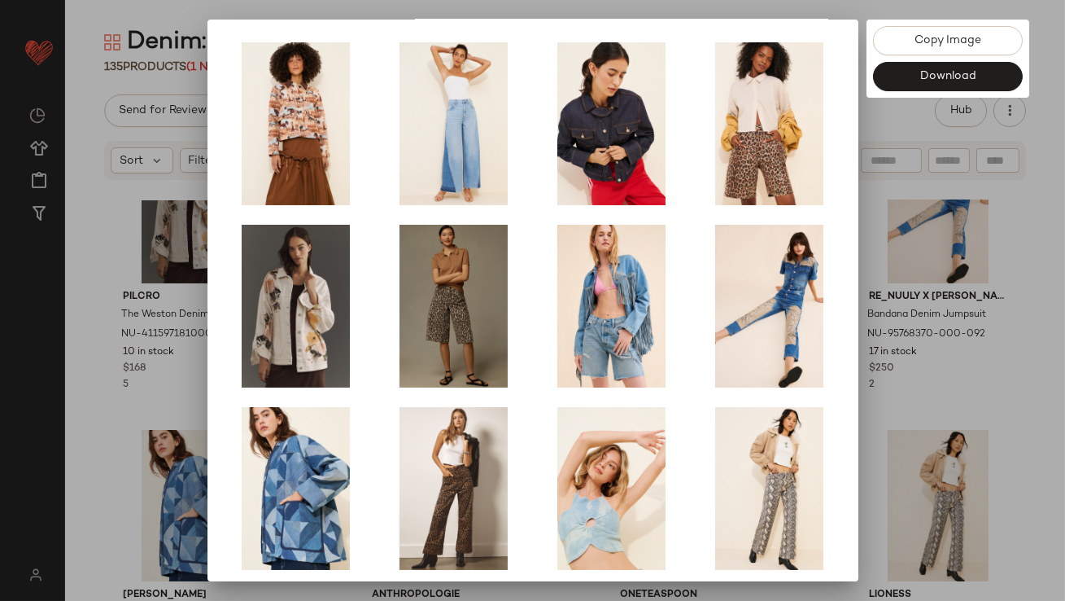
scroll to position [278, 0]
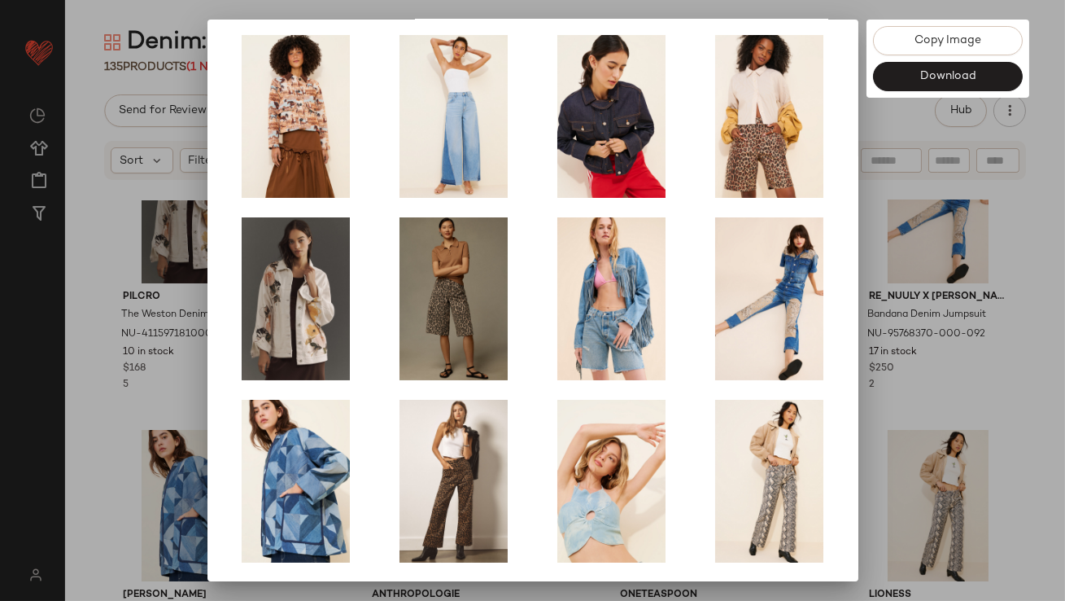
click at [946, 391] on div at bounding box center [532, 300] width 1065 height 601
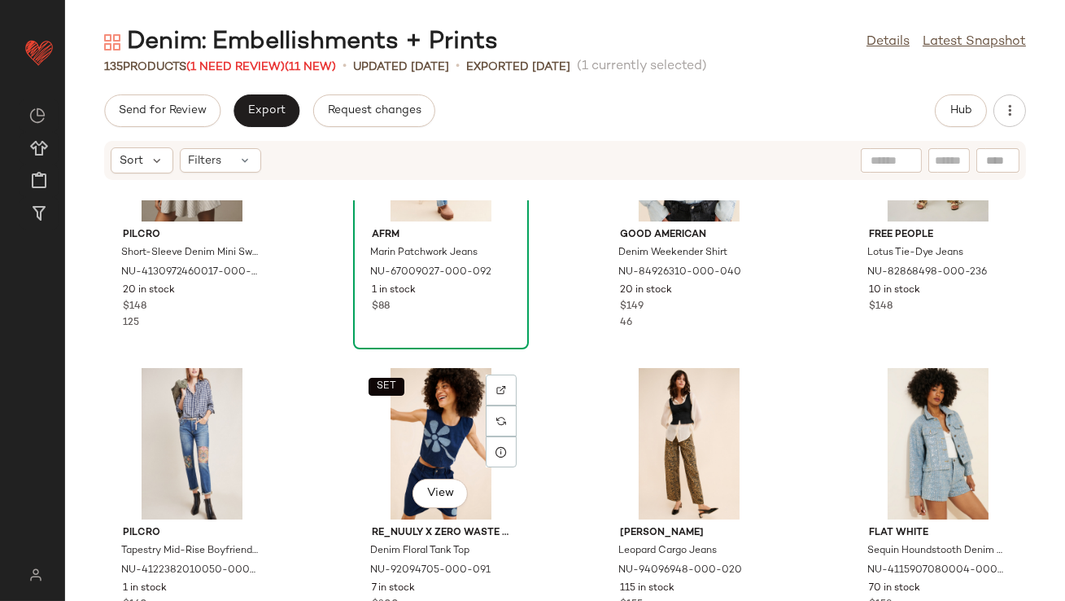
scroll to position [2049, 0]
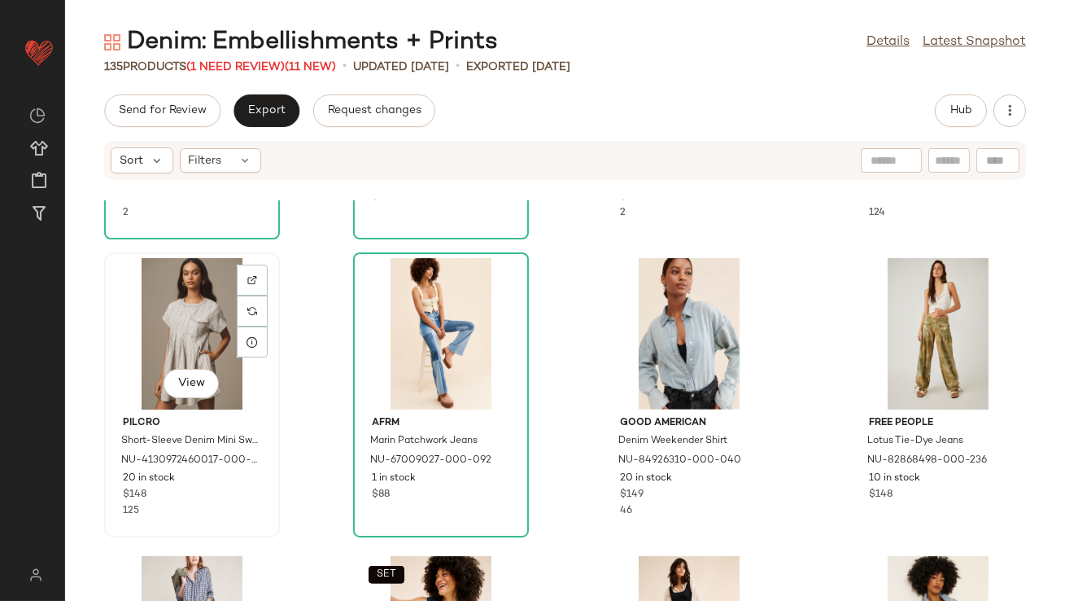
click at [188, 319] on div "View" at bounding box center [192, 333] width 164 height 151
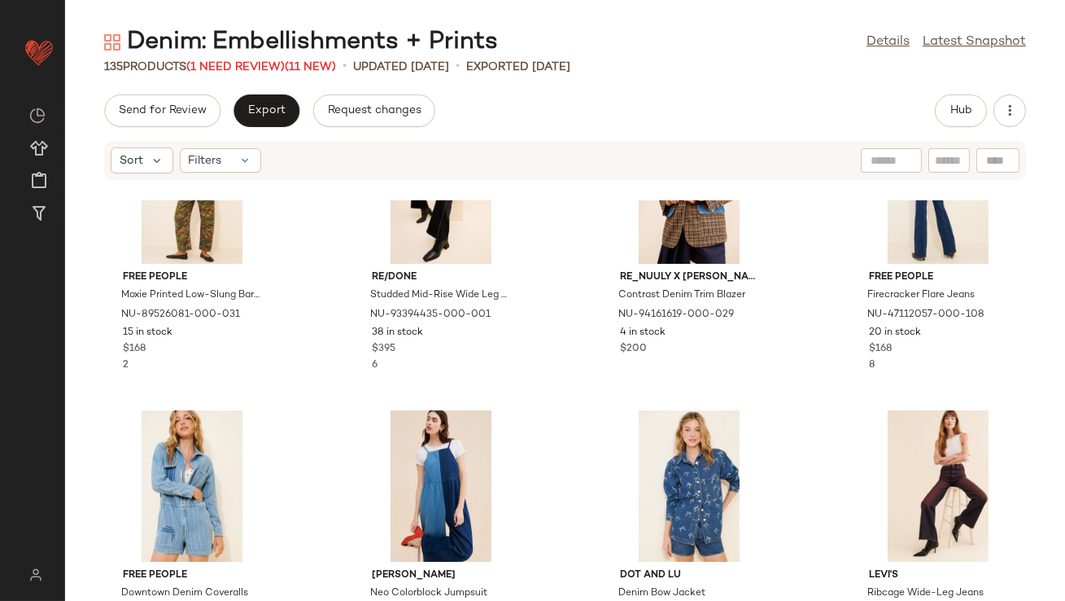
scroll to position [2971, 0]
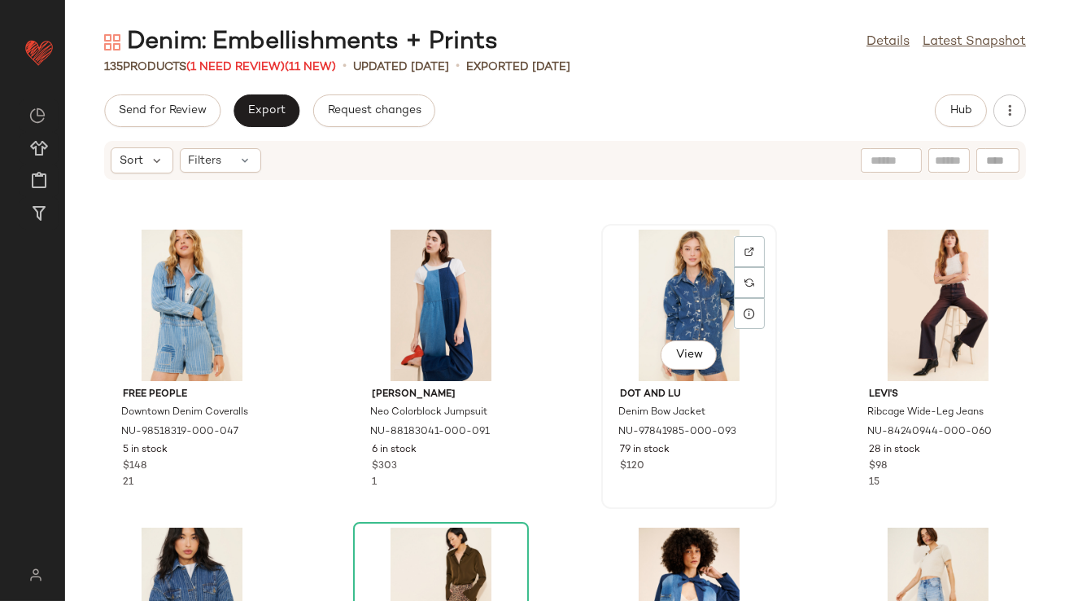
click at [670, 306] on div "View" at bounding box center [689, 305] width 164 height 151
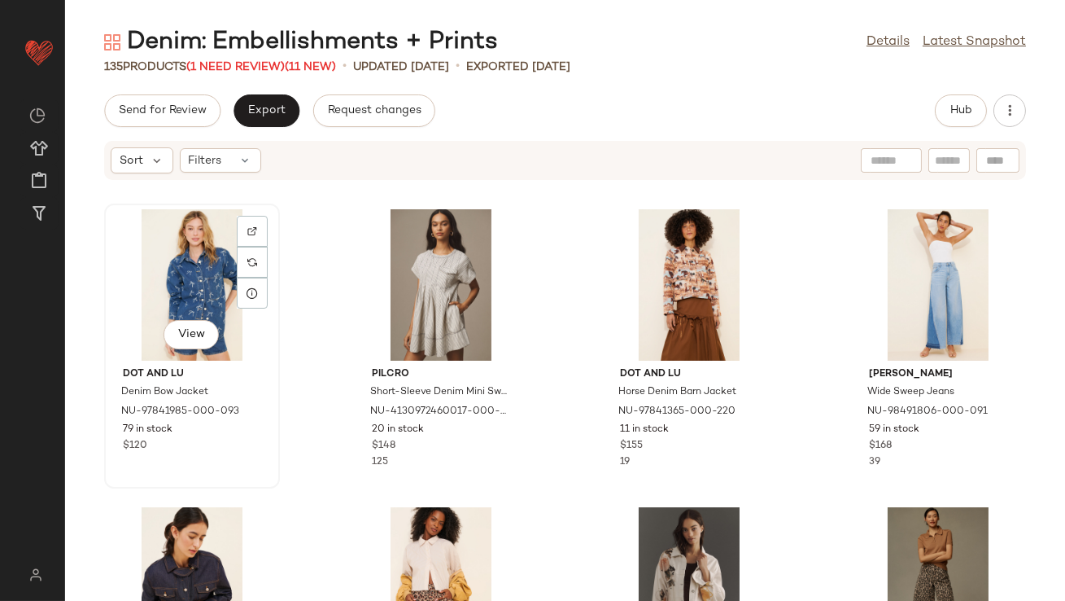
click at [189, 278] on div "View" at bounding box center [192, 284] width 164 height 151
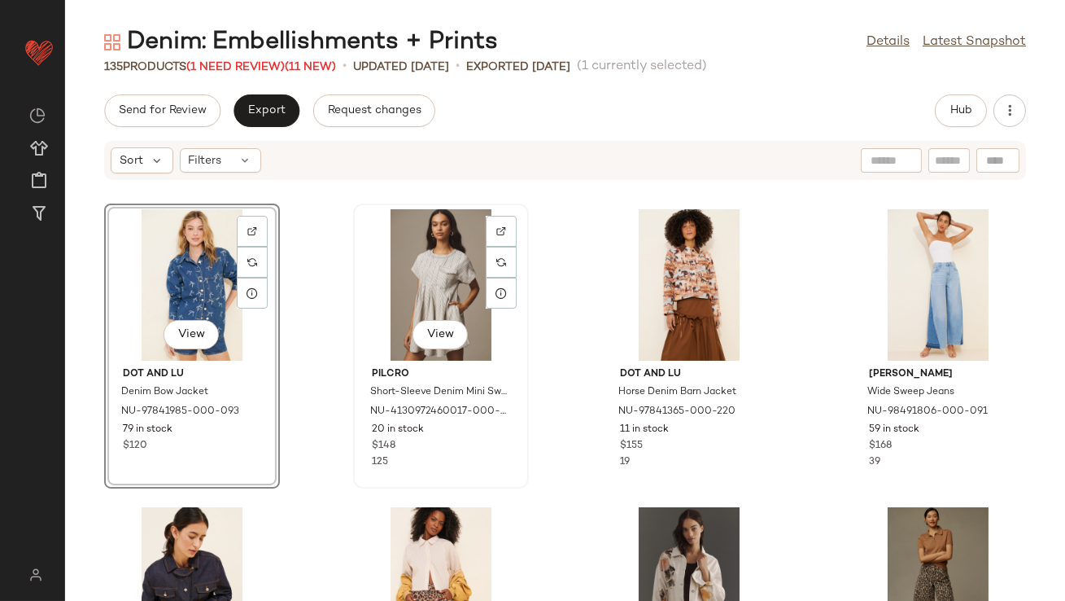
click at [479, 277] on div "View" at bounding box center [441, 284] width 164 height 151
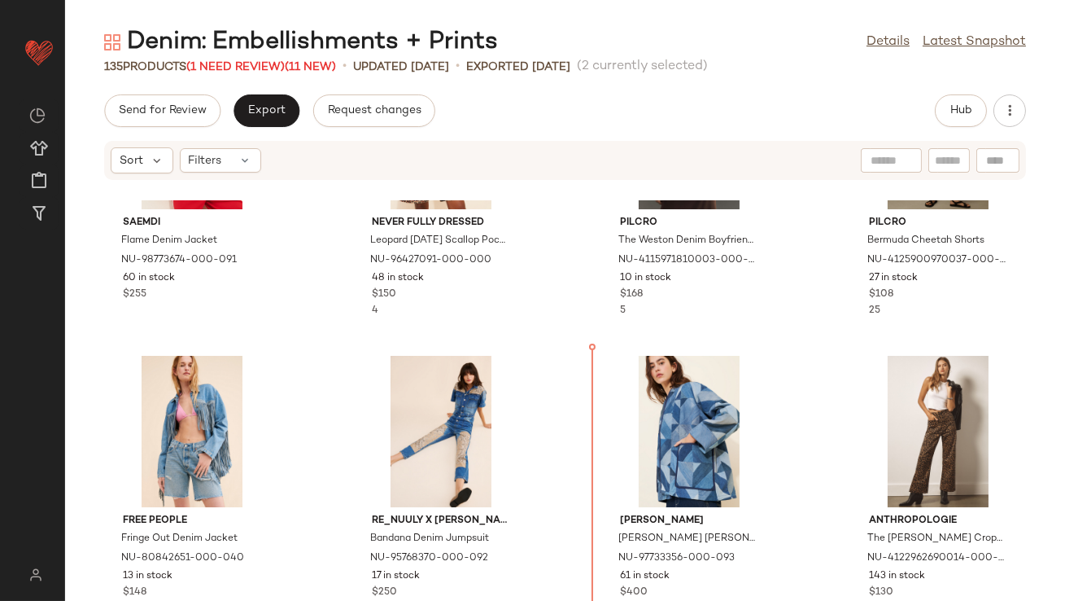
scroll to position [494, 0]
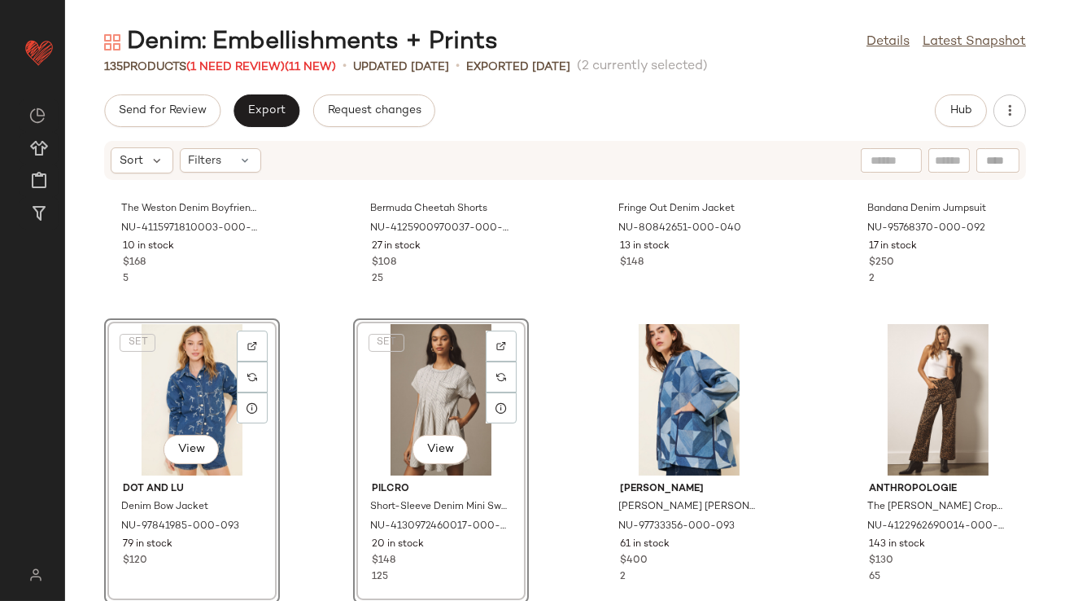
click at [566, 334] on div "Pilcro The Weston Denim Boyfriend Jacket: Leigh Viner Edition NU-4115971810003-…" at bounding box center [565, 400] width 1000 height 400
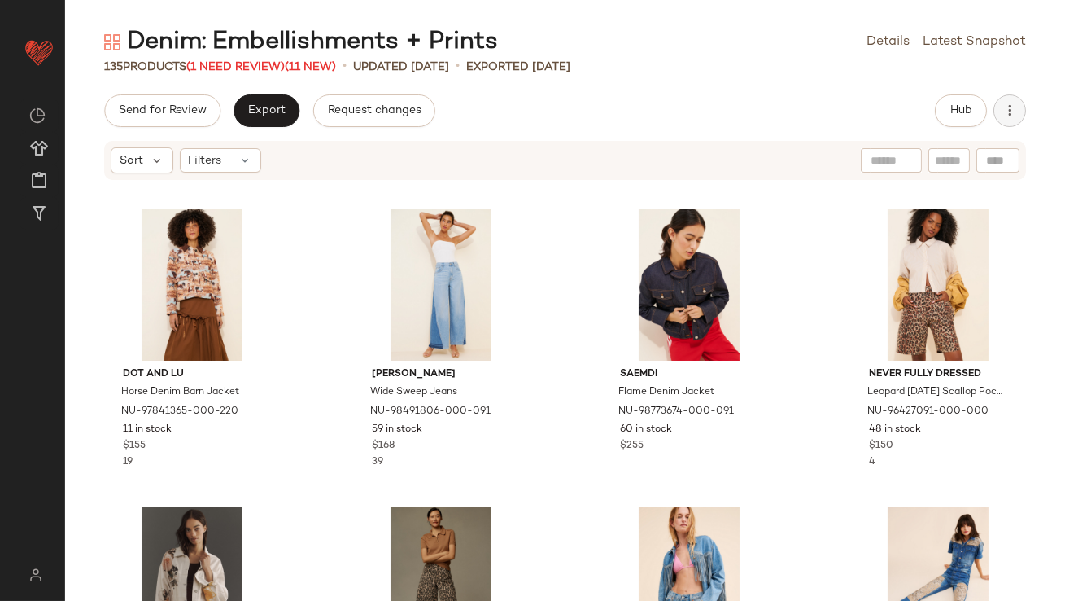
click at [1019, 120] on button "button" at bounding box center [1010, 110] width 33 height 33
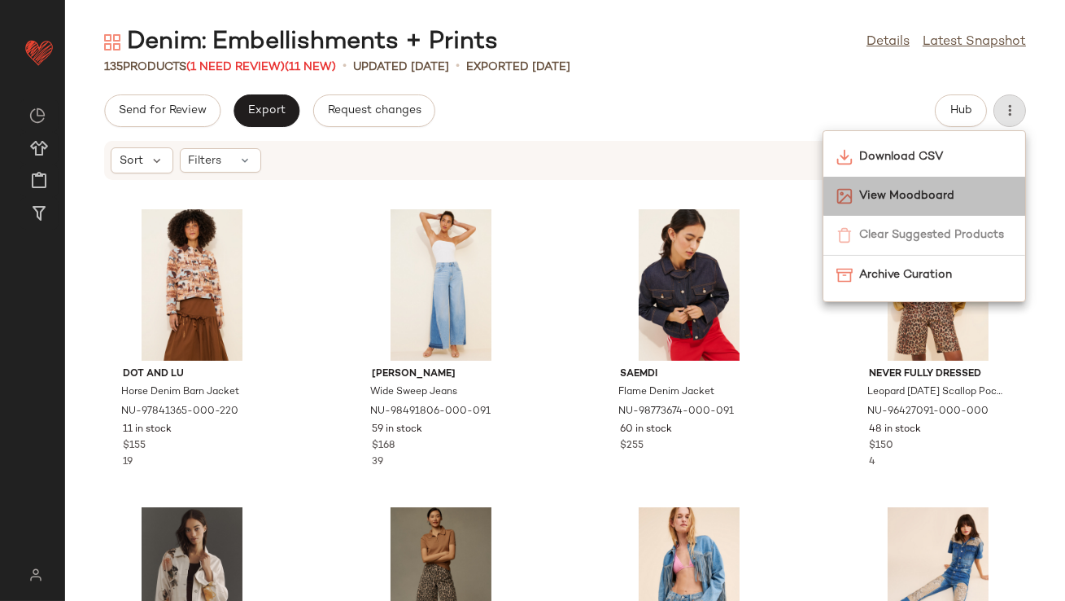
click at [916, 196] on span "View Moodboard" at bounding box center [935, 195] width 153 height 17
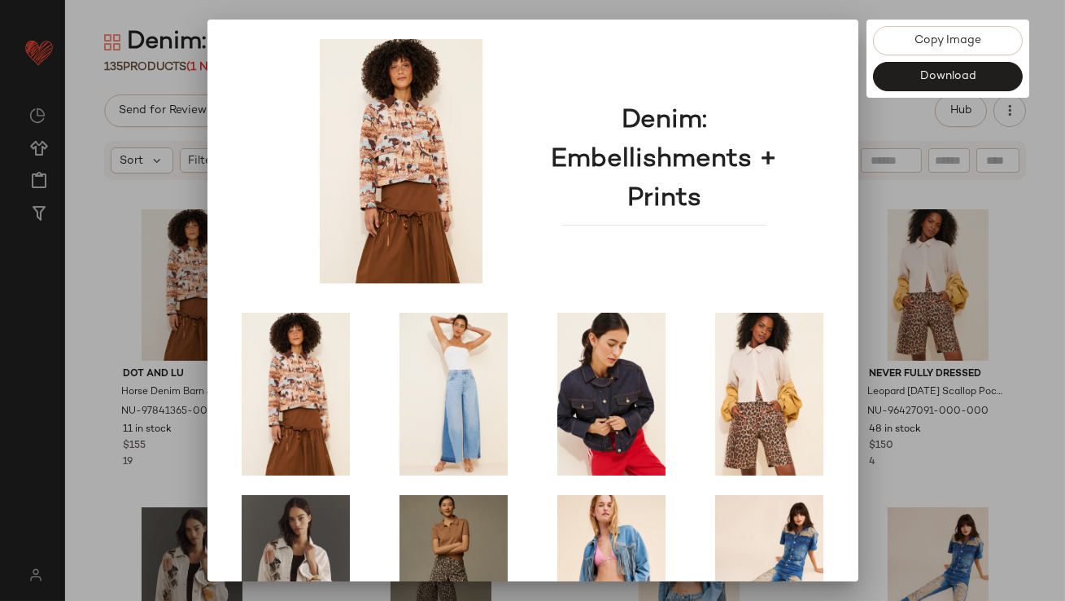
scroll to position [278, 0]
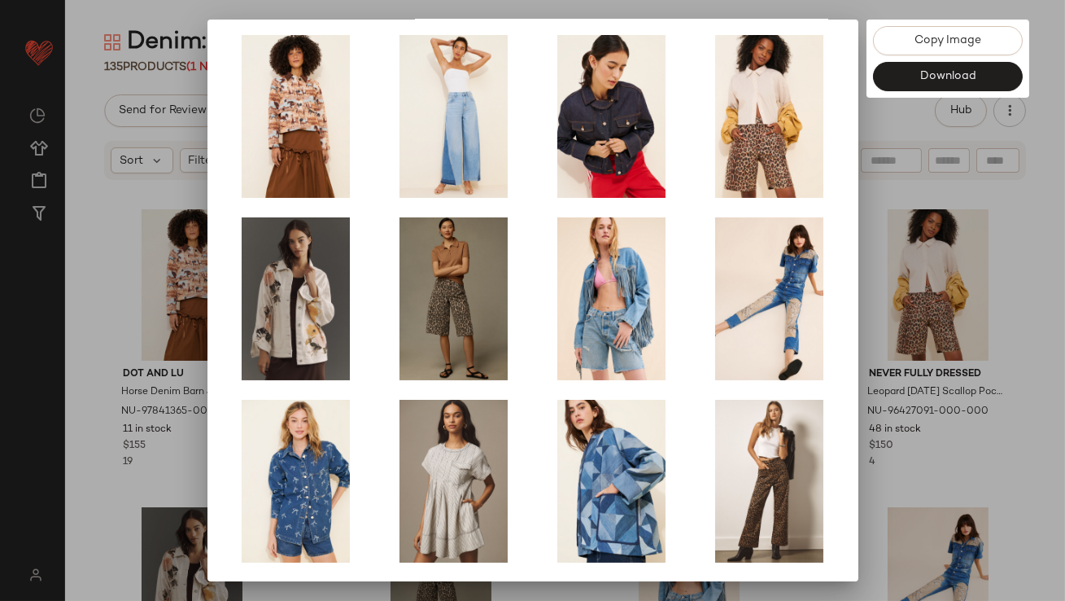
click at [912, 419] on div at bounding box center [532, 300] width 1065 height 601
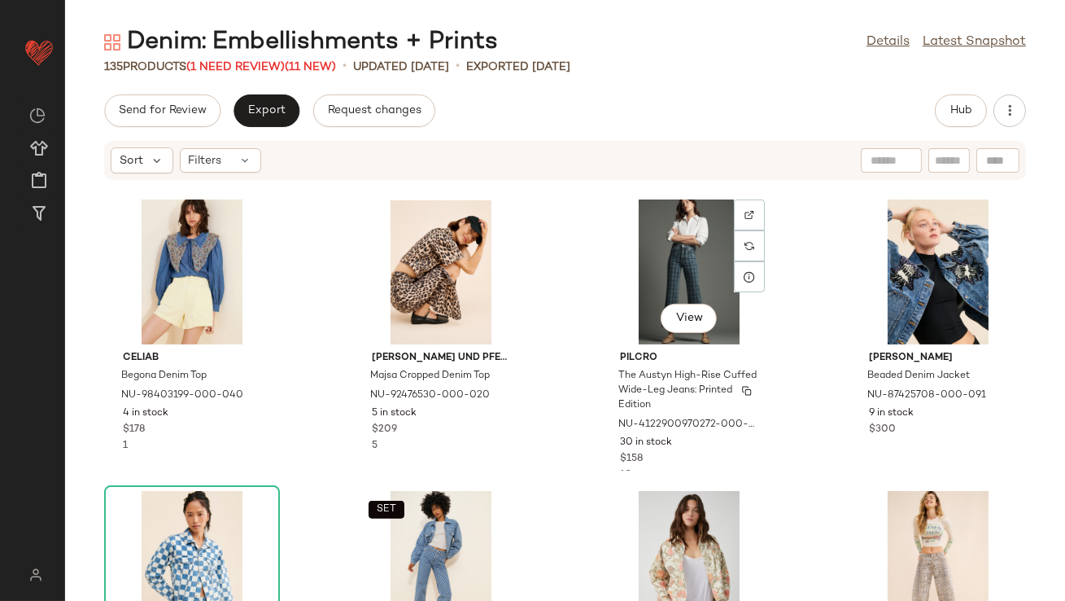
scroll to position [1225, 0]
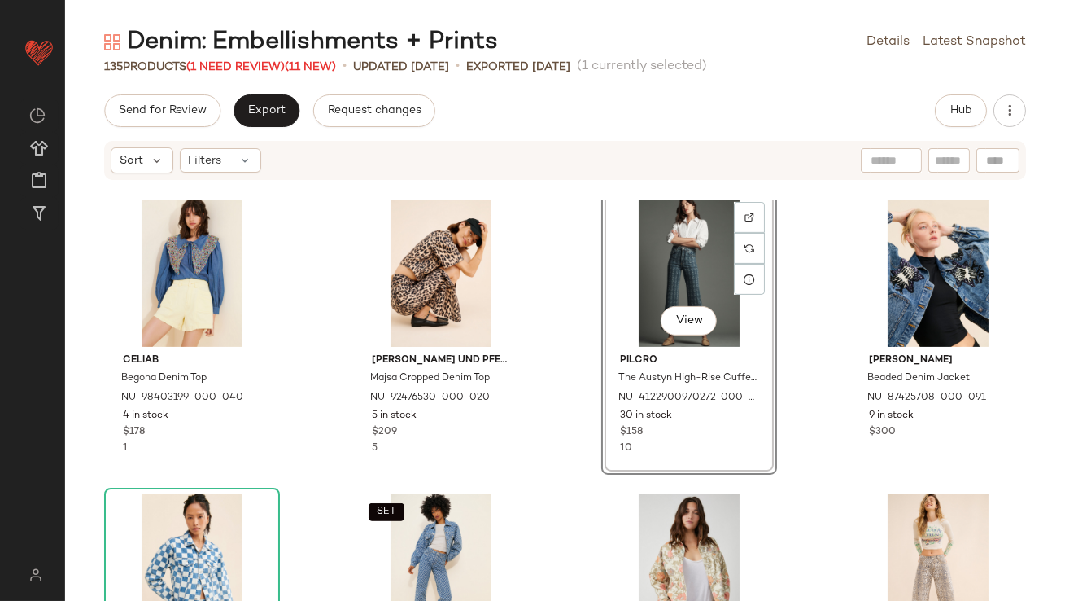
scroll to position [1217, 0]
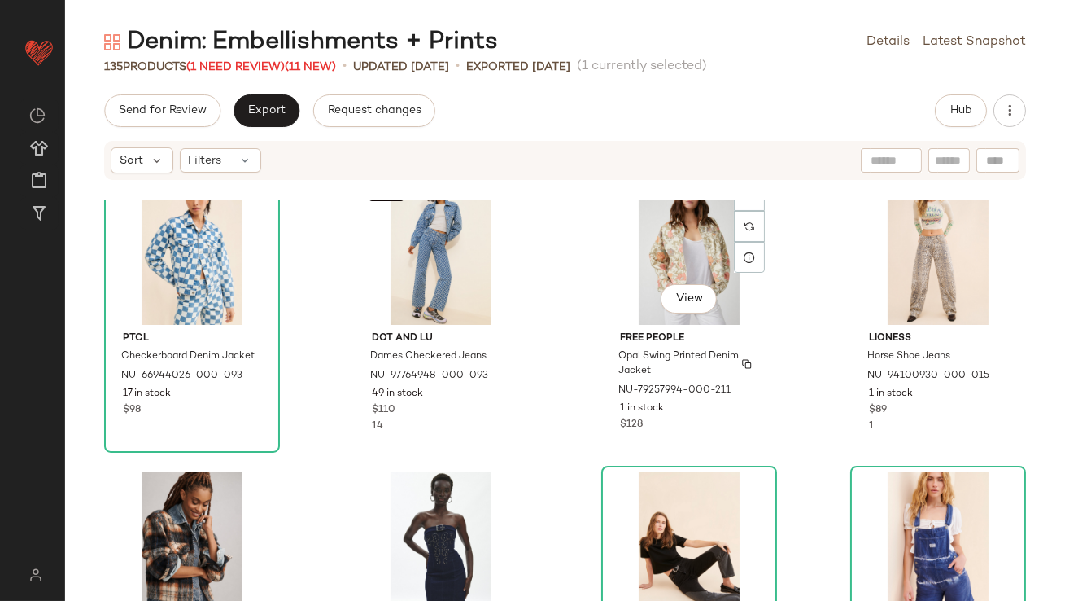
scroll to position [1825, 0]
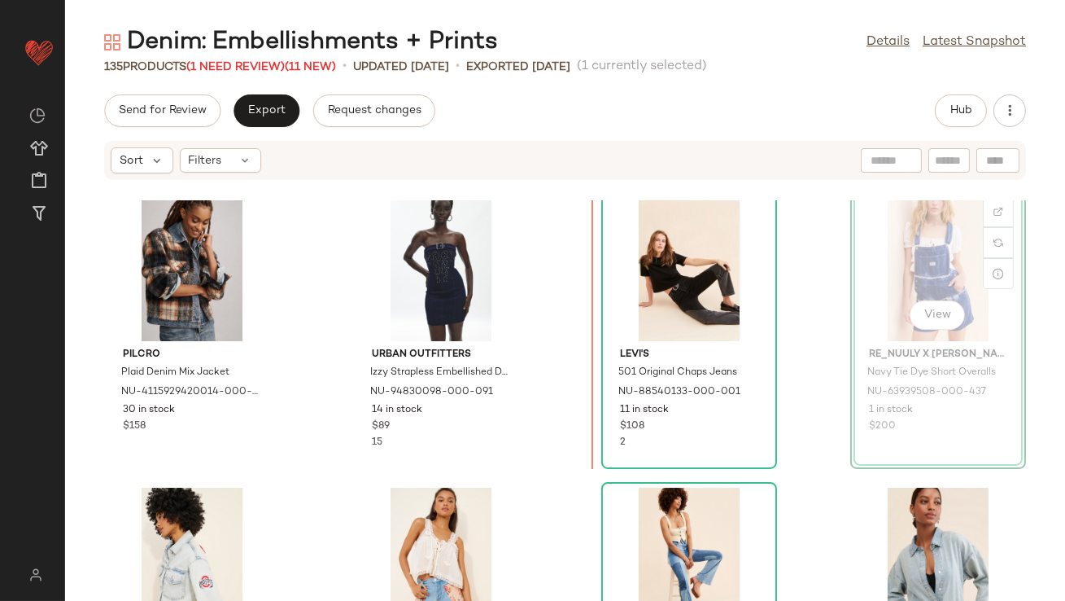
scroll to position [1815, 0]
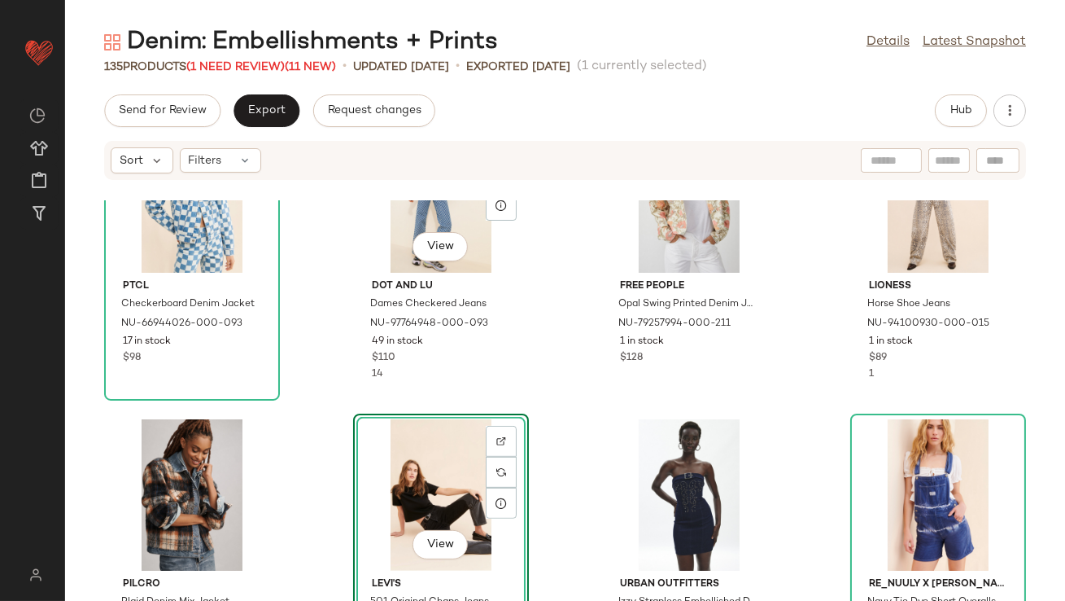
scroll to position [1563, 0]
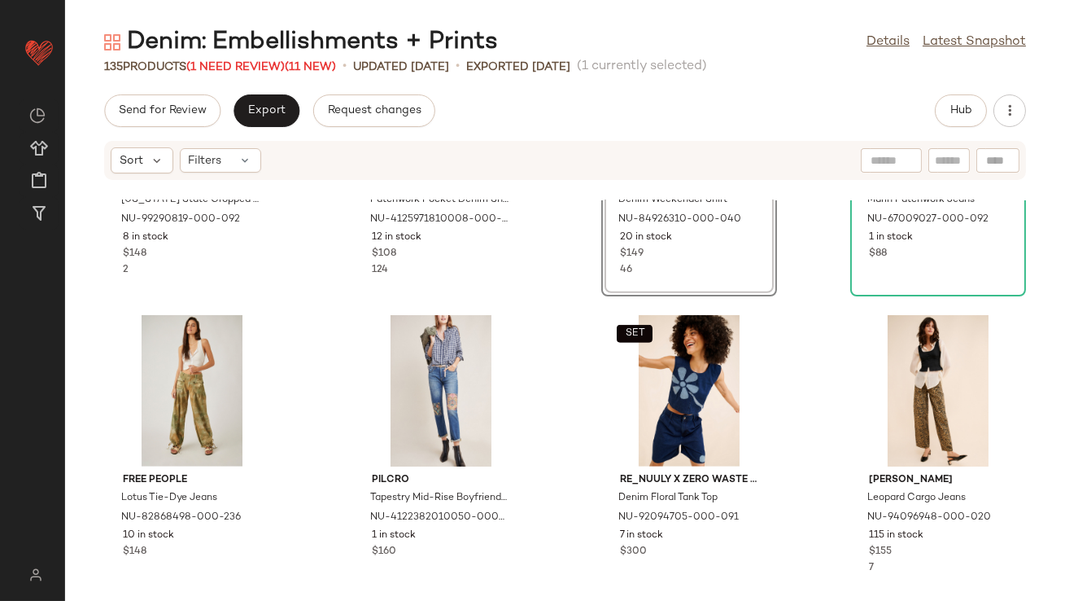
scroll to position [2356, 0]
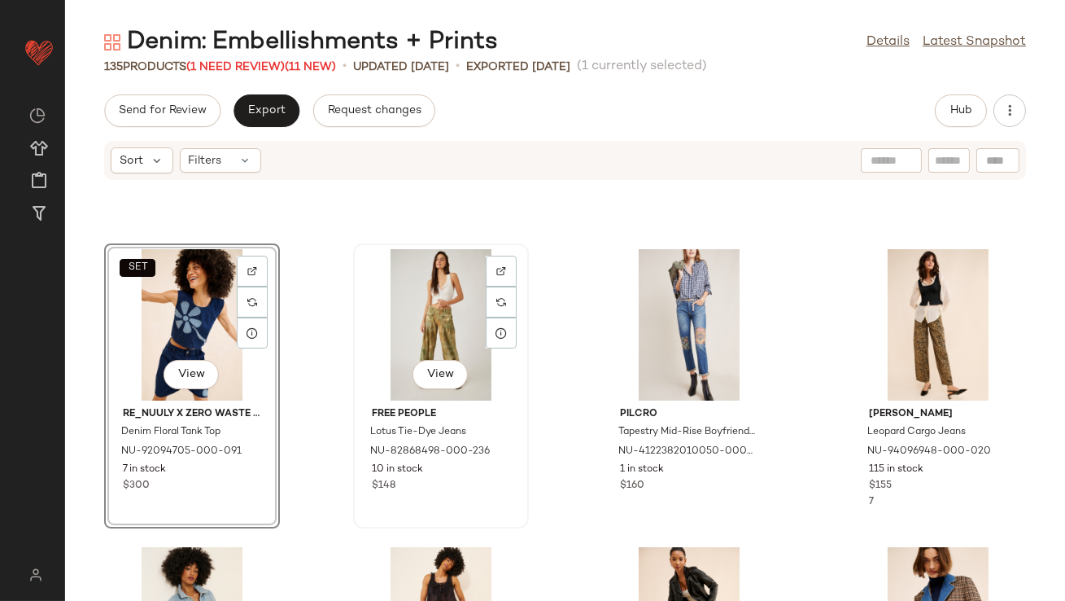
scroll to position [2465, 0]
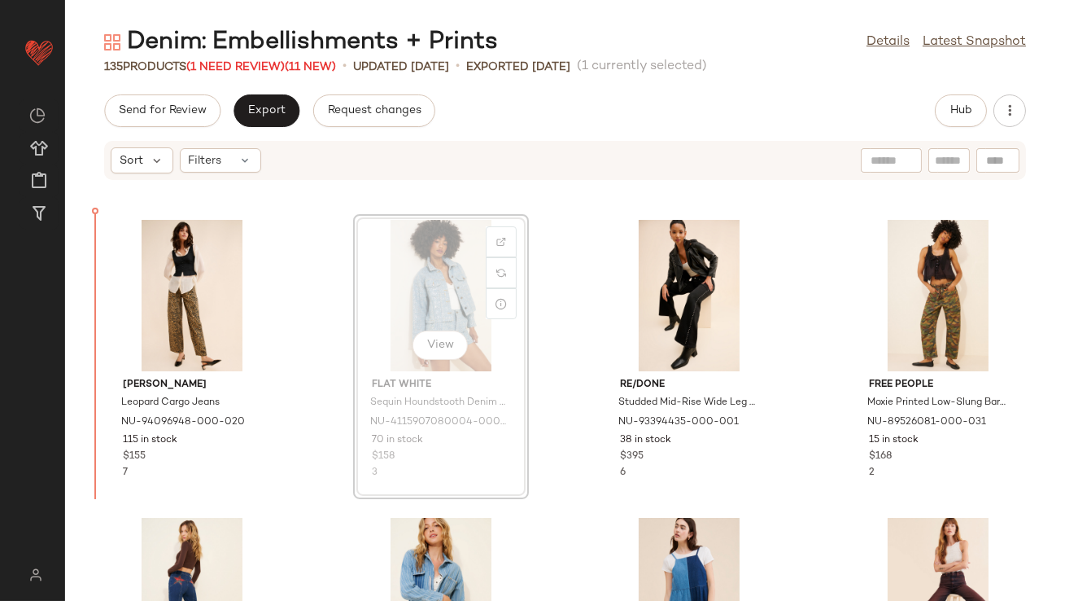
drag, startPoint x: 436, startPoint y: 278, endPoint x: 415, endPoint y: 278, distance: 21.2
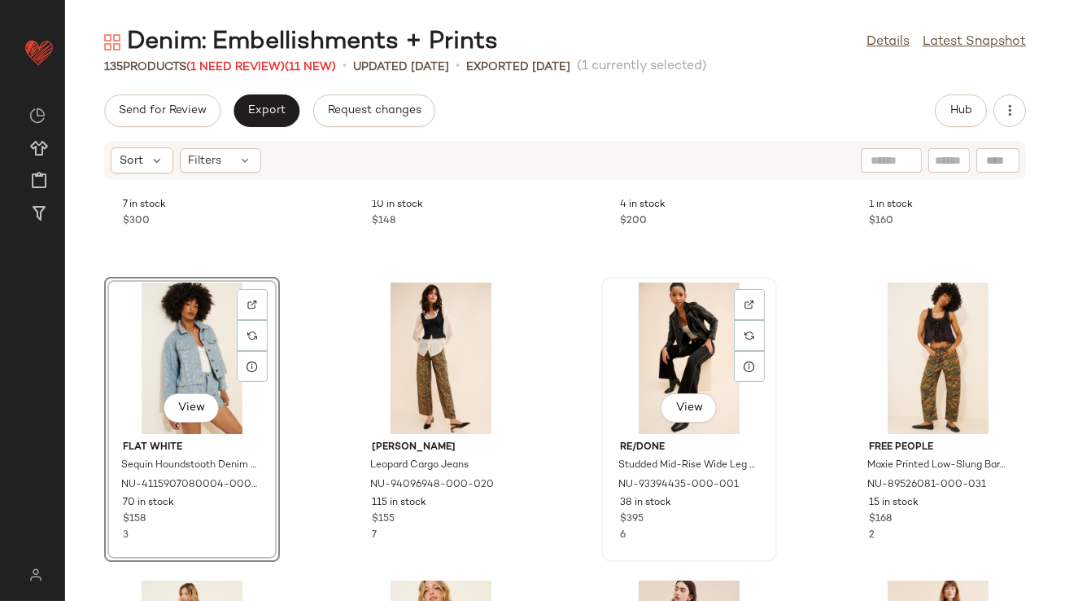
scroll to position [2714, 0]
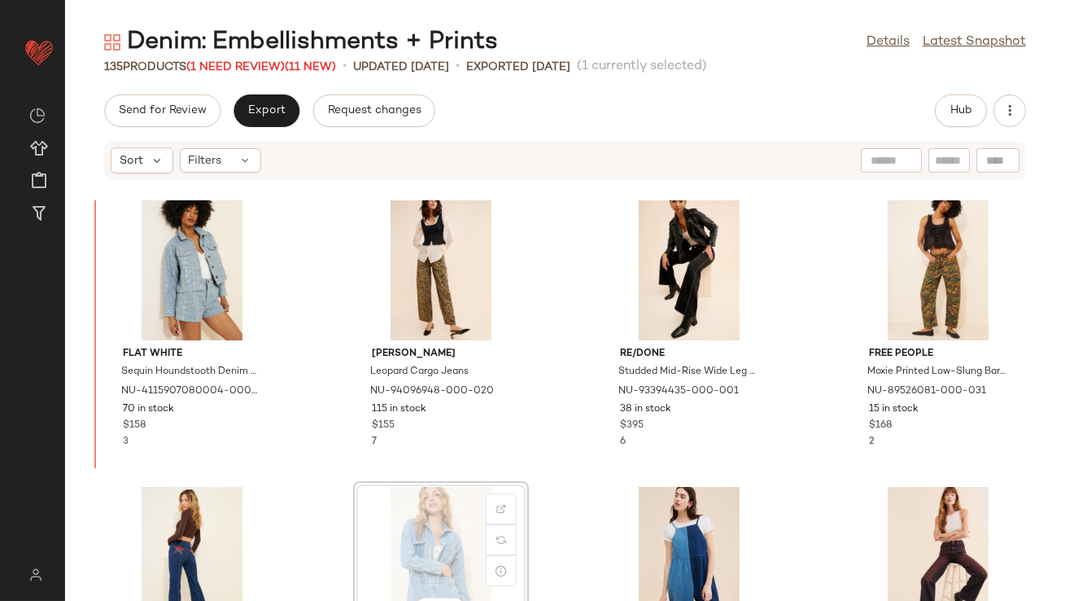
scroll to position [2715, 0]
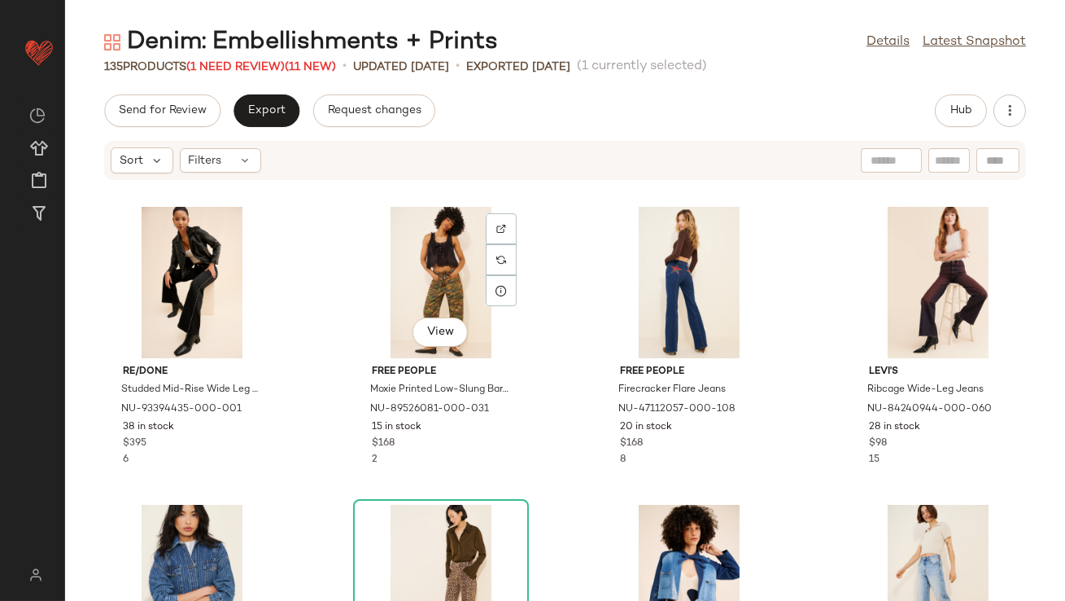
scroll to position [3065, 0]
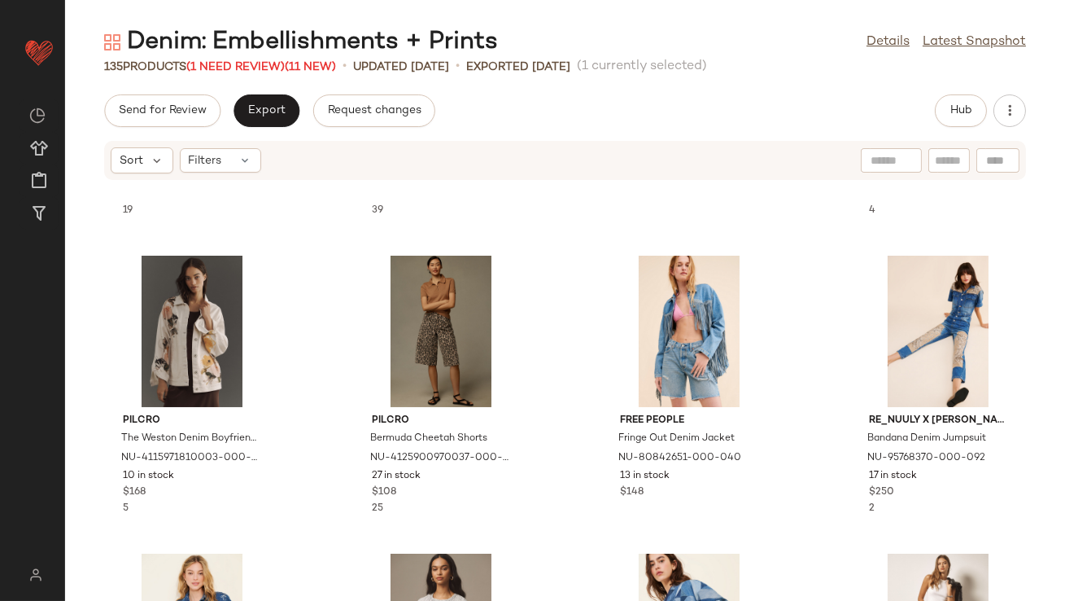
scroll to position [258, 0]
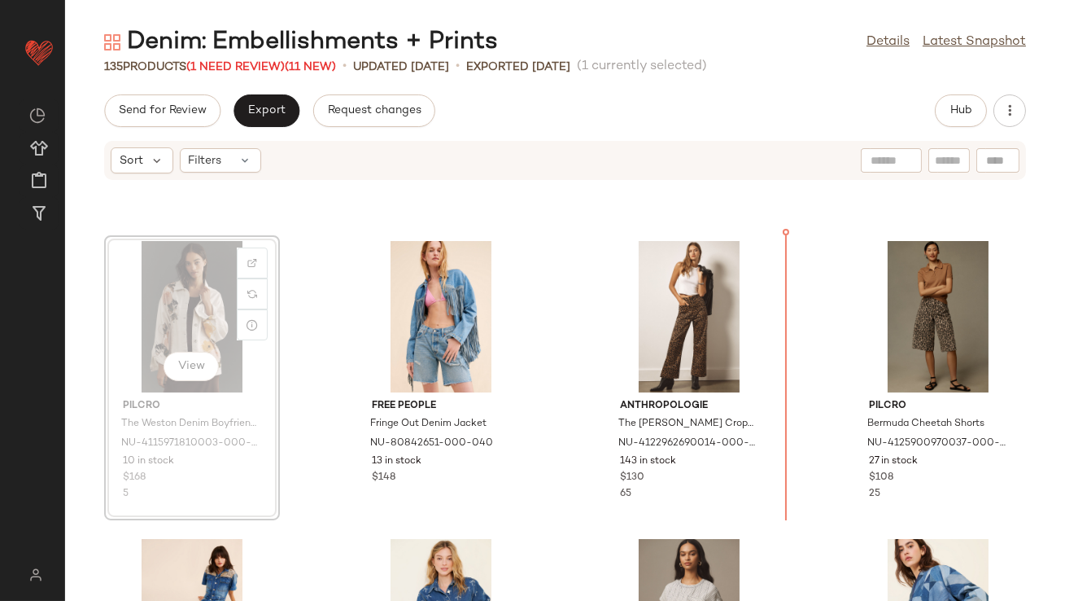
scroll to position [278, 0]
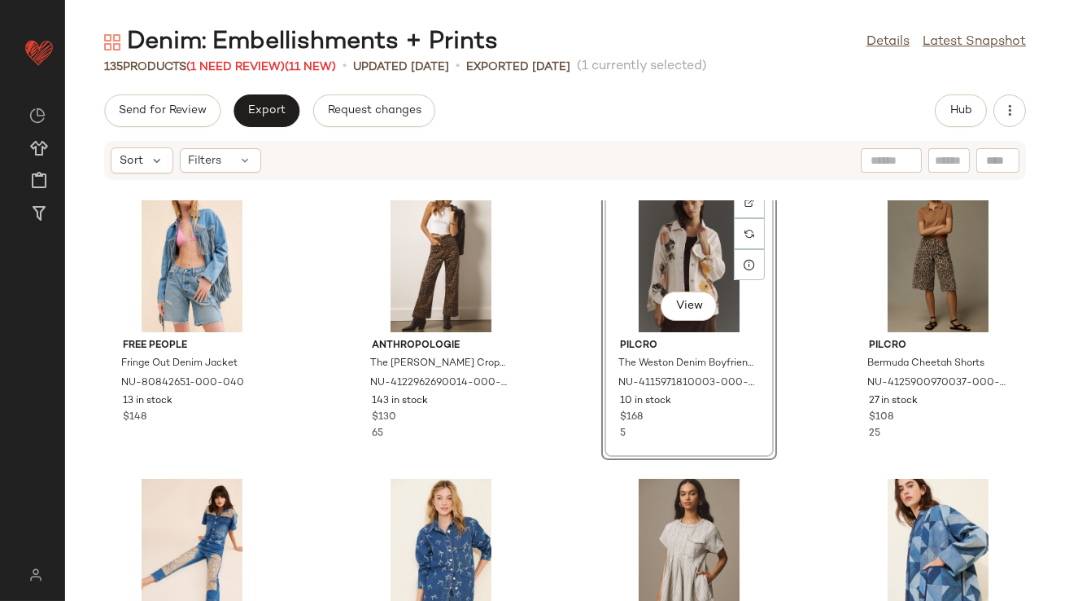
scroll to position [340, 0]
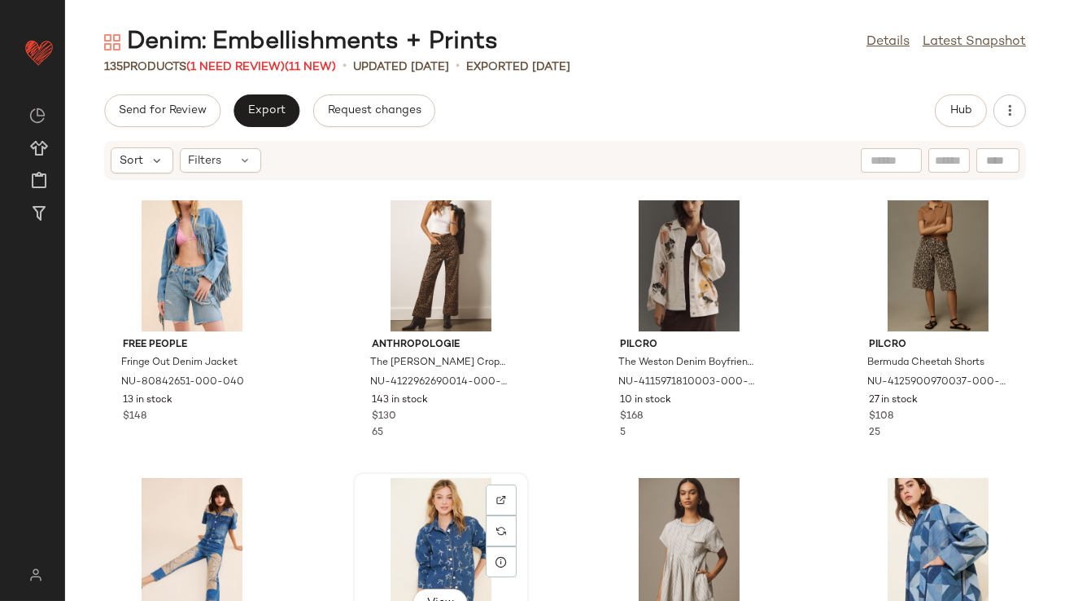
scroll to position [342, 0]
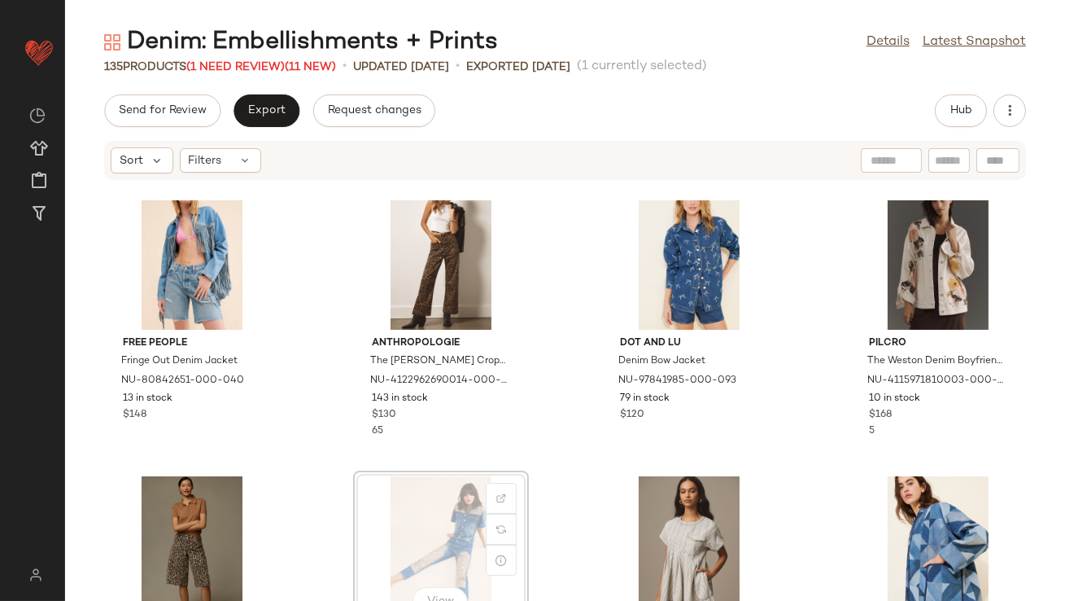
scroll to position [343, 0]
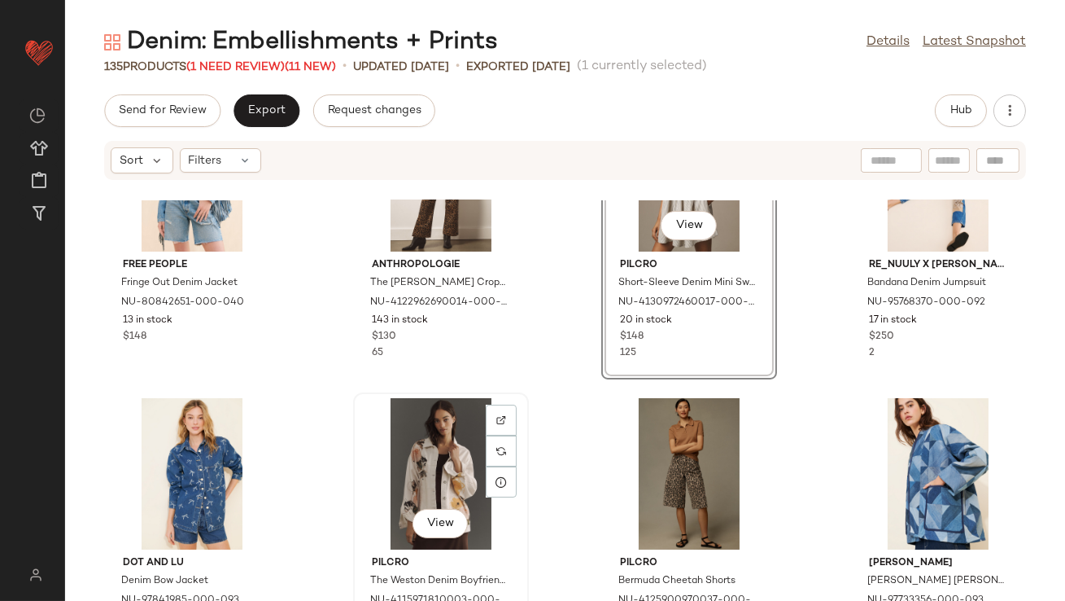
scroll to position [422, 0]
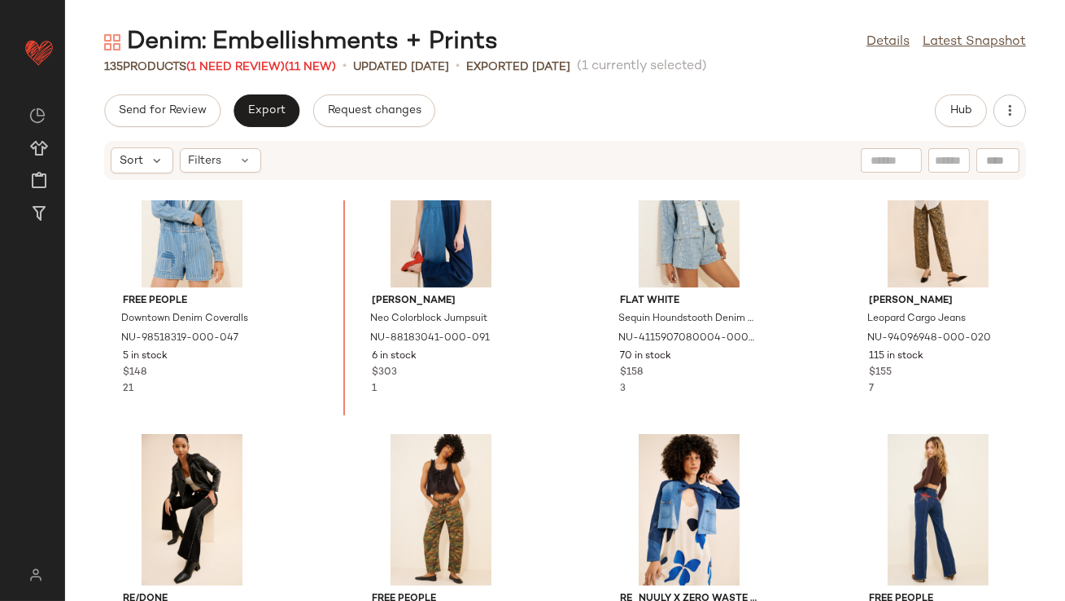
scroll to position [2785, 0]
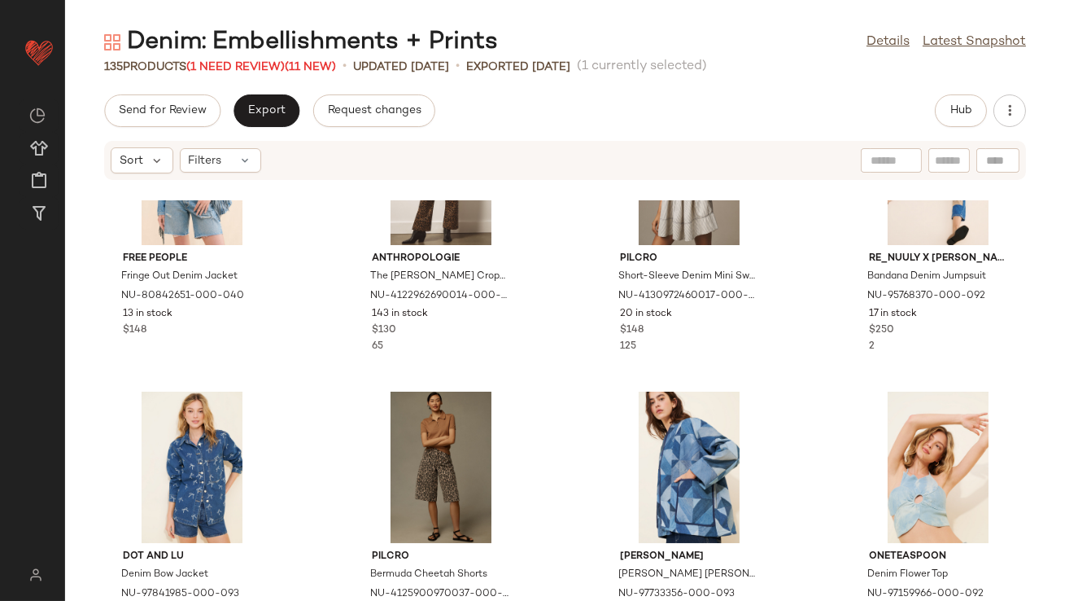
scroll to position [446, 0]
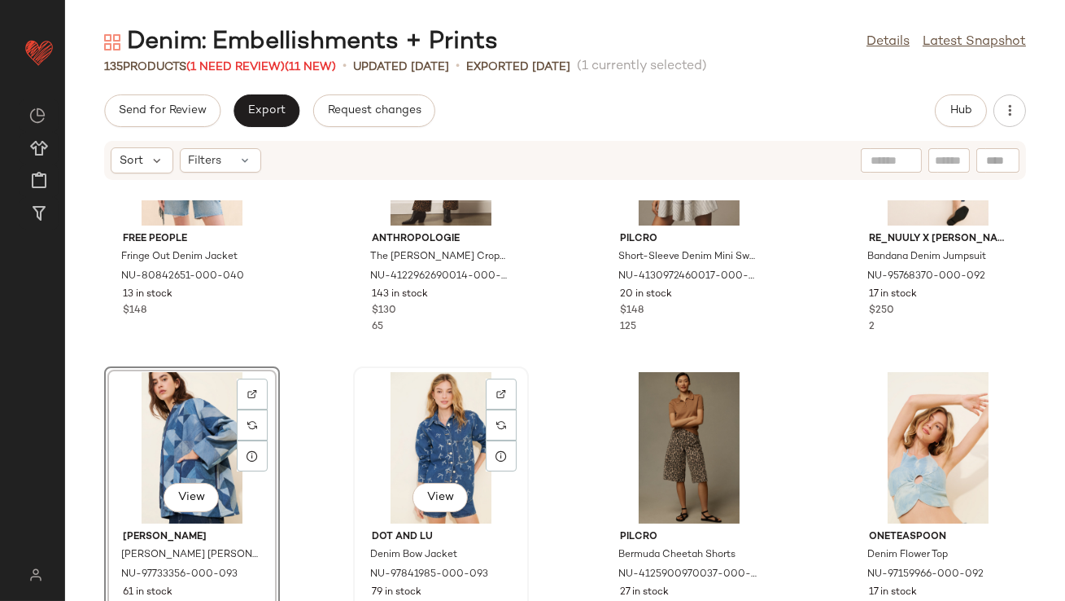
scroll to position [718, 0]
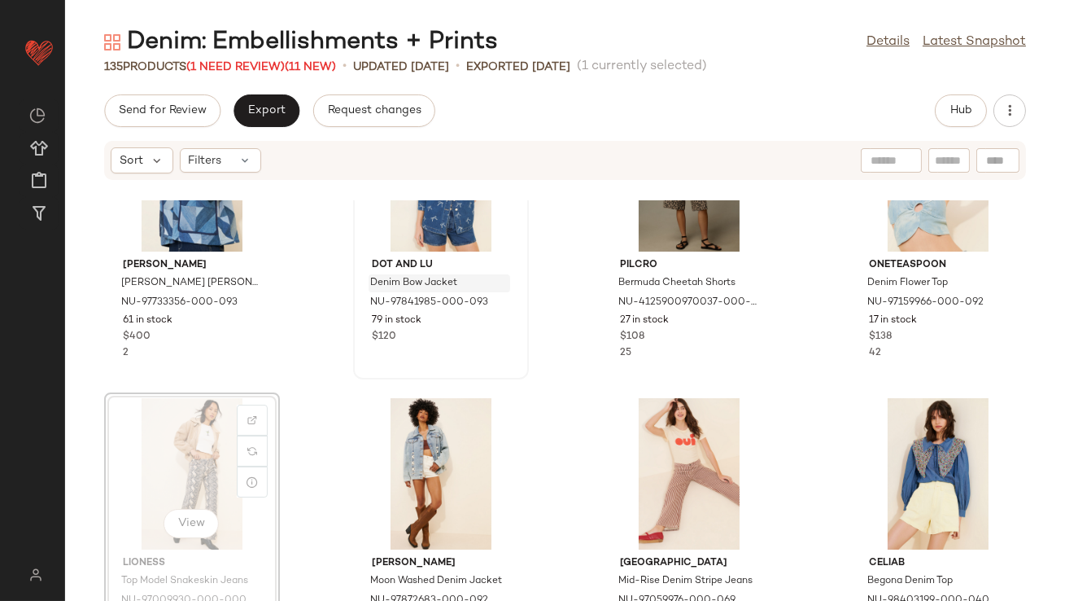
scroll to position [708, 0]
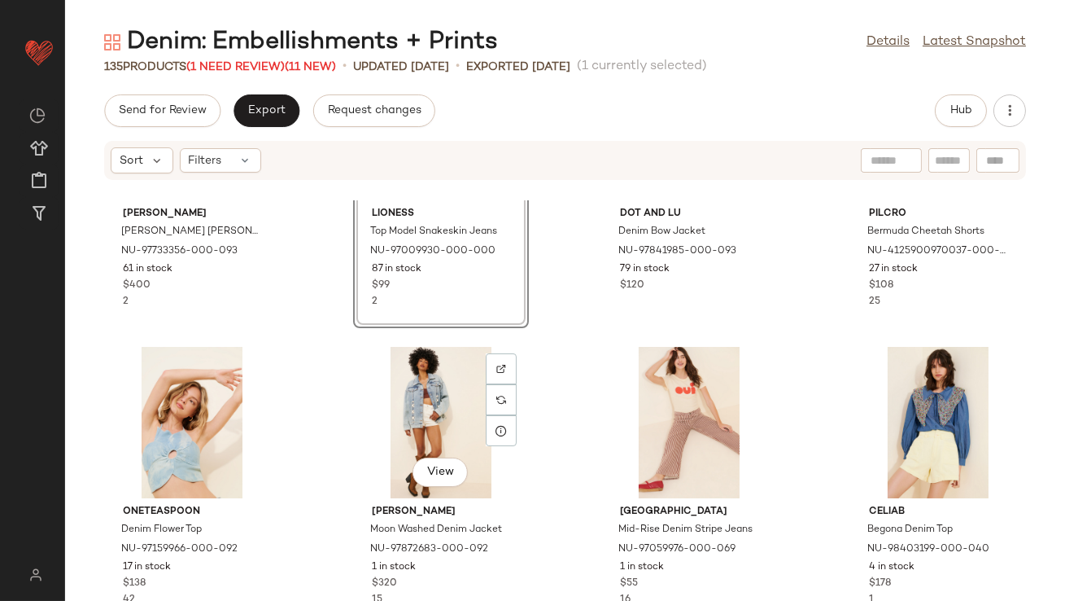
scroll to position [750, 0]
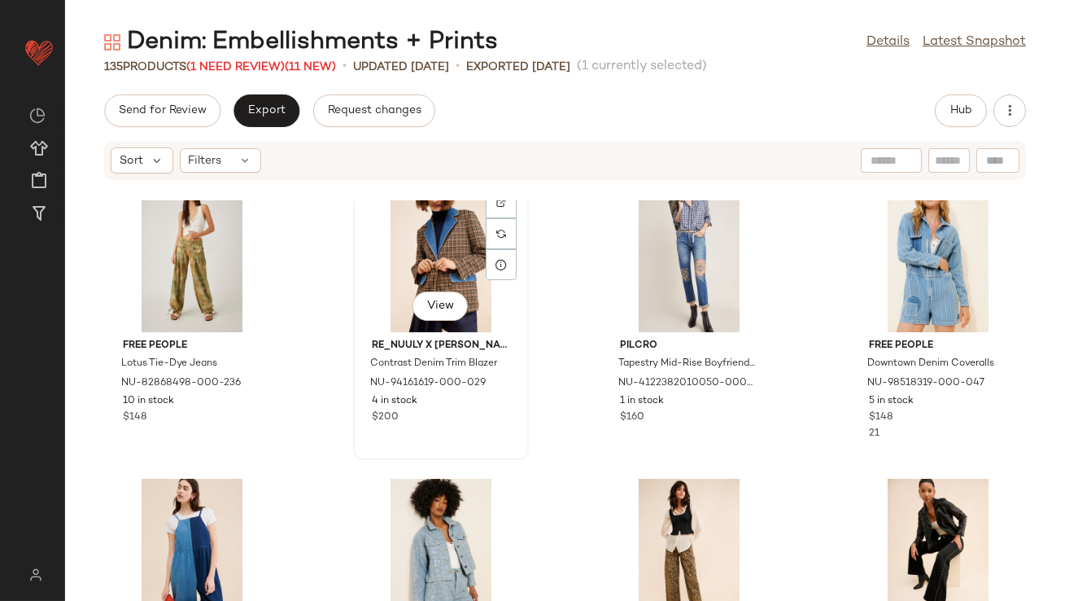
scroll to position [2656, 0]
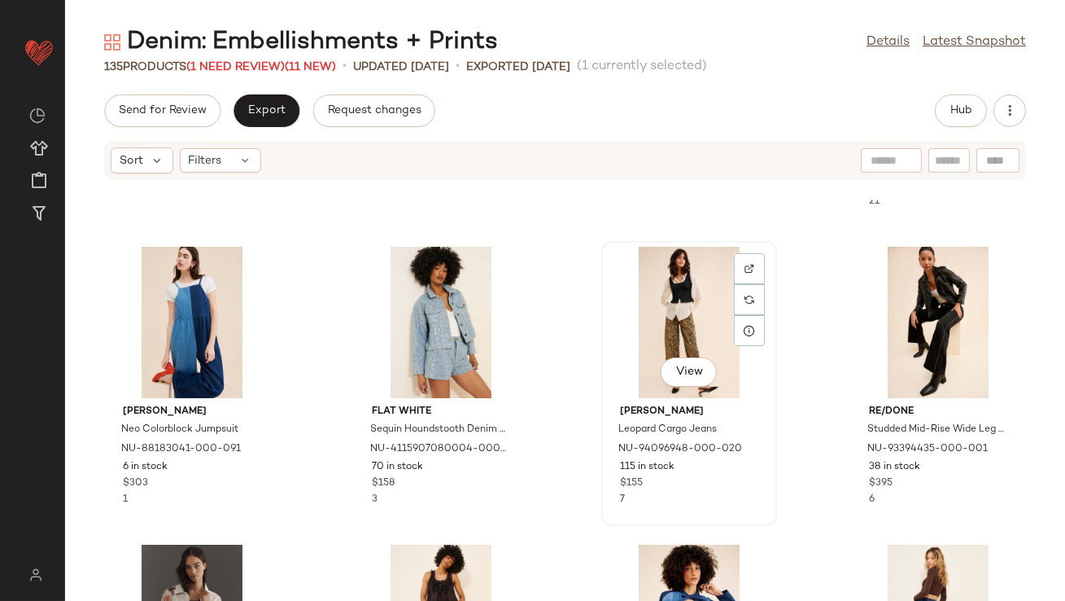
click at [658, 321] on div "View" at bounding box center [689, 322] width 164 height 151
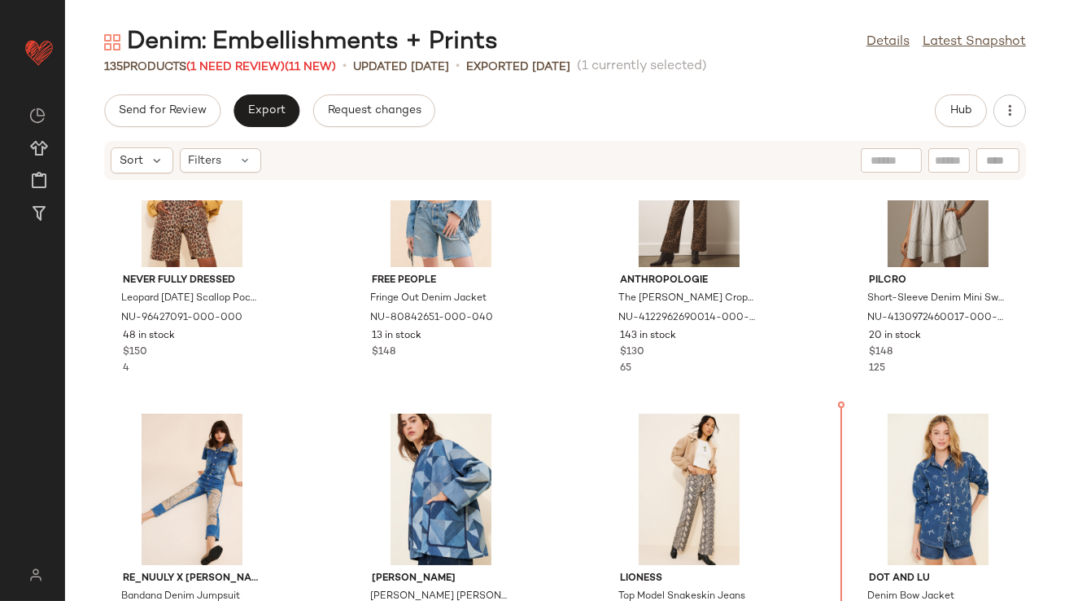
scroll to position [404, 0]
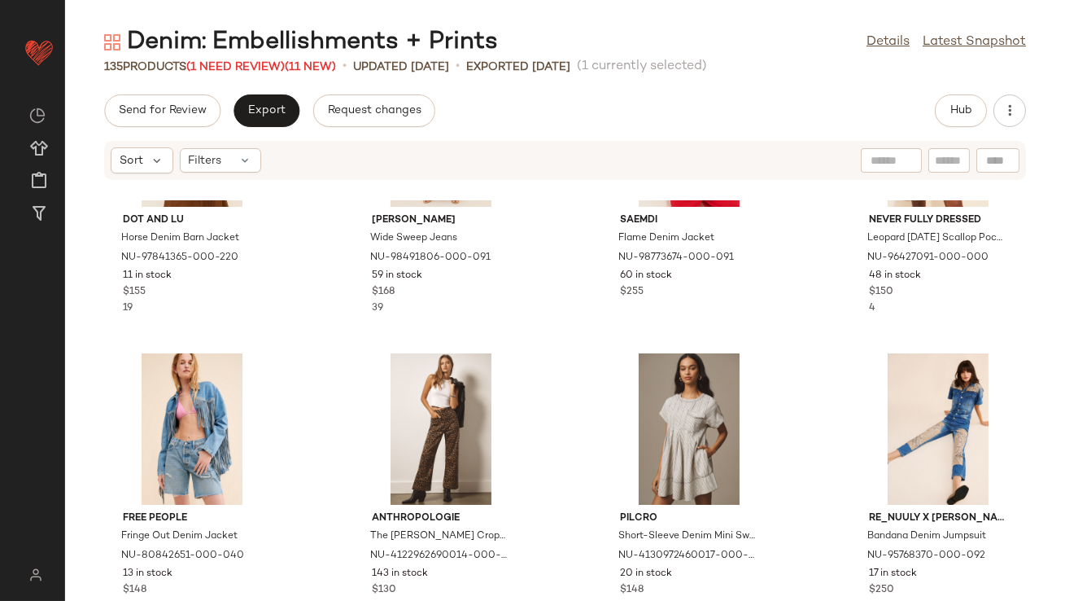
scroll to position [340, 0]
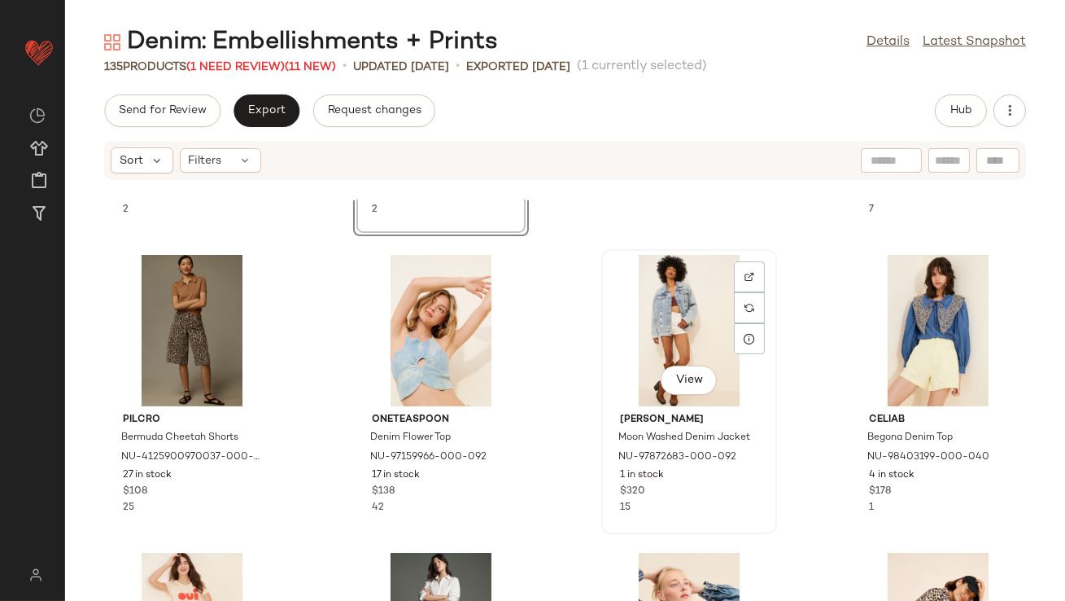
scroll to position [1105, 0]
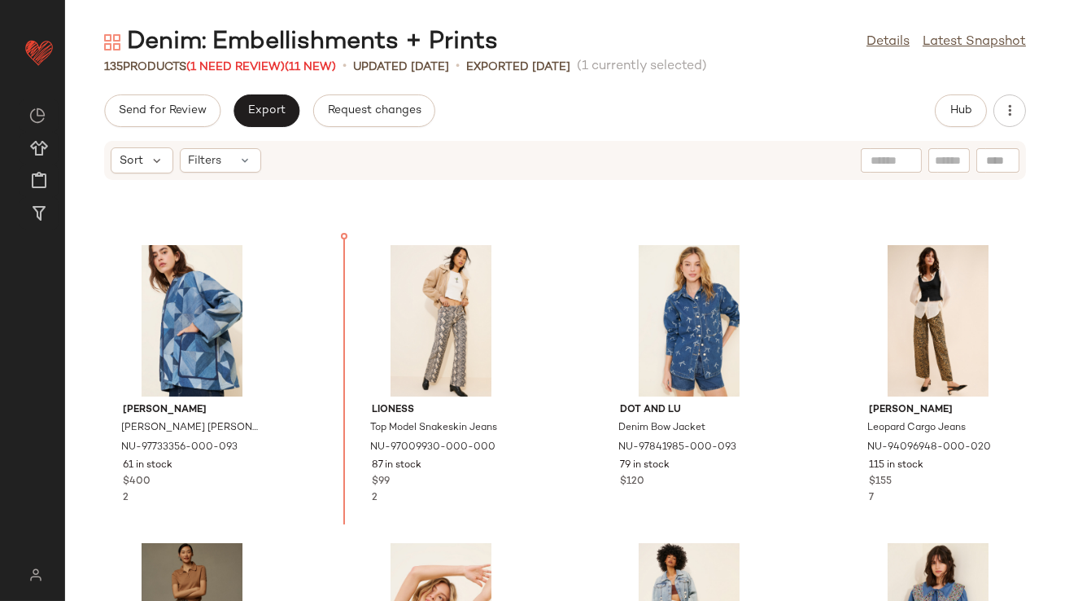
scroll to position [571, 0]
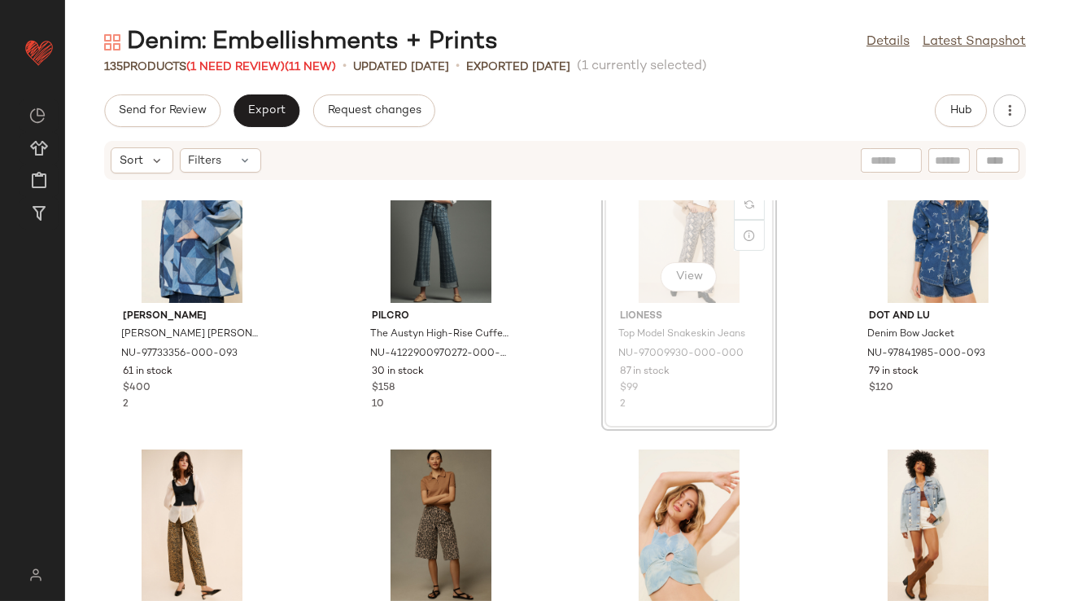
scroll to position [775, 0]
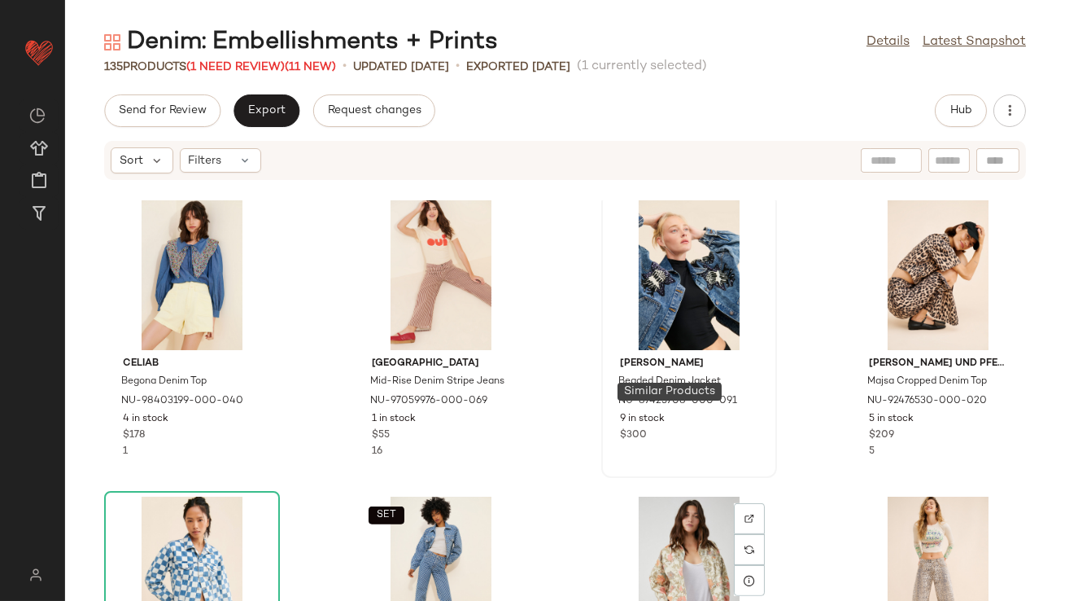
scroll to position [860, 0]
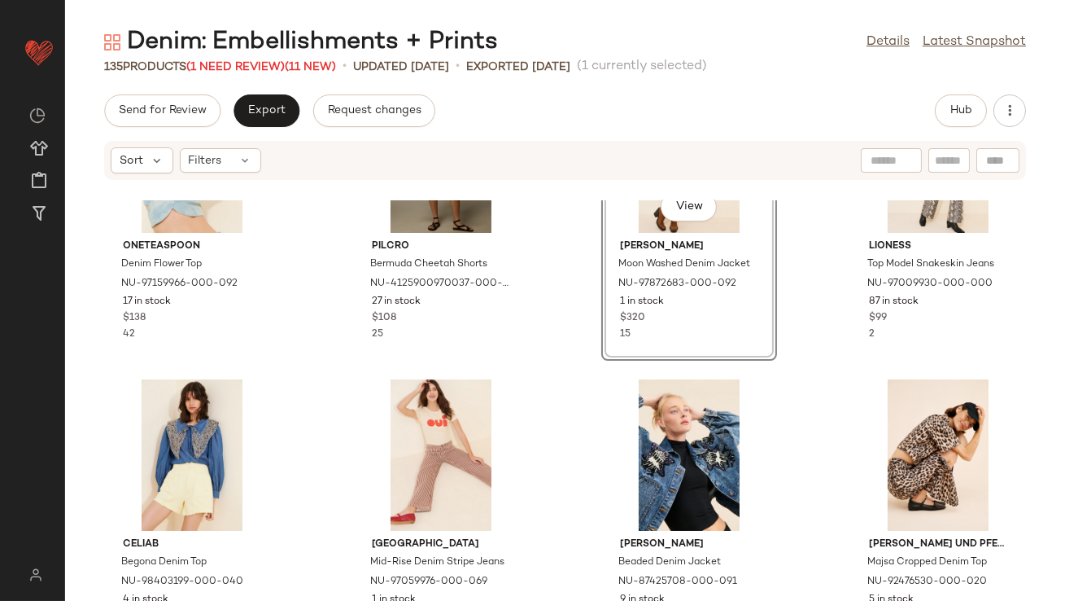
scroll to position [1142, 0]
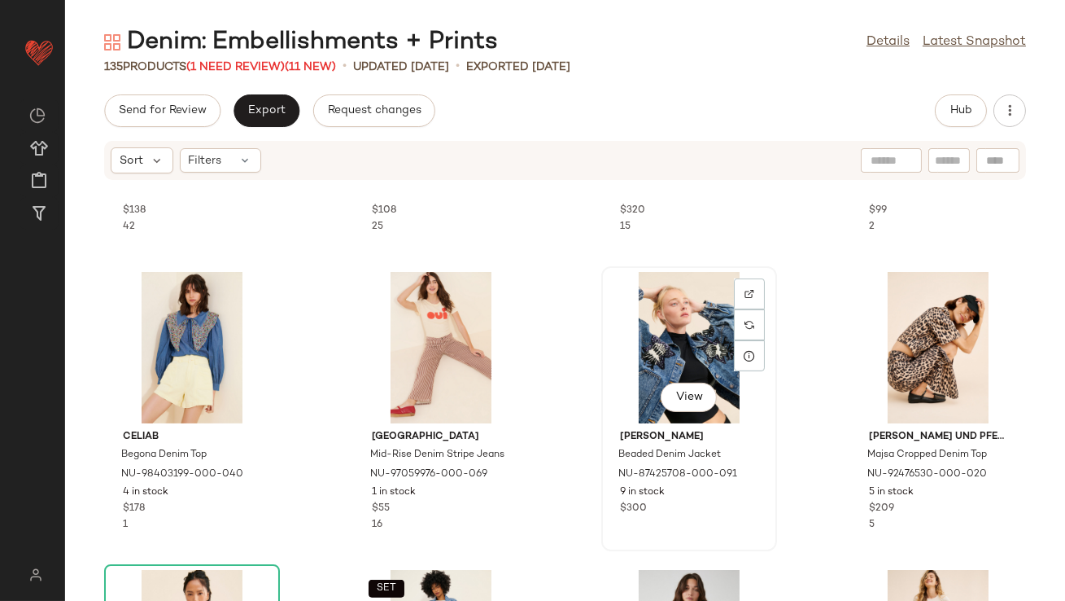
click at [684, 335] on div "View" at bounding box center [689, 347] width 164 height 151
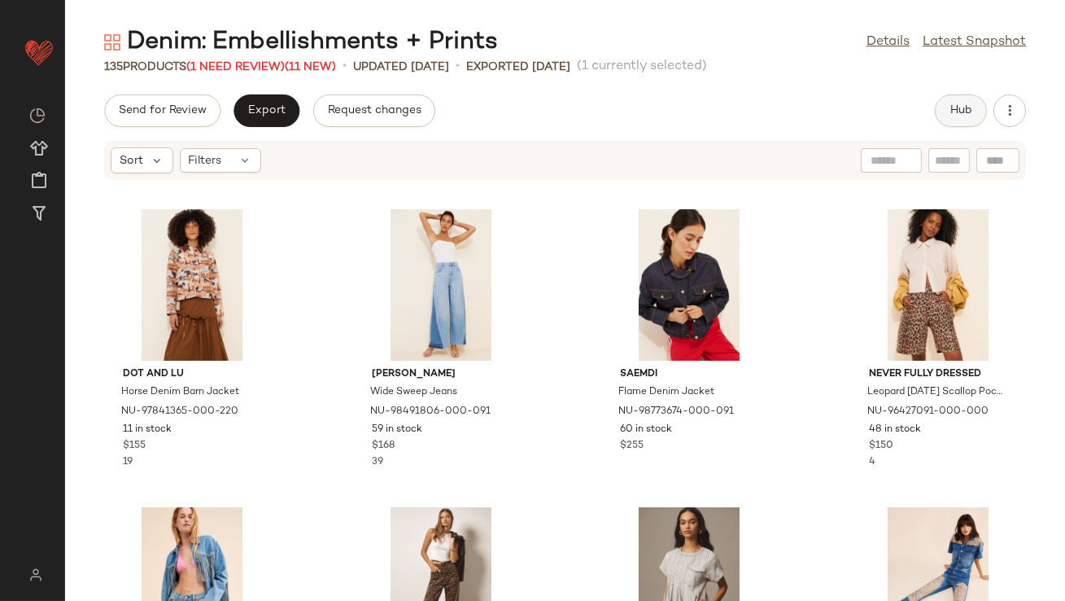
click at [954, 116] on span "Hub" at bounding box center [961, 110] width 23 height 13
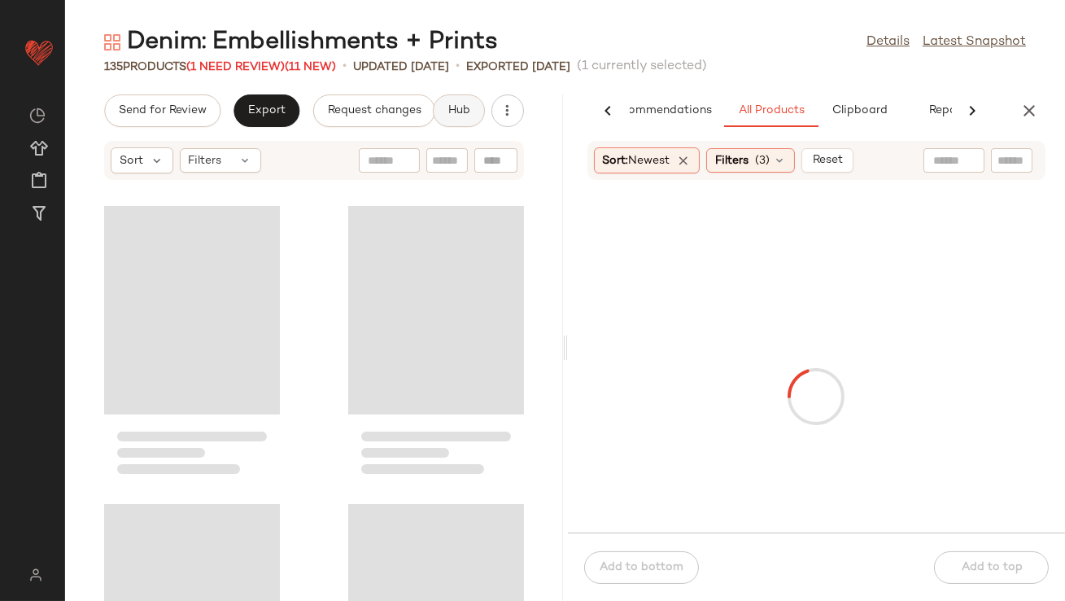
scroll to position [0, 91]
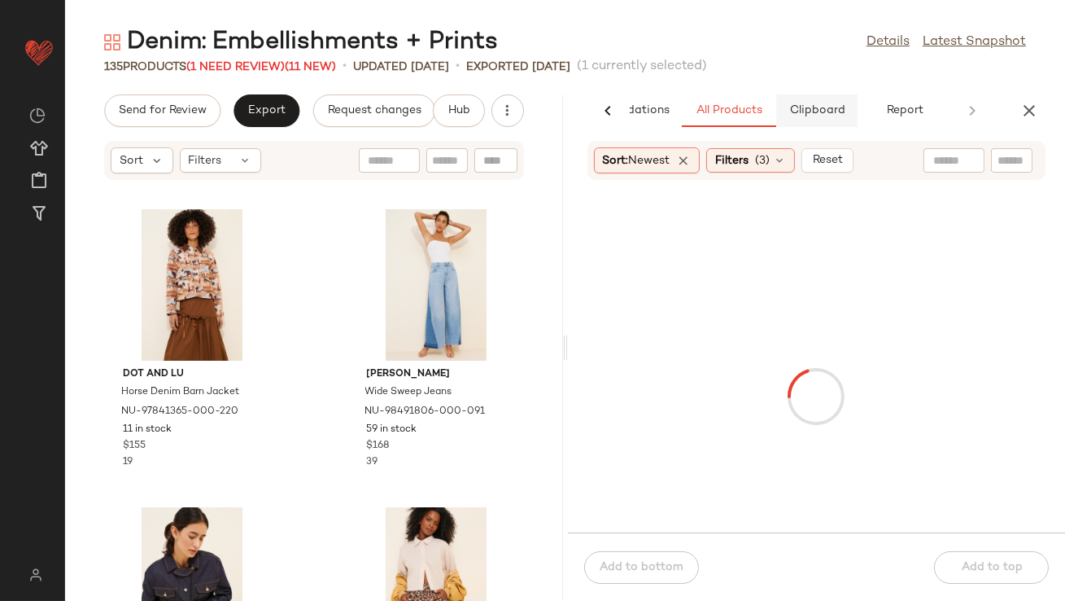
click at [830, 108] on span "Clipboard" at bounding box center [817, 110] width 56 height 13
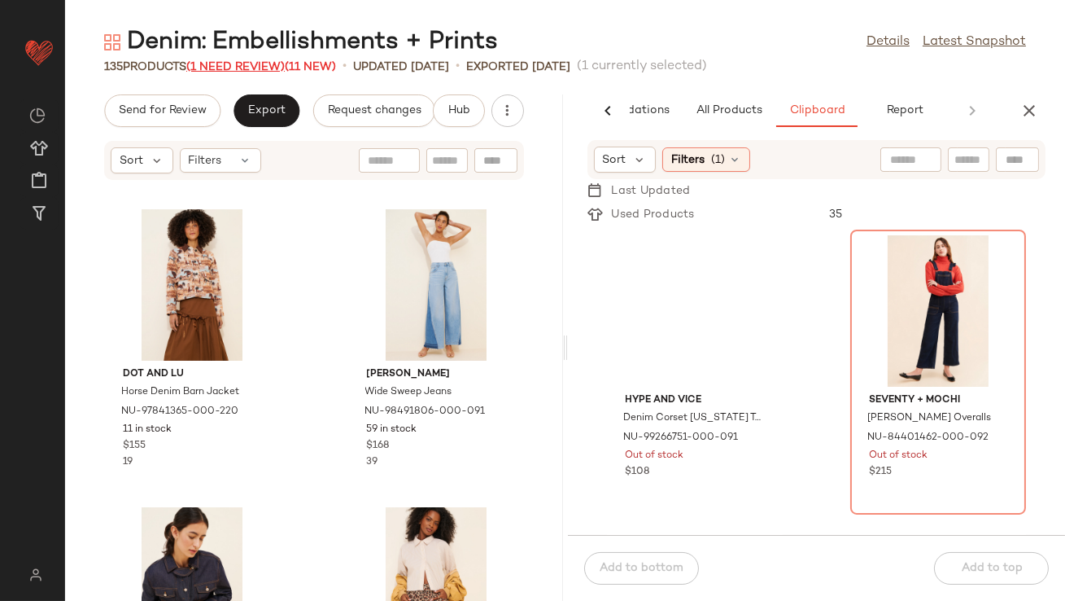
click at [224, 72] on span "(1 Need Review)" at bounding box center [235, 67] width 98 height 12
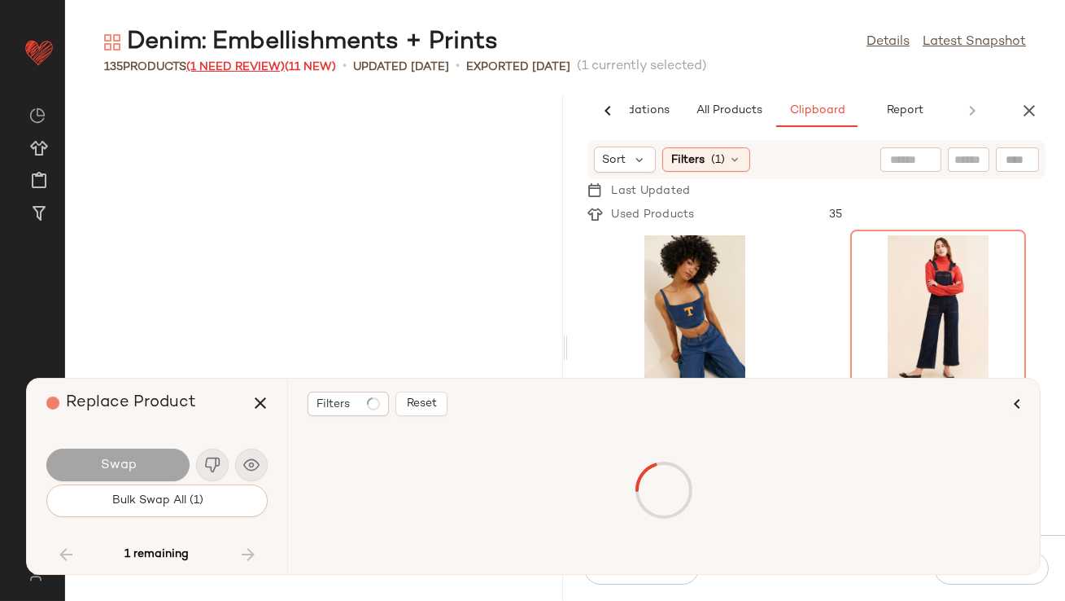
scroll to position [10722, 0]
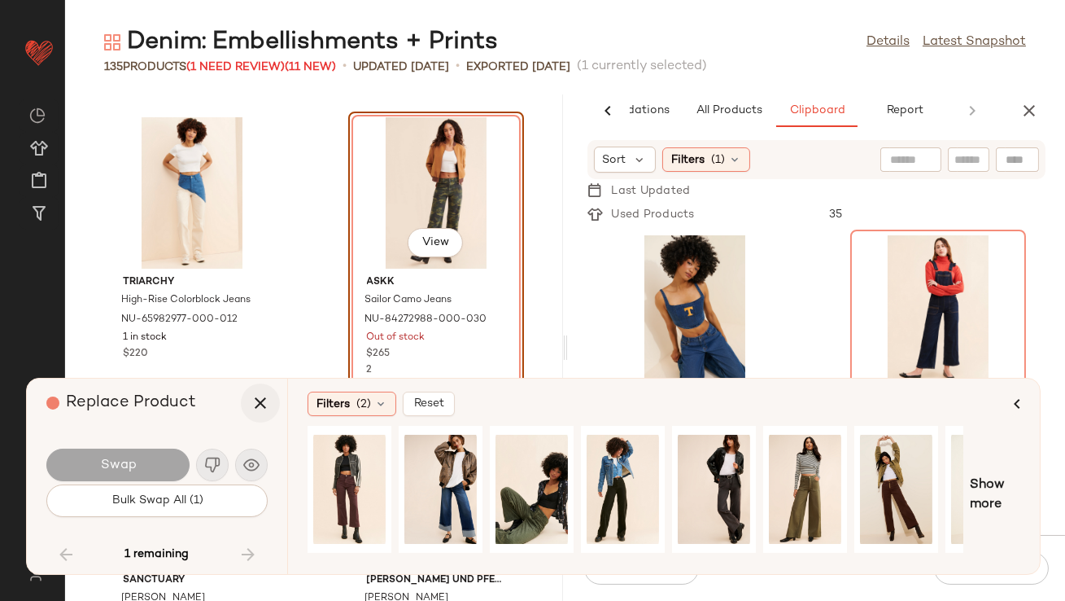
click at [256, 407] on icon "button" at bounding box center [261, 403] width 20 height 20
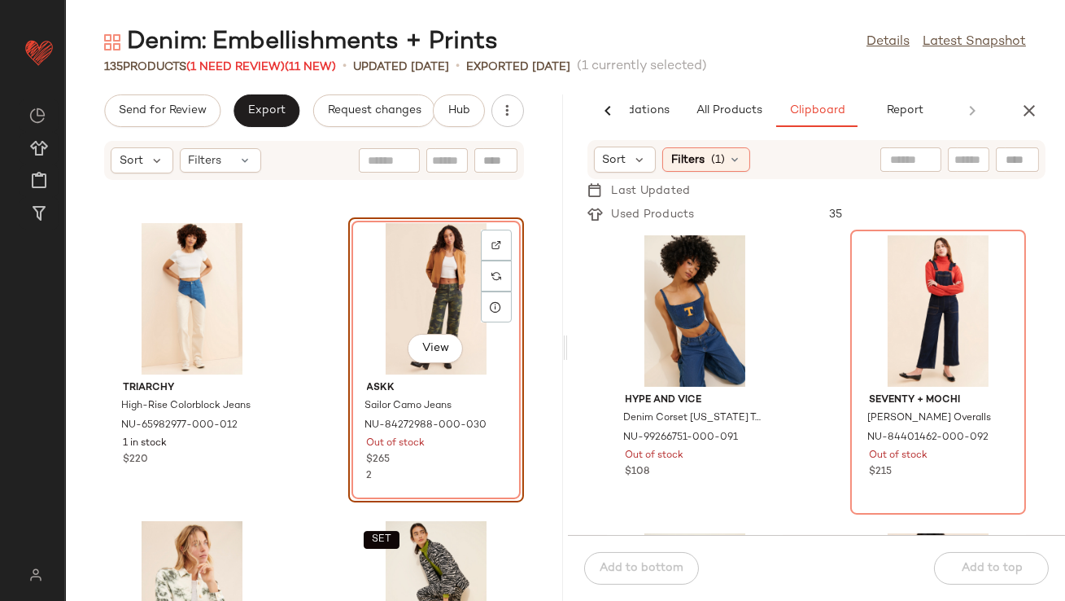
click at [402, 291] on div "View" at bounding box center [436, 298] width 164 height 151
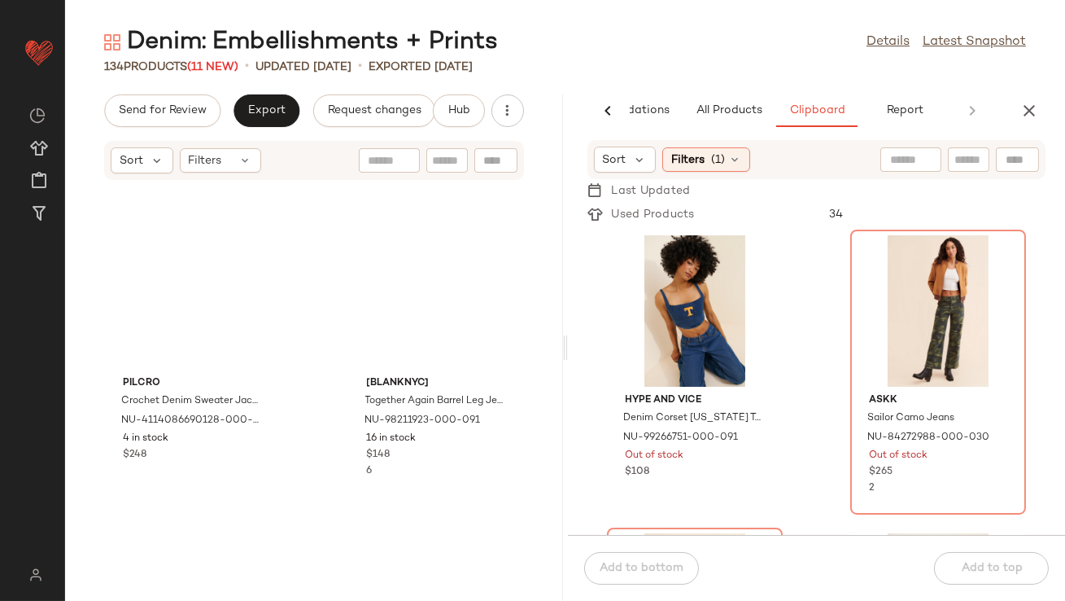
scroll to position [7078, 0]
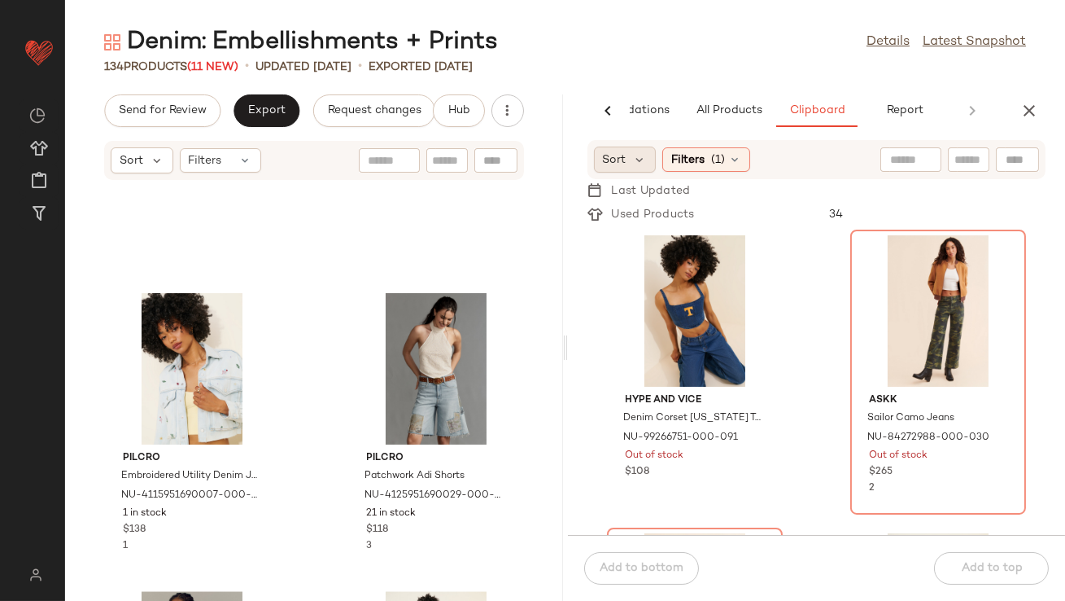
click at [643, 172] on div "Sort" at bounding box center [625, 159] width 63 height 26
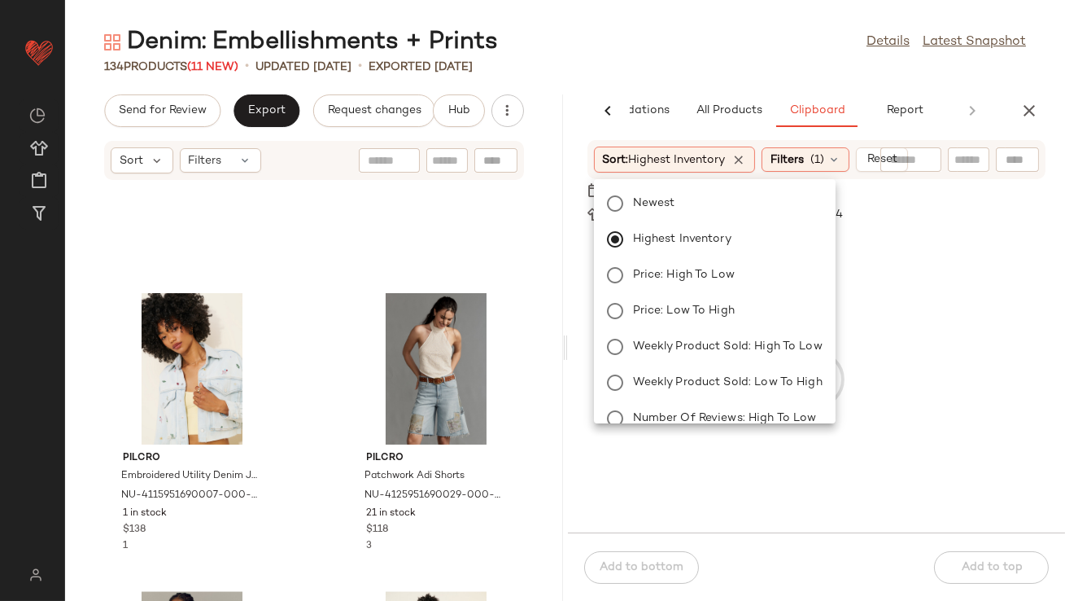
click at [654, 61] on div "134 Products (11 New) • updated Aug 12th • Exported Aug 7th" at bounding box center [565, 67] width 1000 height 16
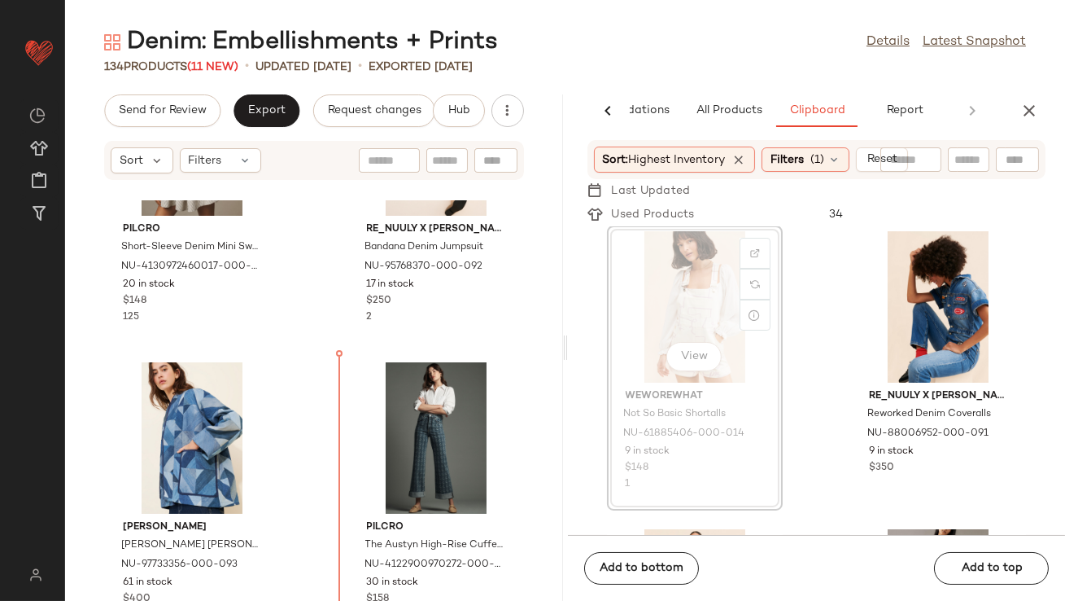
scroll to position [612, 0]
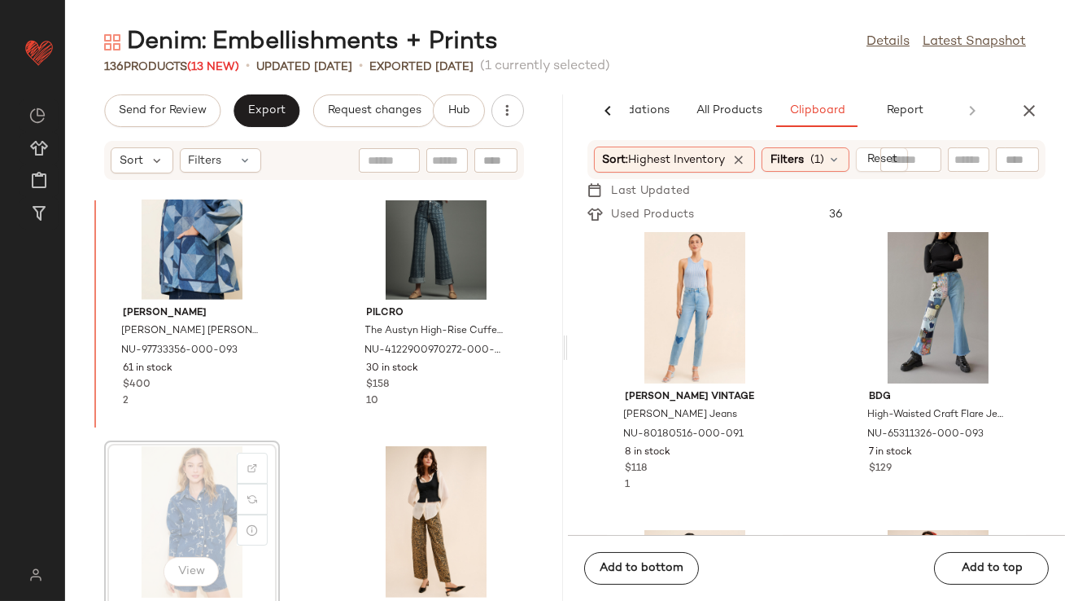
scroll to position [1561, 0]
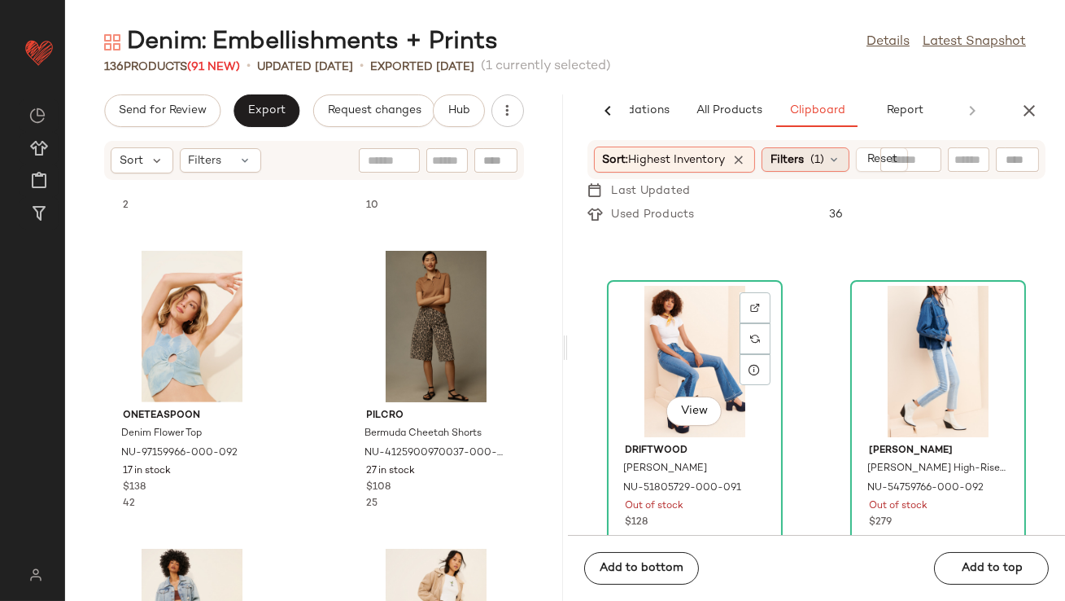
scroll to position [6202, 0]
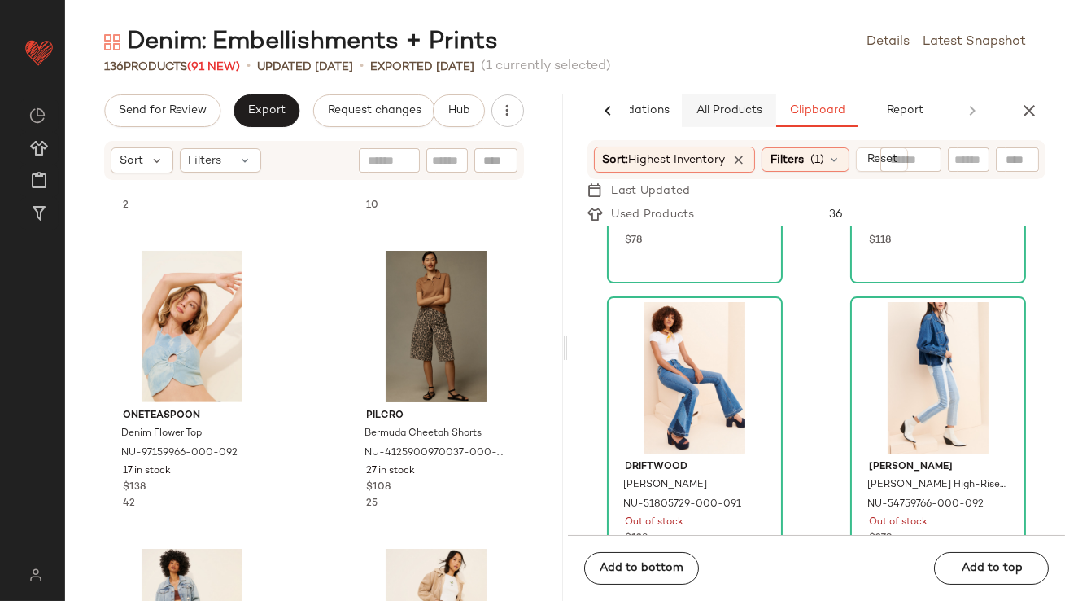
click at [739, 123] on button "All Products" at bounding box center [729, 110] width 94 height 33
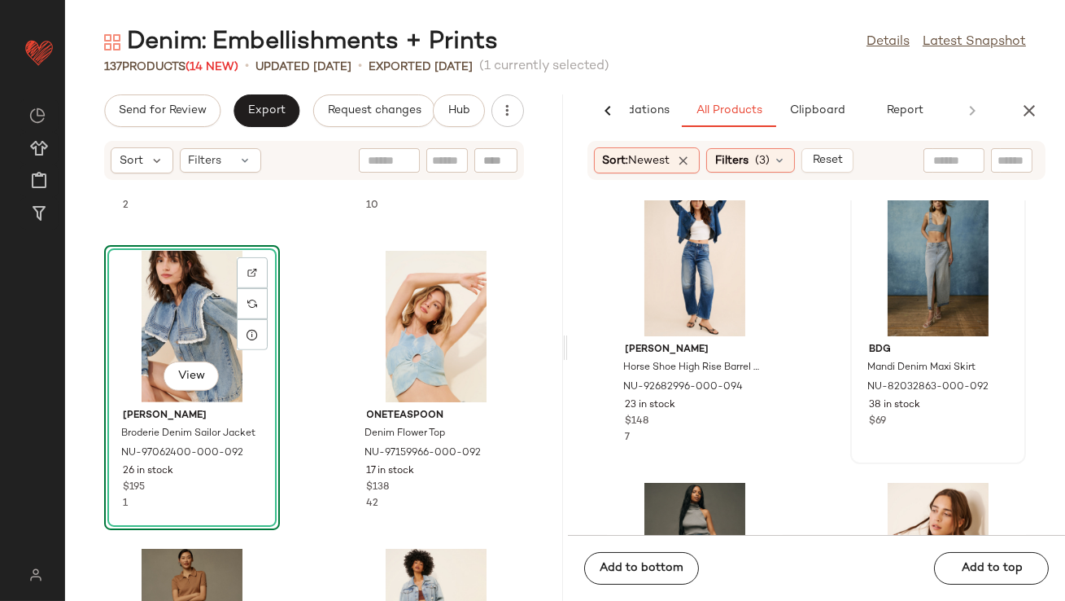
scroll to position [1813, 0]
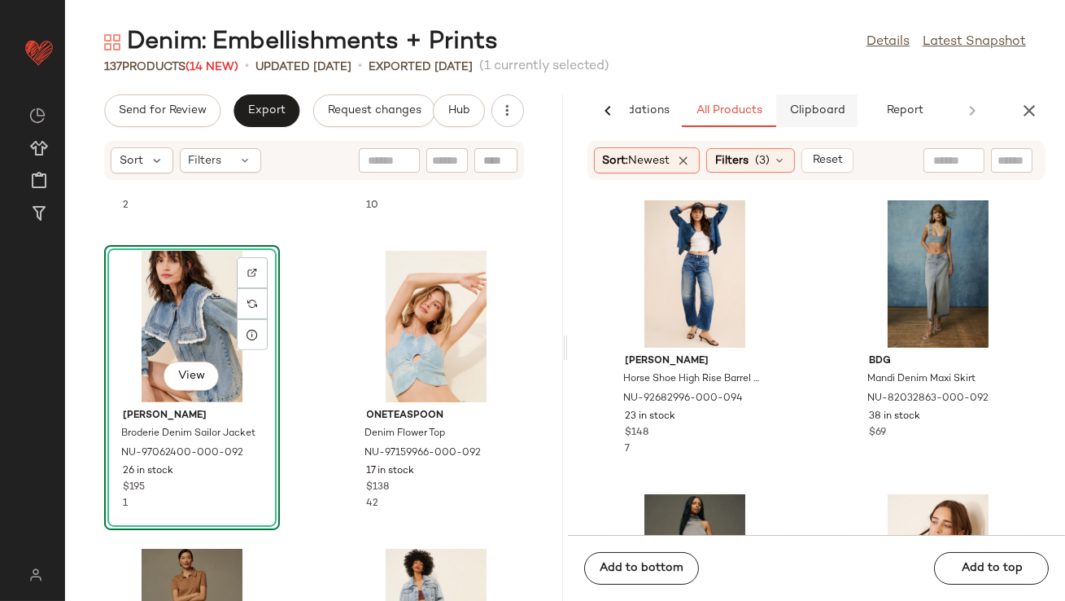
click at [829, 114] on span "Clipboard" at bounding box center [817, 110] width 56 height 13
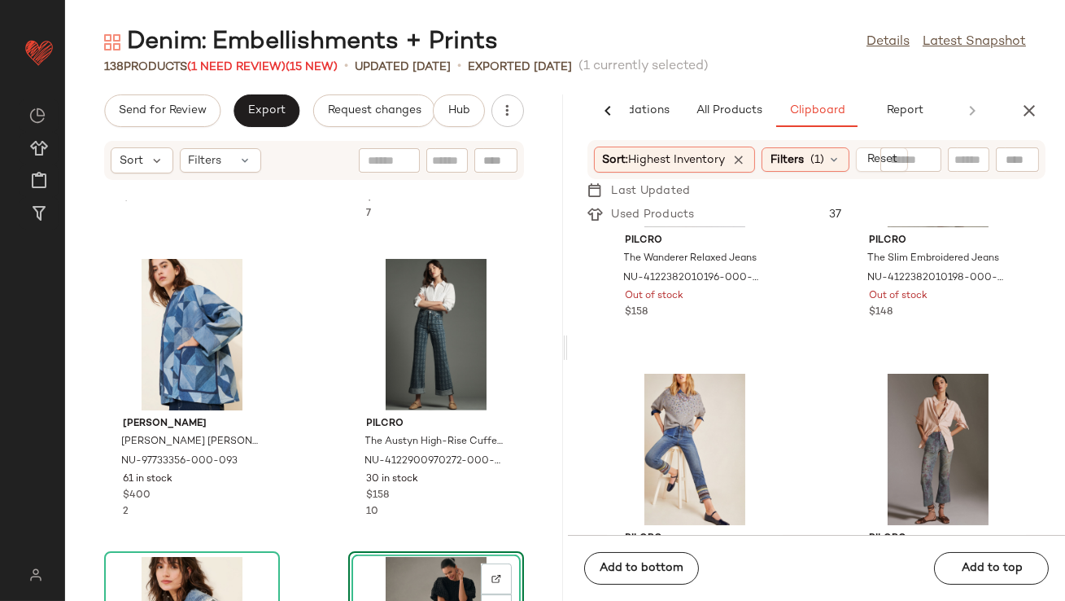
scroll to position [1917, 0]
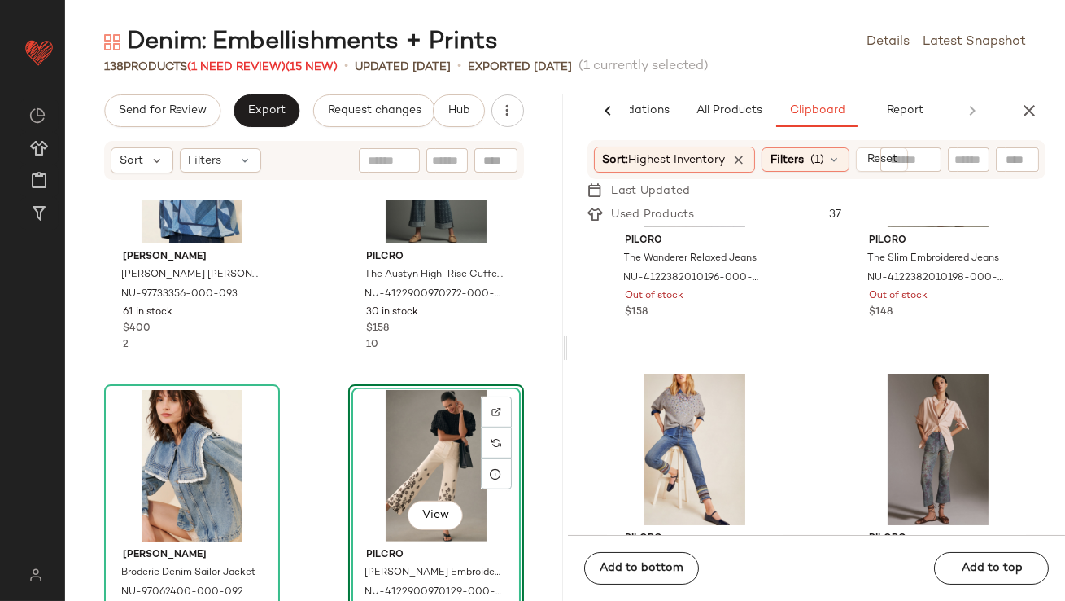
click at [402, 445] on div "View" at bounding box center [436, 465] width 164 height 151
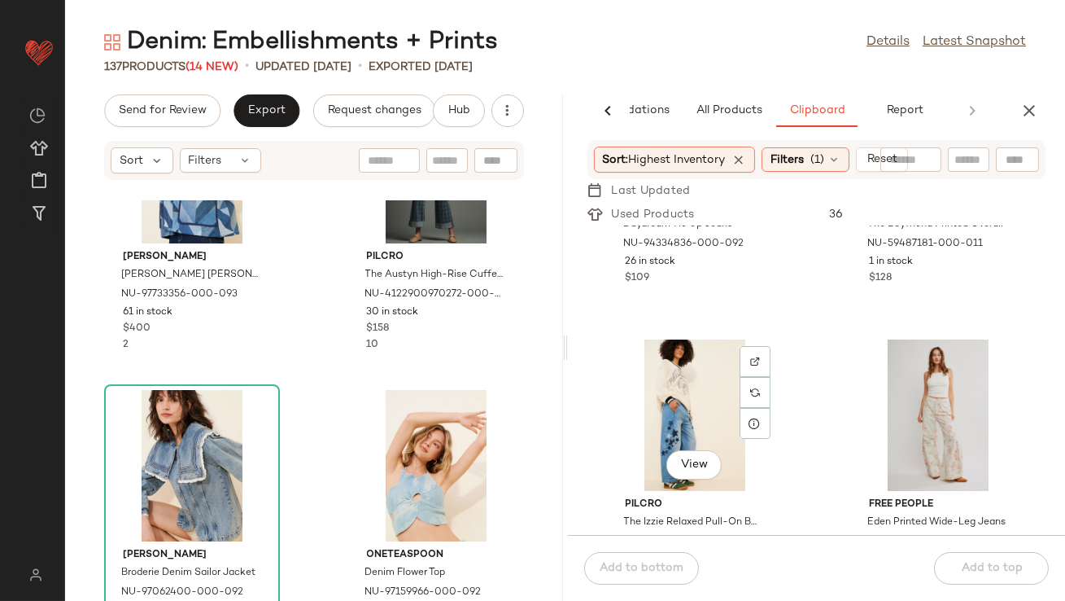
scroll to position [3469, 0]
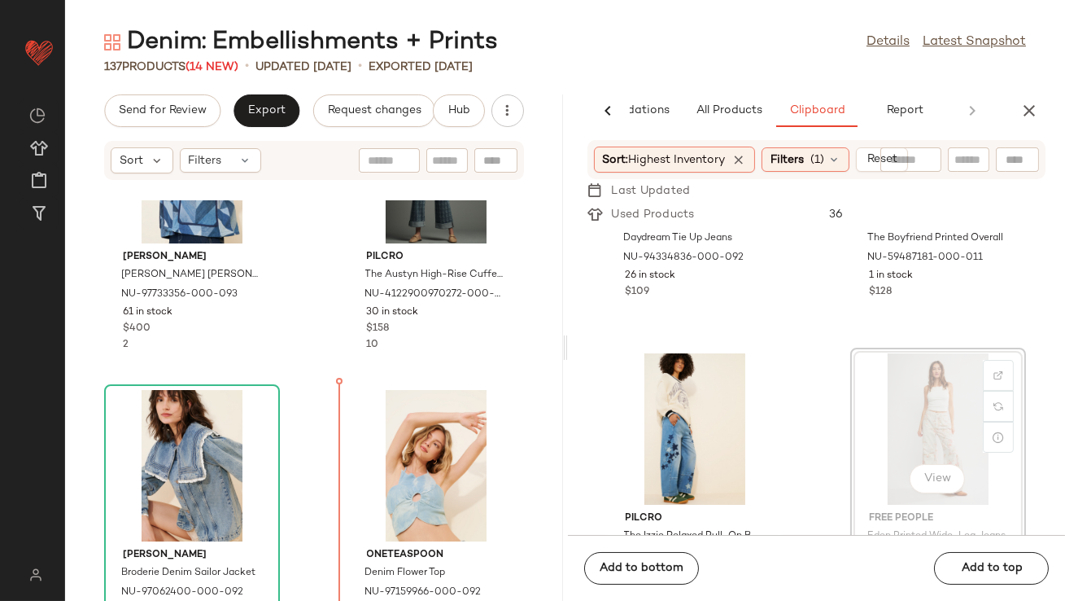
drag, startPoint x: 902, startPoint y: 408, endPoint x: 887, endPoint y: 408, distance: 14.6
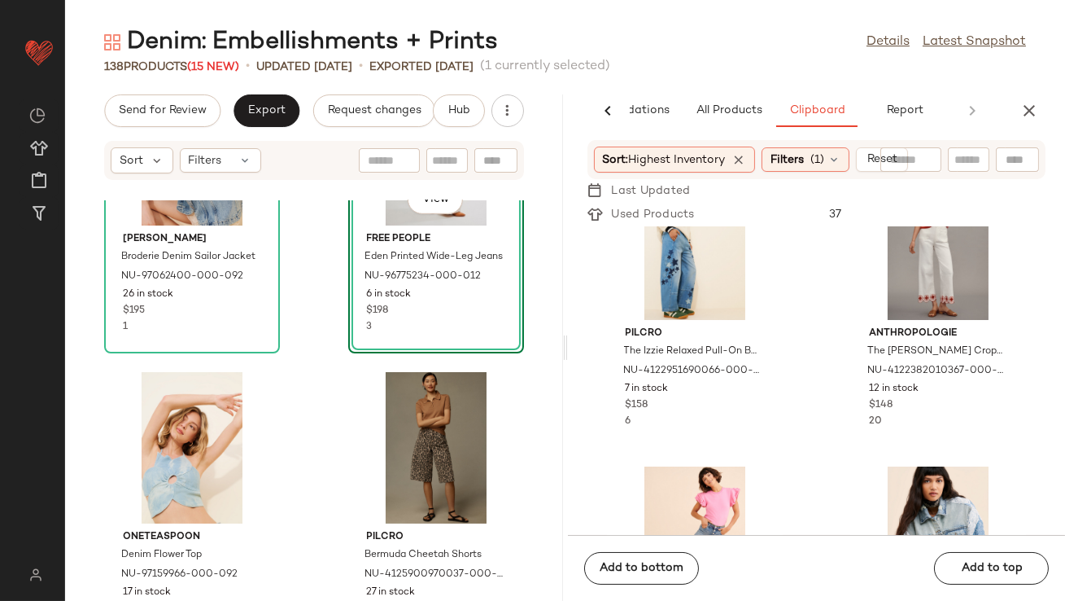
scroll to position [3729, 0]
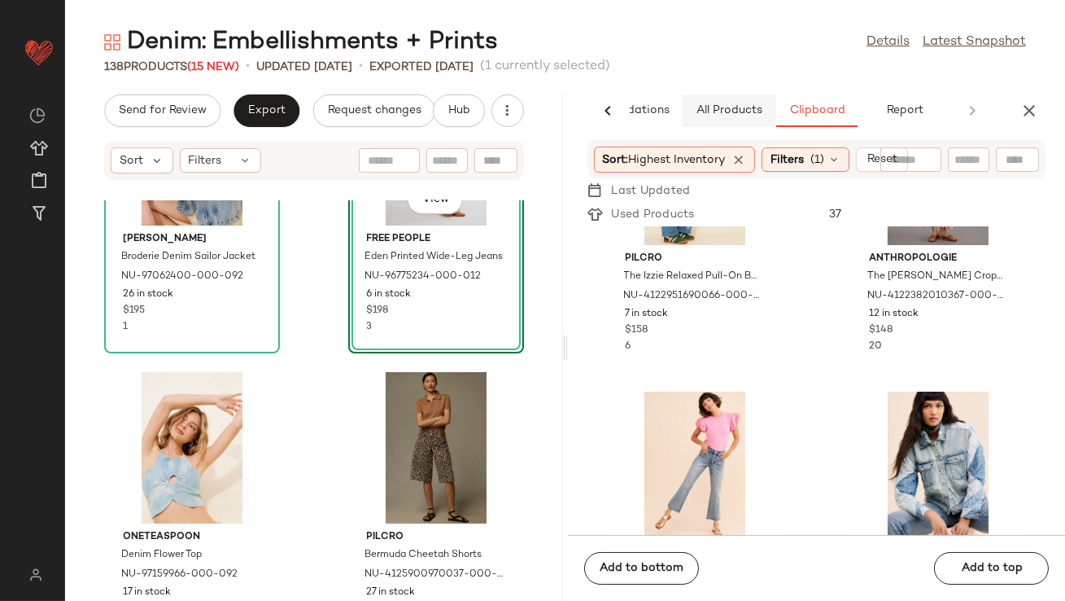
click at [724, 116] on span "All Products" at bounding box center [728, 110] width 67 height 13
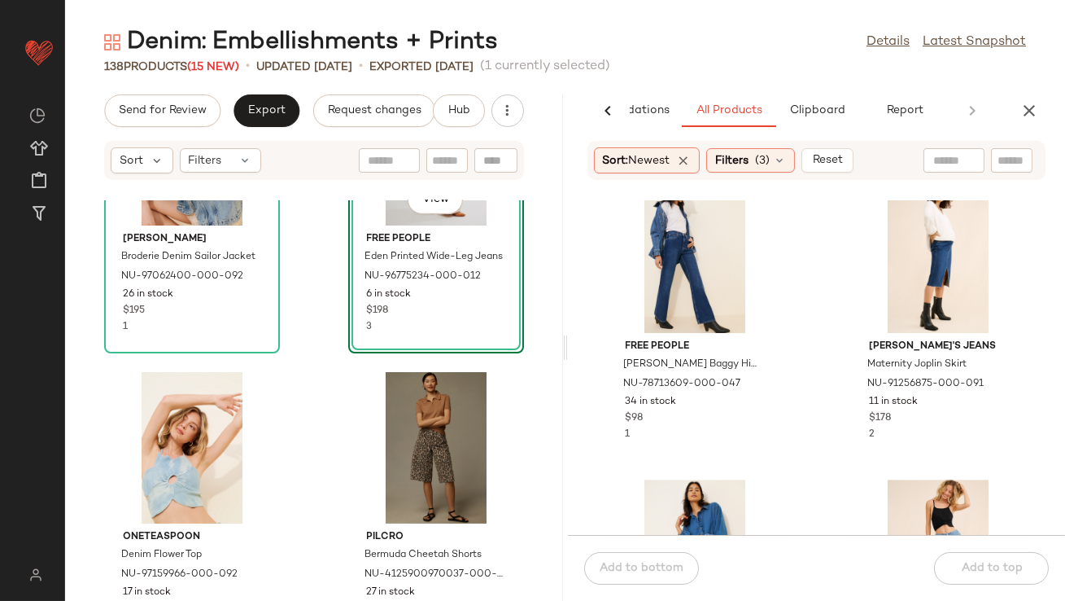
scroll to position [9030, 0]
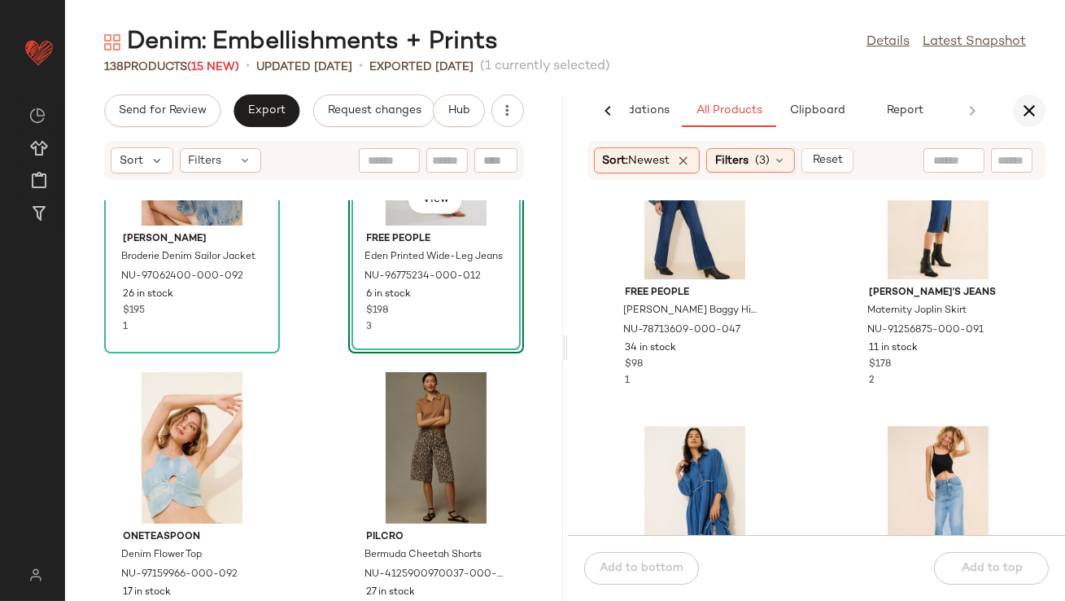
click at [1034, 98] on button "button" at bounding box center [1029, 110] width 33 height 33
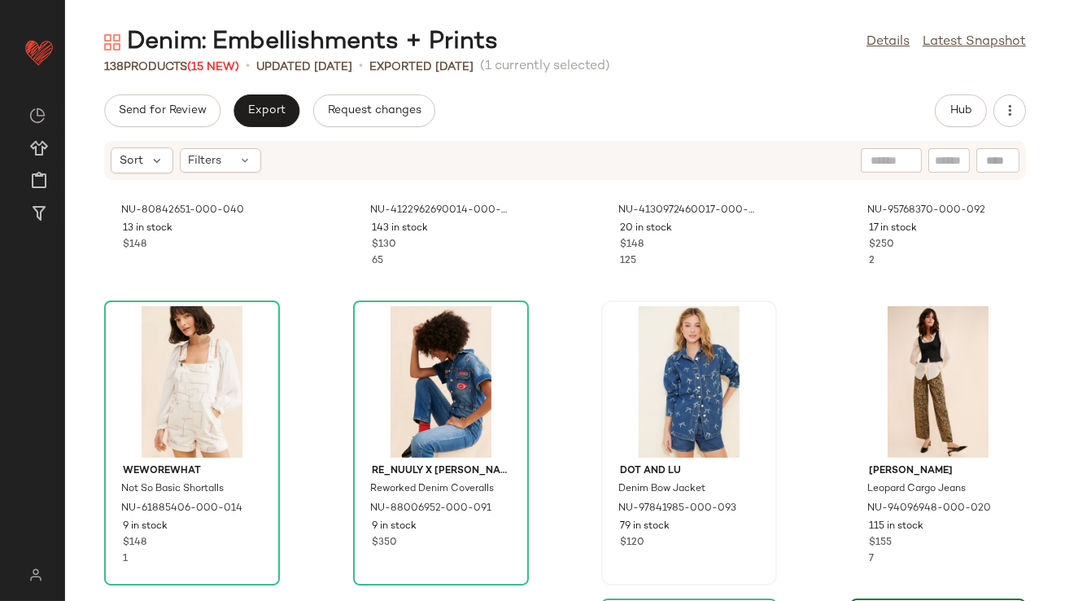
scroll to position [523, 0]
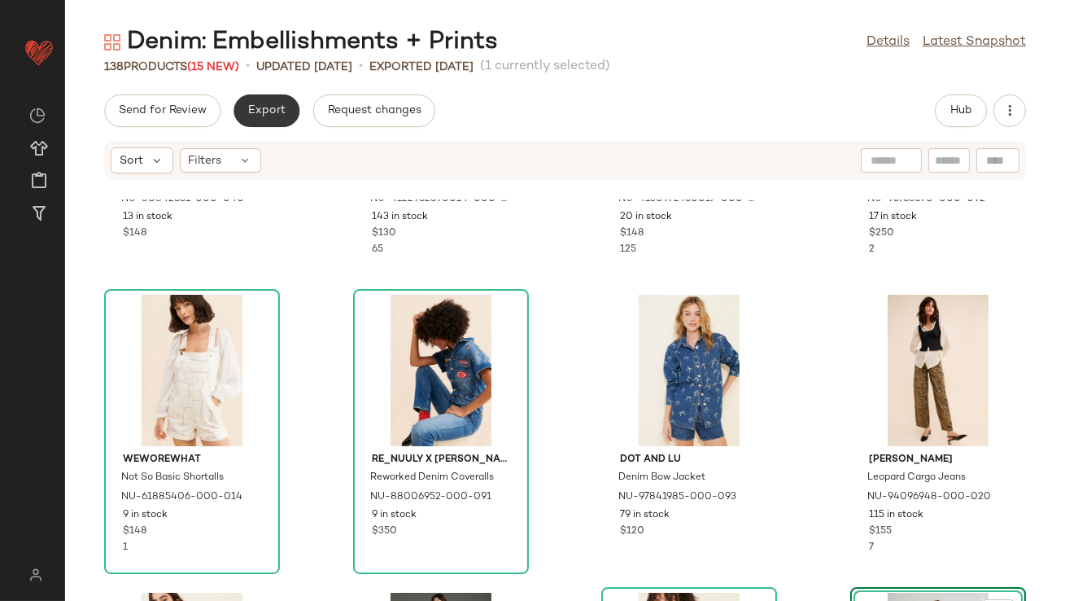
click at [279, 111] on span "Export" at bounding box center [266, 110] width 38 height 13
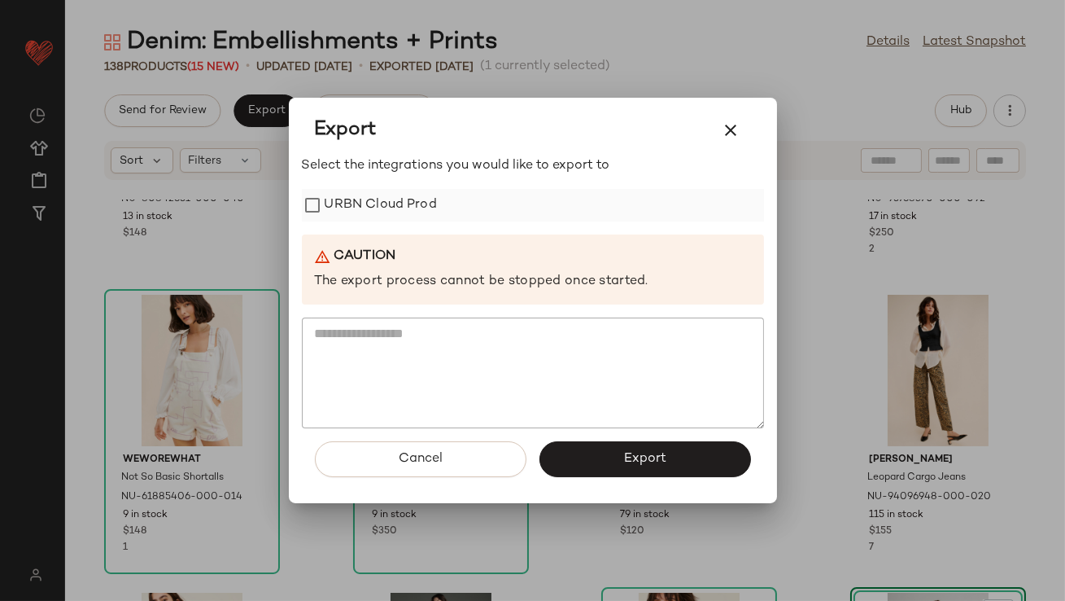
click at [373, 203] on label "URBN Cloud Prod" at bounding box center [381, 205] width 112 height 33
click at [617, 459] on button "Export" at bounding box center [646, 459] width 212 height 36
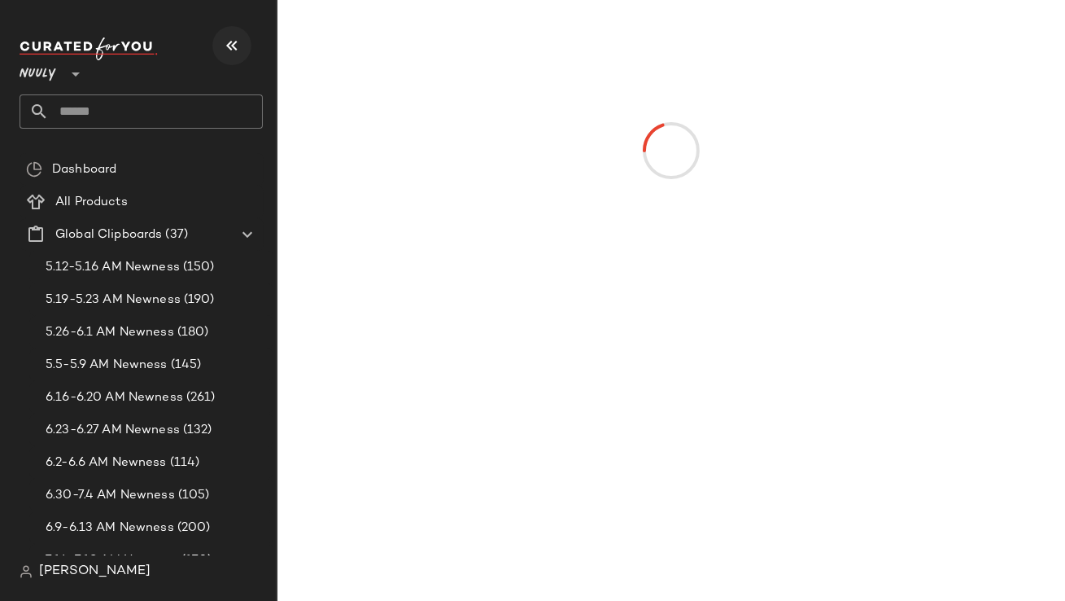
click at [224, 42] on icon "button" at bounding box center [232, 46] width 20 height 20
